Goal: Feedback & Contribution: Contribute content

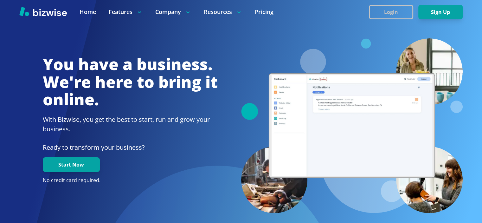
click at [397, 10] on button "Login" at bounding box center [391, 12] width 44 height 15
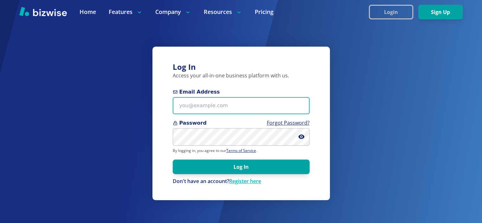
type input "info@thestartupleads.com"
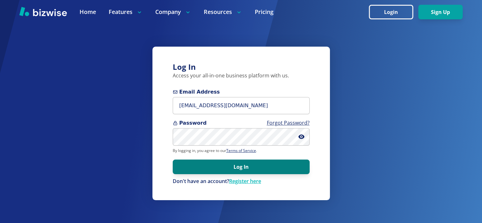
click at [283, 166] on button "Log In" at bounding box center [241, 166] width 137 height 15
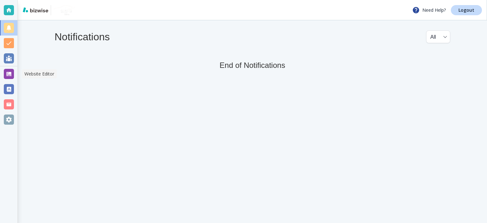
click at [12, 74] on div at bounding box center [9, 74] width 10 height 10
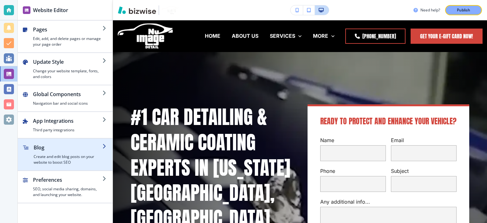
click at [70, 151] on div "button" at bounding box center [68, 152] width 69 height 3
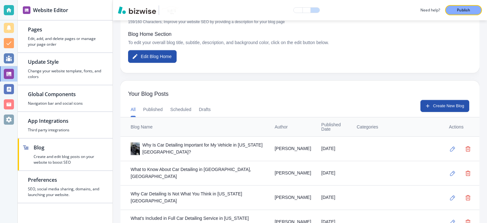
scroll to position [74, 0]
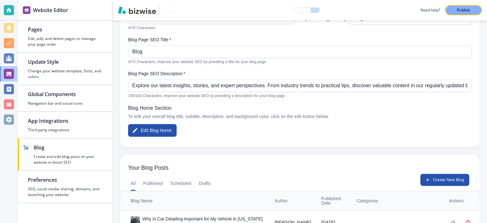
click at [245, 166] on span "Your Blog Posts" at bounding box center [299, 167] width 343 height 7
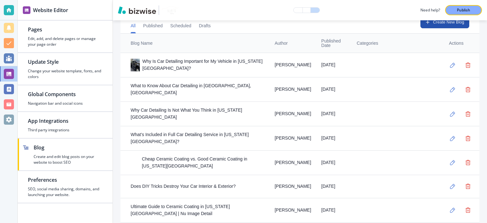
scroll to position [224, 0]
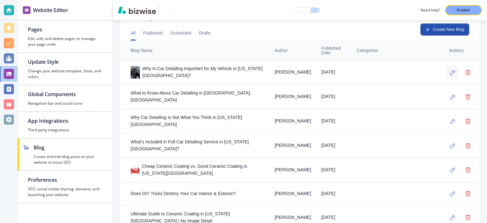
click at [450, 74] on icon "button" at bounding box center [452, 72] width 5 height 5
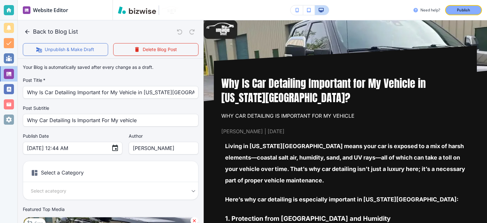
scroll to position [148, 0]
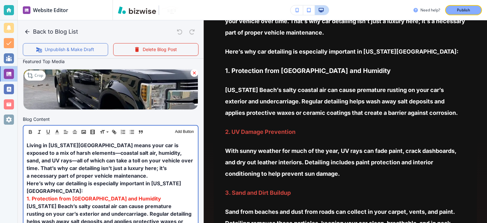
click at [107, 195] on strong "1. Protection from Salt and Humidity" at bounding box center [94, 198] width 134 height 6
click at [61, 149] on span "Living in Virginia Beach means your car is exposed to a mix of harsh elements—c…" at bounding box center [111, 160] width 168 height 37
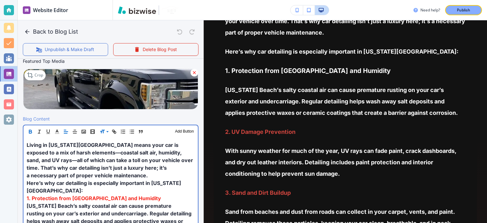
click at [89, 195] on strong "1. Protection from Salt and Humidity" at bounding box center [94, 198] width 134 height 6
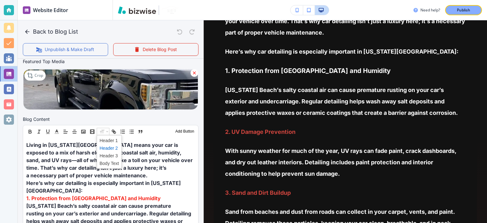
click at [111, 148] on span at bounding box center [108, 148] width 19 height 8
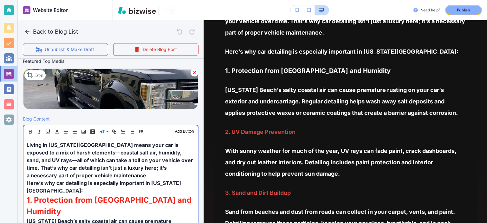
click at [124, 159] on span "Living in Virginia Beach means your car is exposed to a mix of harsh elements—c…" at bounding box center [111, 160] width 168 height 37
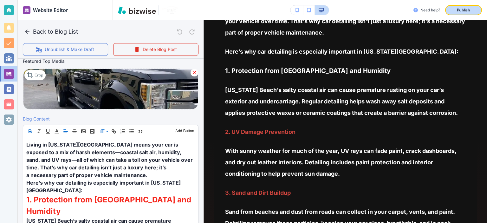
click at [466, 6] on button "Publish" at bounding box center [463, 10] width 37 height 10
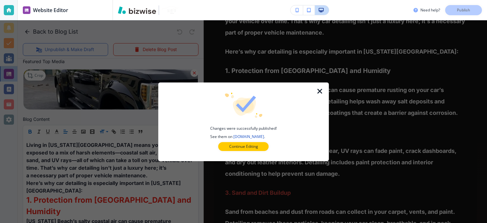
click at [318, 92] on icon "button" at bounding box center [320, 91] width 8 height 8
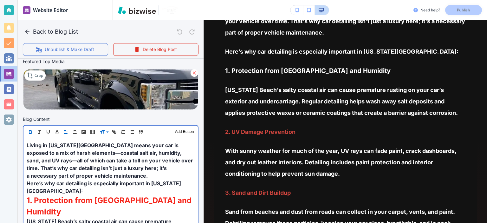
click at [79, 185] on p "Here’s why car detailing is especially important in Virginia Beach:" at bounding box center [111, 186] width 168 height 15
click at [79, 185] on span "Here’s why car detailing is especially important in Virginia Beach:" at bounding box center [104, 187] width 154 height 14
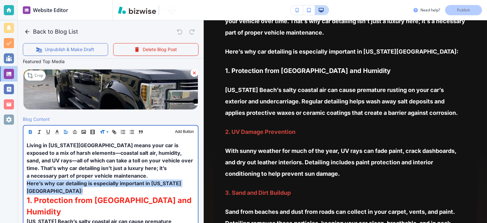
click at [79, 185] on span "Here’s why car detailing is especially important in Virginia Beach:" at bounding box center [104, 187] width 154 height 14
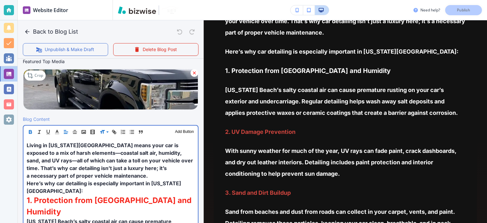
click at [90, 196] on p "1. Protection from Salt and Humidity" at bounding box center [111, 206] width 168 height 23
click at [91, 195] on strong "1. Protection from Salt and Humidity" at bounding box center [110, 205] width 167 height 21
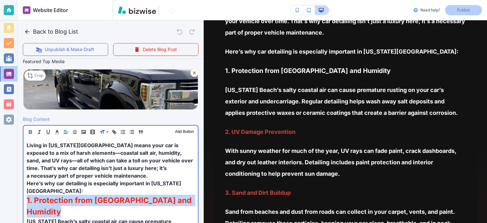
click at [91, 195] on strong "1. Protection from Salt and Humidity" at bounding box center [110, 205] width 167 height 21
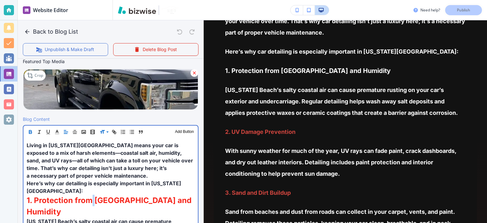
click at [91, 195] on strong "1. Protection from Salt and Humidity" at bounding box center [110, 205] width 167 height 21
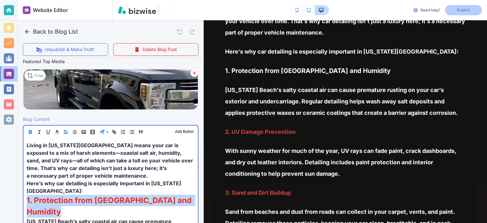
click at [91, 195] on strong "1. Protection from Salt and Humidity" at bounding box center [110, 205] width 167 height 21
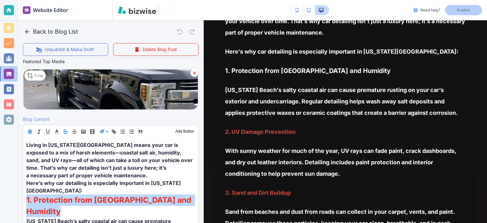
scroll to position [147, 0]
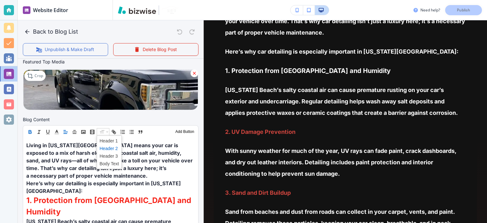
click at [108, 148] on span at bounding box center [108, 148] width 19 height 8
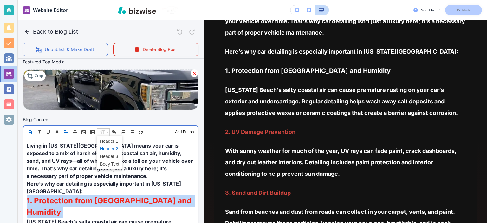
scroll to position [148, 0]
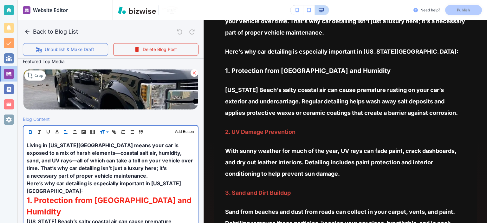
click at [163, 159] on span "Living in Virginia Beach means your car is exposed to a mix of harsh elements—c…" at bounding box center [111, 160] width 168 height 37
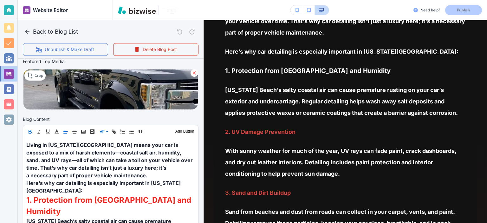
click at [469, 12] on div "Need help? Publish" at bounding box center [449, 10] width 73 height 10
drag, startPoint x: 468, startPoint y: 12, endPoint x: 303, endPoint y: 12, distance: 164.4
click at [467, 12] on div "Need help? Publish" at bounding box center [449, 10] width 73 height 10
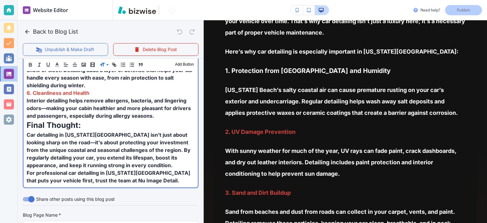
scroll to position [443, 0]
click at [118, 137] on span "Car detailing in Virginia Beach isn’t just about looking sharp on the road—it's…" at bounding box center [109, 149] width 165 height 37
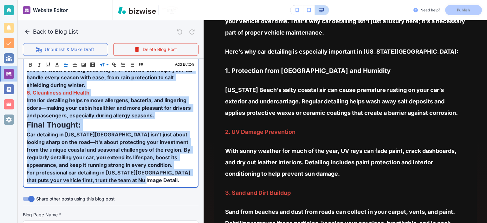
copy div "Living in Virginia Beach means your car is exposed to a mix of harsh elements—c…"
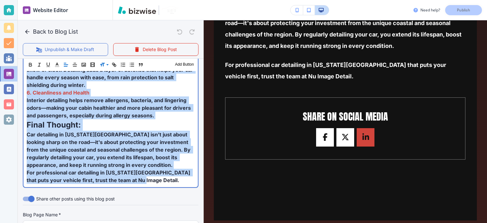
scroll to position [517, 0]
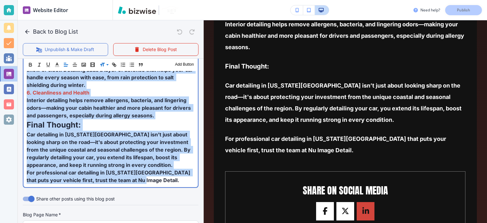
click at [158, 131] on span "Car detailing in Virginia Beach isn’t just about looking sharp on the road—it's…" at bounding box center [109, 149] width 165 height 37
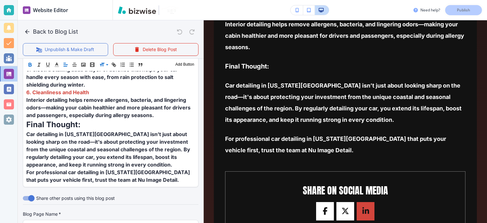
scroll to position [443, 0]
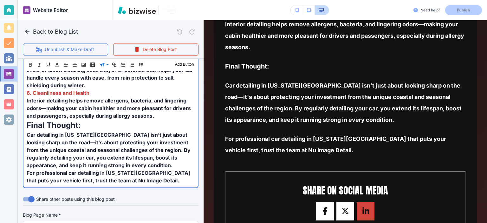
click at [92, 136] on span "Car detailing in Virginia Beach isn’t just about looking sharp on the road—it's…" at bounding box center [109, 149] width 165 height 37
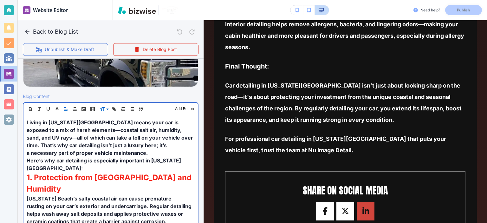
scroll to position [0, 0]
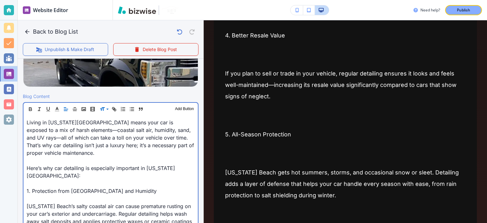
click at [92, 136] on p "Living in Virginia Beach means your car is exposed to a mix of harsh elements—c…" at bounding box center [111, 137] width 168 height 38
drag, startPoint x: 118, startPoint y: 183, endPoint x: 81, endPoint y: 124, distance: 69.9
click at [4, 182] on div "Website Editor Pages Edit, add, and delete pages or manage your page order Upda…" at bounding box center [243, 111] width 487 height 223
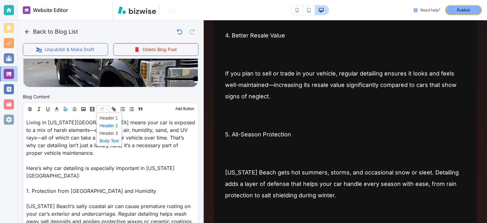
click at [114, 123] on span at bounding box center [108, 126] width 19 height 8
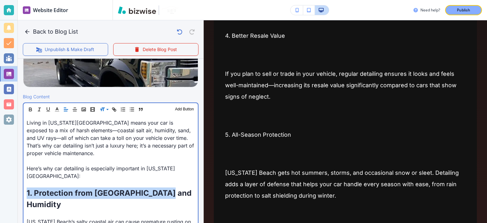
scroll to position [170, 0]
click at [137, 143] on p "Living in Virginia Beach means your car is exposed to a mix of harsh elements—c…" at bounding box center [111, 137] width 168 height 38
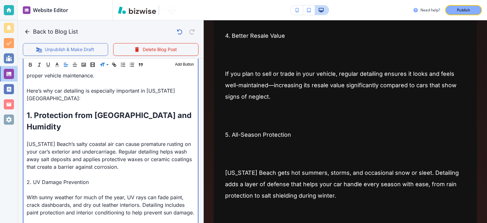
scroll to position [245, 0]
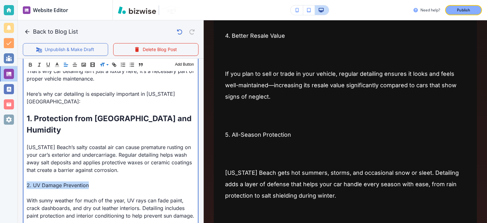
drag, startPoint x: 32, startPoint y: 166, endPoint x: 11, endPoint y: 168, distance: 21.0
click at [11, 168] on div "Website Editor Pages Edit, add, and delete pages or manage your page order Upda…" at bounding box center [243, 111] width 487 height 223
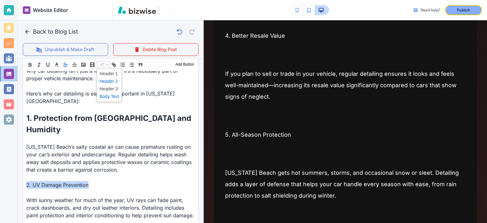
drag, startPoint x: 104, startPoint y: 64, endPoint x: 118, endPoint y: 84, distance: 24.2
click at [108, 81] on span at bounding box center [108, 81] width 19 height 8
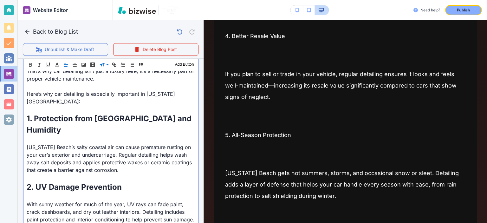
click at [111, 143] on p "Virginia Beach’s salty coastal air can cause premature rusting on your car’s ex…" at bounding box center [111, 158] width 168 height 30
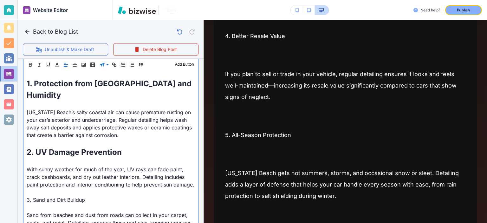
scroll to position [318, 0]
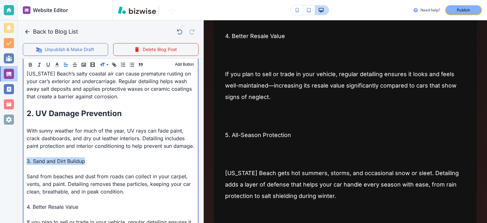
drag, startPoint x: 89, startPoint y: 149, endPoint x: 20, endPoint y: 151, distance: 69.1
click at [20, 151] on div "Blog Content Header 1 Header 2 Header 3 Body Text Add Button Living in Virginia…" at bounding box center [111, 188] width 186 height 487
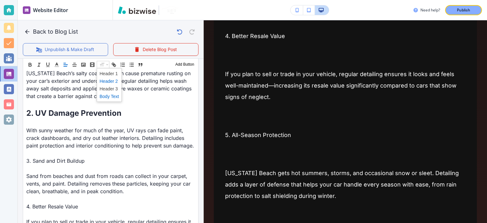
click at [113, 78] on span at bounding box center [108, 81] width 19 height 8
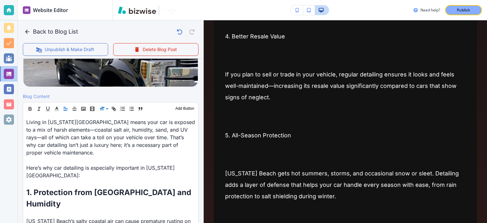
click at [162, 114] on div "Header 1 Header 2 Header 3 Body Text Add Button" at bounding box center [110, 108] width 175 height 13
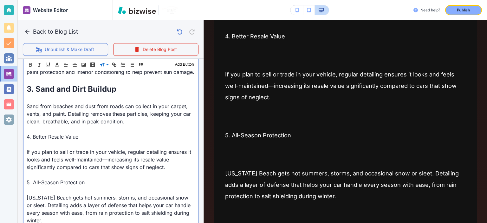
scroll to position [392, 0]
drag, startPoint x: 109, startPoint y: 122, endPoint x: 19, endPoint y: 126, distance: 89.7
click at [18, 128] on div "Blog Content Header 1 Header 2 Header 3 Body Text Add Button Living in Virginia…" at bounding box center [111, 116] width 186 height 491
click at [19, 126] on div "Blog Content Header 1 Header 2 Header 3 Body Text Add Button Living in Virginia…" at bounding box center [111, 116] width 186 height 491
drag, startPoint x: 32, startPoint y: 121, endPoint x: 123, endPoint y: 122, distance: 90.3
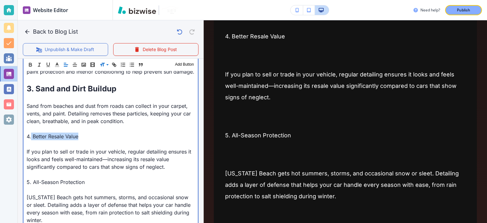
click at [123, 132] on p "4. Better Resale Value" at bounding box center [111, 136] width 168 height 8
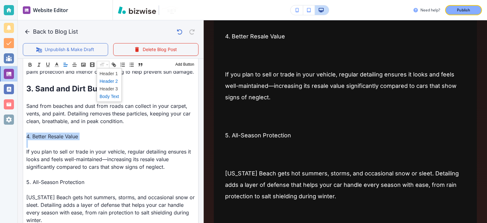
click at [113, 82] on span at bounding box center [108, 81] width 19 height 8
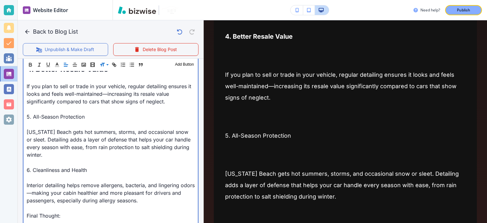
scroll to position [466, 0]
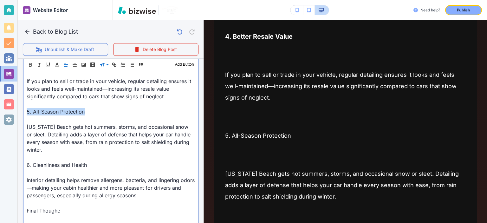
drag, startPoint x: 100, startPoint y: 102, endPoint x: 22, endPoint y: 103, distance: 78.6
click at [22, 103] on div "Blog Content Header 1 Header 2 Header 3 Body Text Add Button Living in Virginia…" at bounding box center [111, 44] width 186 height 494
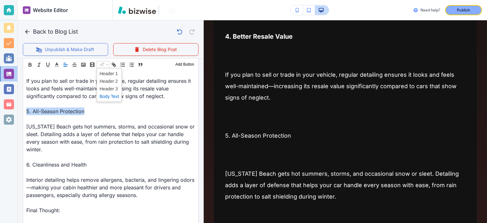
scroll to position [466, 0]
click at [119, 81] on span at bounding box center [109, 85] width 25 height 34
click at [117, 81] on span at bounding box center [108, 81] width 19 height 8
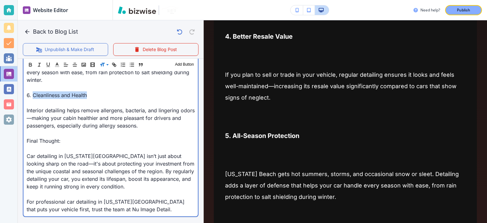
scroll to position [540, 0]
drag, startPoint x: 96, startPoint y: 83, endPoint x: 39, endPoint y: 77, distance: 56.7
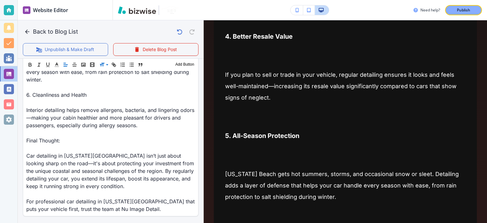
click at [104, 60] on div "Header 1 Header 2 Header 3 Body Text Add Button" at bounding box center [110, 64] width 175 height 13
click at [104, 62] on icon at bounding box center [107, 65] width 8 height 6
click at [114, 82] on span at bounding box center [108, 81] width 19 height 8
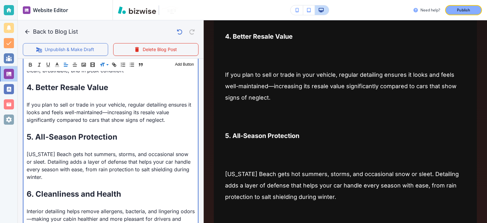
scroll to position [466, 0]
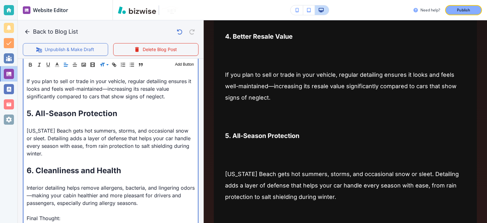
click at [112, 132] on p "Virginia Beach gets hot summers, storms, and occasional snow or sleet. Detailin…" at bounding box center [111, 142] width 168 height 30
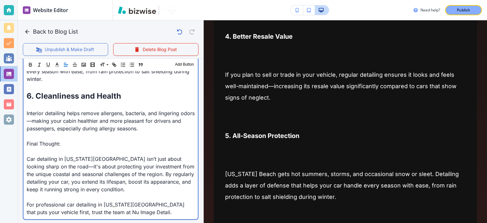
scroll to position [540, 0]
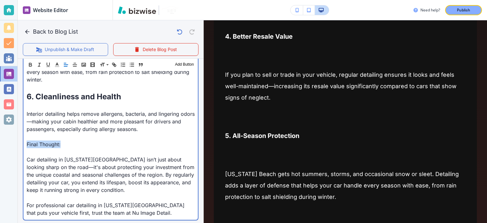
drag, startPoint x: 66, startPoint y: 133, endPoint x: 24, endPoint y: 133, distance: 42.1
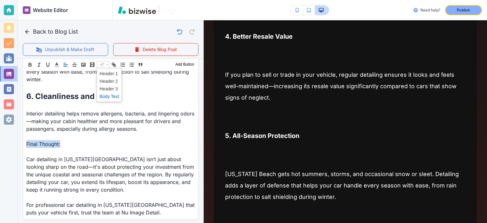
scroll to position [540, 0]
click at [109, 81] on span at bounding box center [108, 81] width 19 height 8
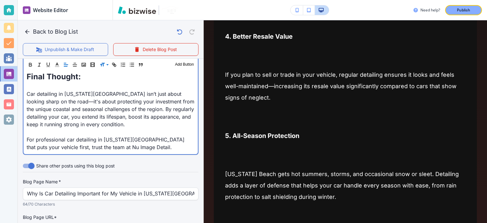
scroll to position [597, 0]
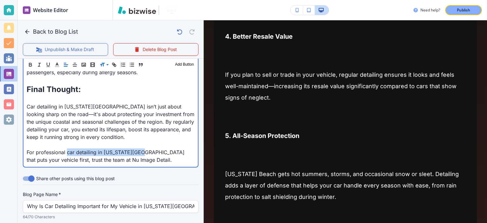
drag, startPoint x: 66, startPoint y: 139, endPoint x: 138, endPoint y: 138, distance: 71.6
click at [138, 148] on p "For professional car detailing in Virginia Beach that puts your vehicle first, …" at bounding box center [111, 155] width 168 height 15
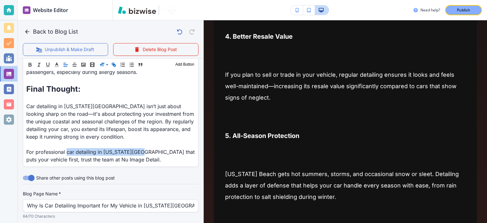
scroll to position [596, 0]
click at [113, 66] on icon "button" at bounding box center [114, 65] width 6 height 6
paste input "https://www.nuimagedetail.com/"
click at [92, 129] on link at bounding box center [92, 128] width 14 height 4
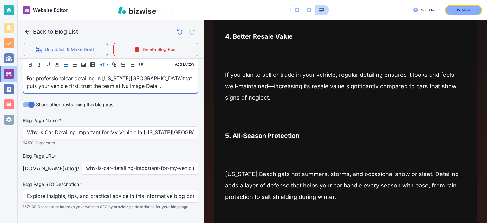
scroll to position [597, 0]
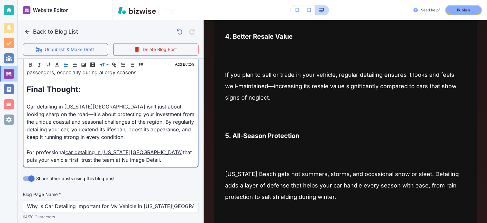
click at [75, 112] on p "Car detailing in Virginia Beach isn’t just about looking sharp on the road—it's…" at bounding box center [111, 122] width 168 height 38
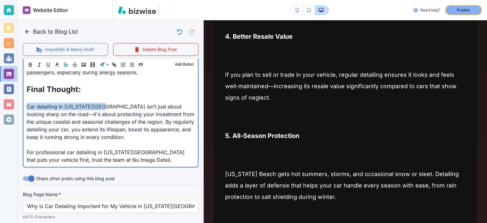
drag, startPoint x: 98, startPoint y: 92, endPoint x: 27, endPoint y: 97, distance: 71.1
click at [27, 103] on p "Car detailing in Virginia Beach isn’t just about looking sharp on the road—it's…" at bounding box center [111, 122] width 168 height 38
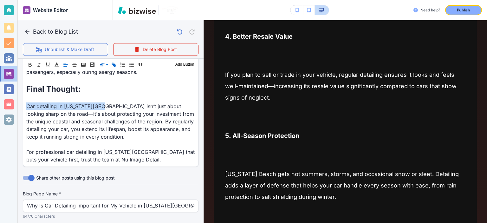
click at [112, 64] on icon "button" at bounding box center [114, 65] width 6 height 6
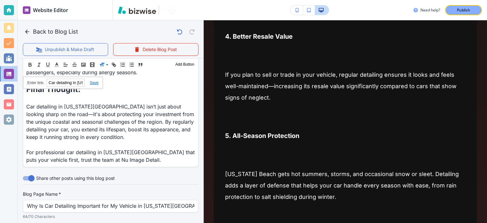
paste input "https://www.nuimagedetail.com/"
click at [94, 81] on link at bounding box center [92, 82] width 14 height 4
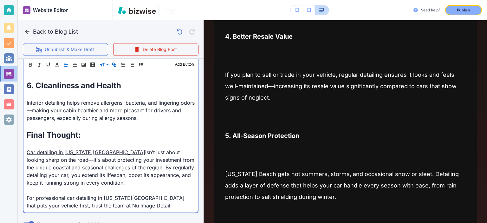
scroll to position [614, 0]
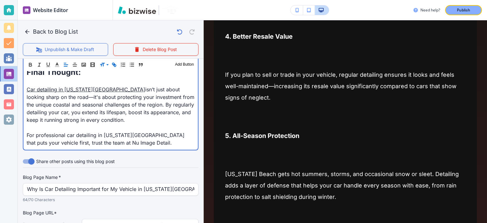
click at [118, 131] on p "For professional car detailing in Virginia Beach that puts your vehicle first, …" at bounding box center [111, 138] width 168 height 15
drag, startPoint x: 99, startPoint y: 130, endPoint x: 136, endPoint y: 129, distance: 36.8
click at [136, 131] on p "For professional car detailing in Virginia Beach that puts your vehicle first, …" at bounding box center [111, 138] width 168 height 15
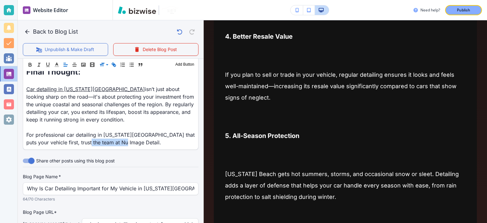
click at [114, 62] on icon "button" at bounding box center [114, 65] width 6 height 6
paste input "https://www.nuimagedetail.com/"
type input "https://www.nuimagedetail.com/"
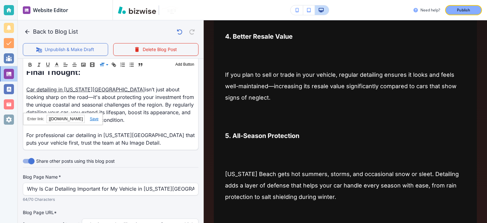
click at [94, 120] on link at bounding box center [92, 119] width 14 height 4
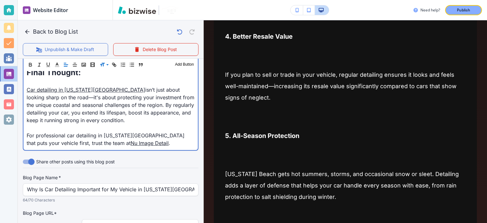
scroll to position [0, 0]
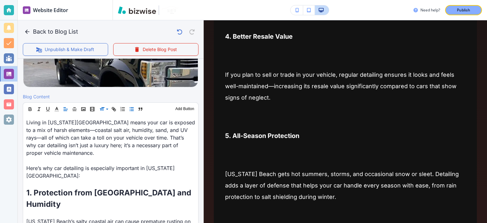
click at [128, 109] on button "button" at bounding box center [131, 109] width 9 height 8
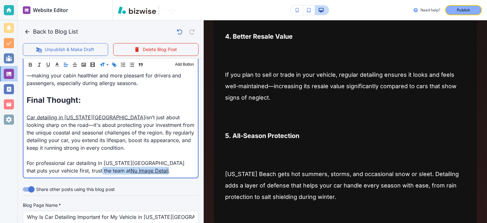
scroll to position [614, 0]
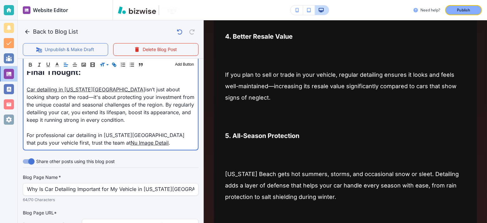
click at [147, 104] on p "Car detailing in Virginia Beach isn’t just about looking sharp on the road—it's…" at bounding box center [111, 105] width 168 height 38
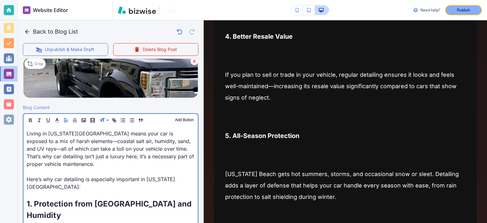
scroll to position [170, 0]
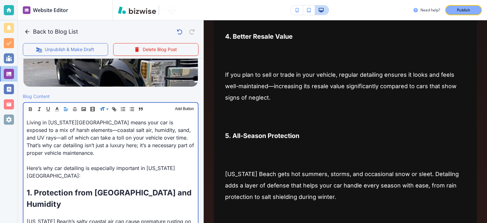
click at [57, 153] on p "Living in Virginia Beach means your car is exposed to a mix of harsh elements—c…" at bounding box center [111, 137] width 168 height 38
click at [57, 156] on p at bounding box center [111, 160] width 168 height 8
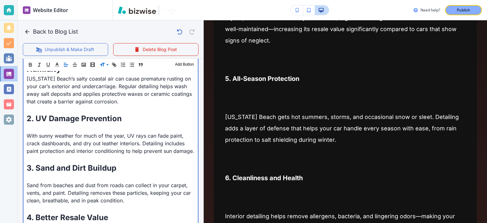
scroll to position [293, 0]
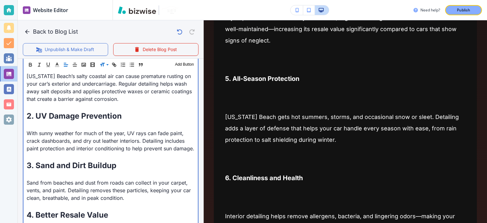
click at [82, 103] on p at bounding box center [111, 107] width 168 height 8
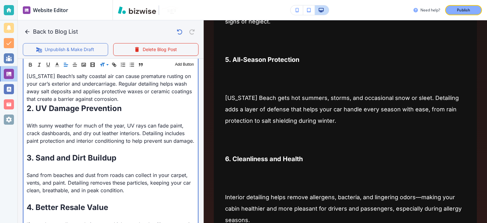
click at [77, 114] on p at bounding box center [111, 118] width 168 height 8
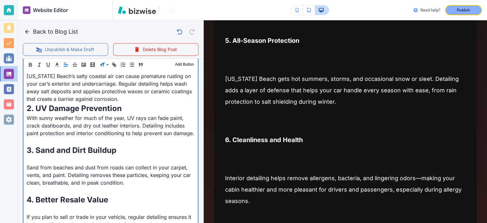
click at [77, 137] on p at bounding box center [111, 141] width 168 height 8
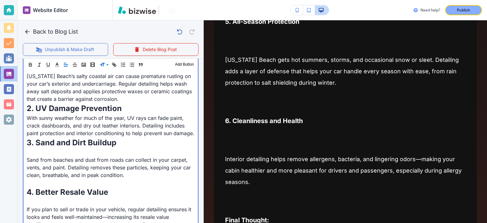
click at [71, 148] on p at bounding box center [111, 152] width 168 height 8
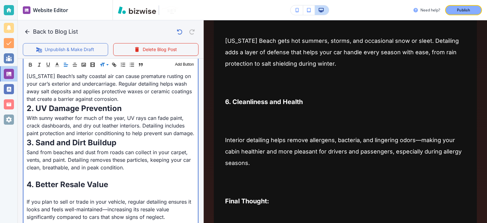
click at [94, 171] on p at bounding box center [111, 175] width 168 height 8
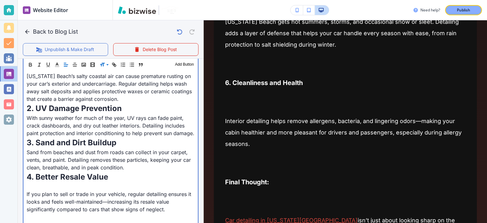
click at [91, 182] on p at bounding box center [111, 186] width 168 height 8
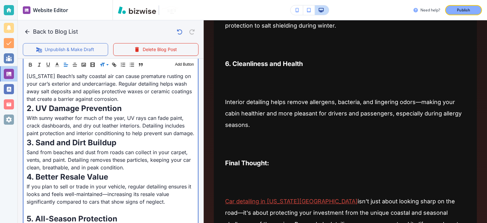
scroll to position [366, 0]
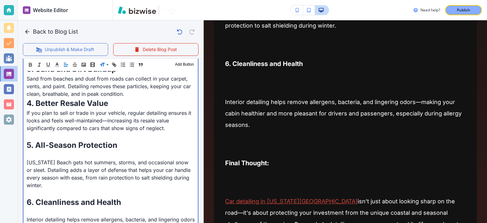
click at [90, 132] on p at bounding box center [111, 136] width 168 height 8
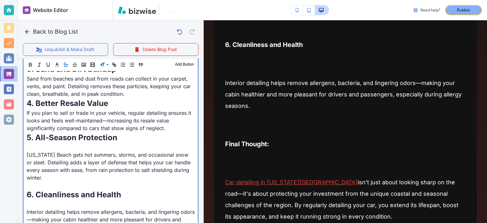
click at [88, 143] on p at bounding box center [111, 147] width 168 height 8
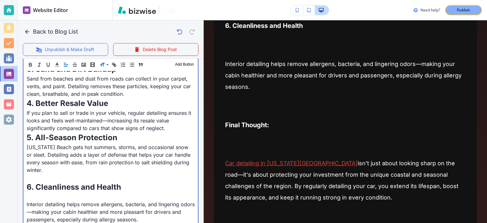
click at [92, 159] on p "Virginia Beach gets hot summers, storms, and occasional snow or sleet. Detailin…" at bounding box center [111, 158] width 168 height 30
click at [92, 174] on p at bounding box center [111, 178] width 168 height 8
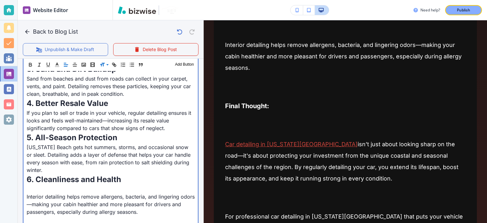
click at [99, 193] on p "Interior detailing helps remove allergens, bacteria, and lingering odors—making…" at bounding box center [111, 204] width 168 height 23
click at [90, 185] on p at bounding box center [111, 189] width 168 height 8
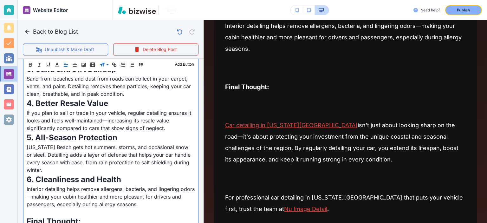
click at [92, 208] on p at bounding box center [111, 212] width 168 height 8
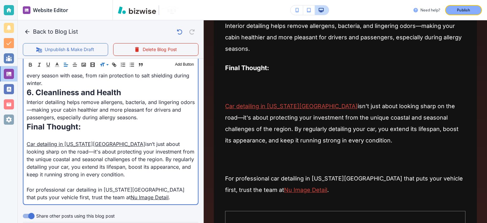
scroll to position [440, 0]
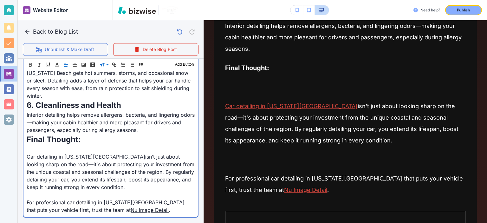
click at [82, 145] on p at bounding box center [111, 149] width 168 height 8
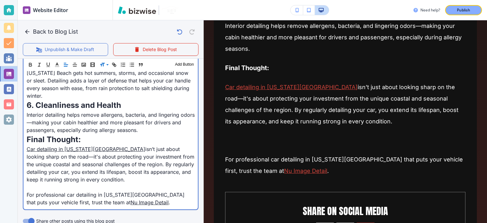
click at [145, 111] on p "Interior detailing helps remove allergens, bacteria, and lingering odors—making…" at bounding box center [111, 122] width 168 height 23
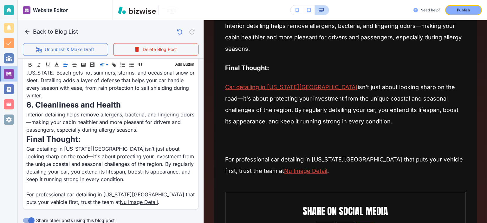
click at [461, 14] on button "Publish" at bounding box center [463, 10] width 37 height 10
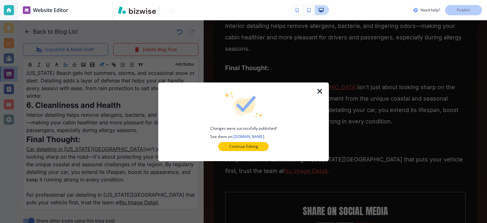
click at [317, 92] on icon "button" at bounding box center [320, 91] width 8 height 8
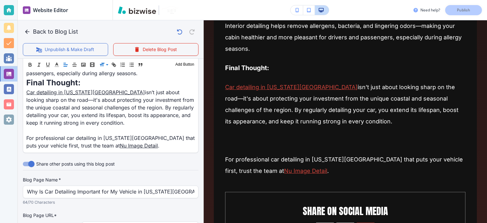
scroll to position [514, 0]
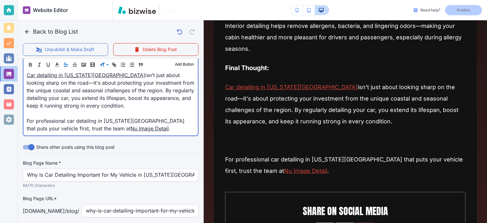
click at [123, 109] on p at bounding box center [111, 113] width 168 height 8
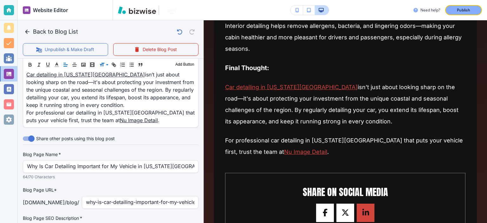
click at [31, 132] on input "Share other posts using this blog post" at bounding box center [31, 138] width 36 height 12
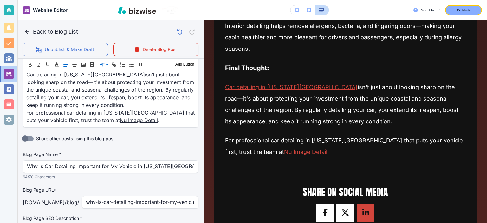
scroll to position [514, 0]
click at [26, 133] on input "Share other posts using this blog post" at bounding box center [25, 139] width 36 height 12
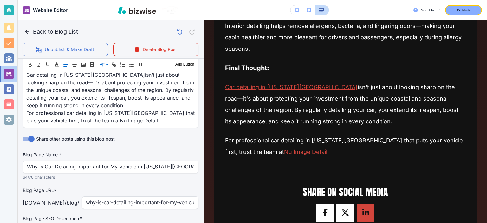
click at [26, 133] on input "Share other posts using this blog post" at bounding box center [31, 139] width 36 height 12
checkbox input "false"
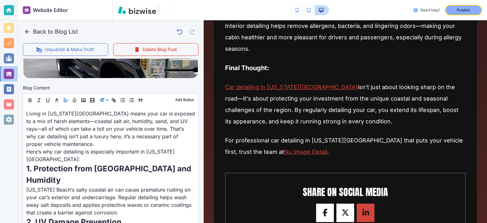
scroll to position [105, 0]
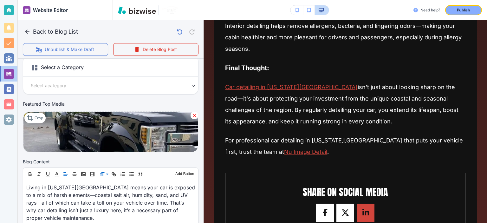
click at [191, 82] on div "Select a category Select a Category" at bounding box center [110, 85] width 175 height 7
click at [177, 0] on body "Website Editor Pages Edit, add, and delete pages or manage your page order Upda…" at bounding box center [243, 0] width 487 height 0
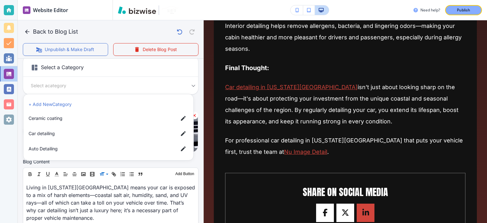
click at [63, 134] on span "Car detailing" at bounding box center [101, 133] width 144 height 7
type input "a17a567b9bc7206218ab9"
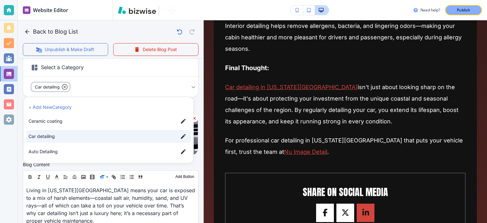
click at [197, 86] on div at bounding box center [243, 111] width 487 height 223
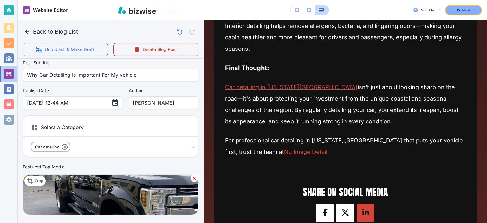
scroll to position [10, 0]
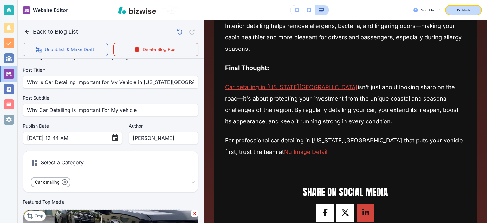
click at [474, 11] on button "Publish" at bounding box center [463, 10] width 37 height 10
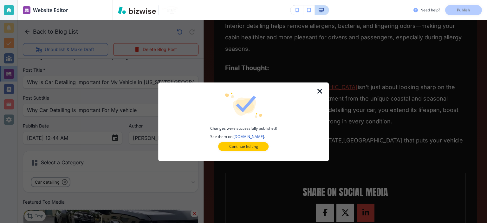
click at [319, 88] on icon "button" at bounding box center [320, 91] width 8 height 8
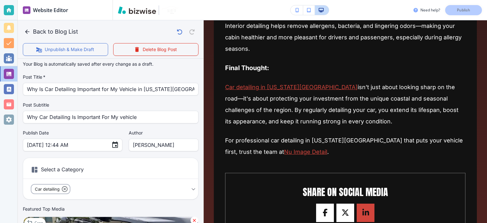
scroll to position [0, 0]
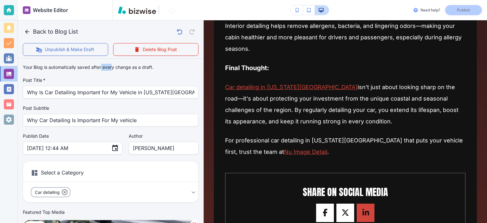
drag, startPoint x: 101, startPoint y: 68, endPoint x: 132, endPoint y: 70, distance: 30.5
click at [130, 70] on p "Your Blog is automatically saved after every change as a draft." at bounding box center [88, 67] width 131 height 7
click at [132, 70] on p "Your Blog is automatically saved after every change as a draft." at bounding box center [88, 67] width 131 height 7
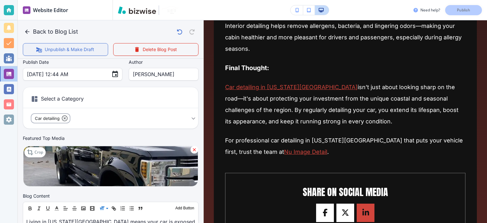
click at [63, 47] on button "Unpublish & Make Draft" at bounding box center [65, 49] width 85 height 13
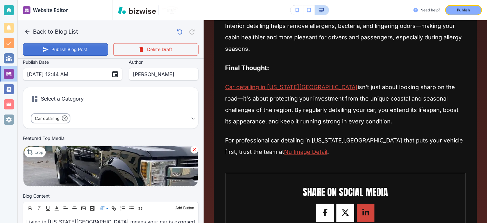
scroll to position [74, 0]
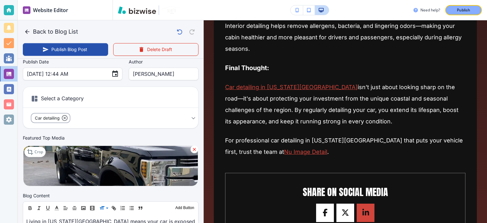
click at [98, 35] on div "Back to Blog List" at bounding box center [110, 31] width 175 height 13
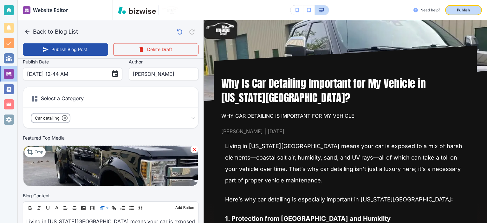
click at [466, 12] on p "Publish" at bounding box center [462, 10] width 13 height 6
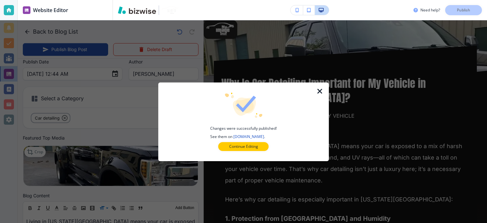
click at [319, 92] on icon "button" at bounding box center [320, 91] width 8 height 8
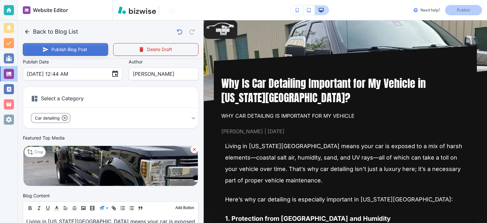
click at [58, 46] on button "Publish Blog Post" at bounding box center [65, 49] width 85 height 13
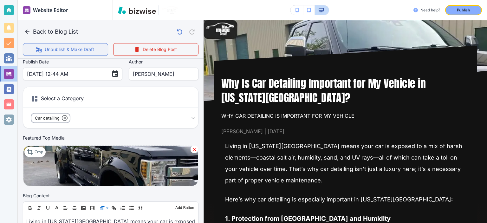
scroll to position [74, 0]
click at [469, 14] on button "Publish" at bounding box center [463, 10] width 37 height 10
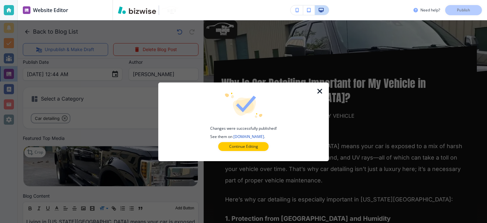
click at [322, 90] on icon "button" at bounding box center [320, 91] width 8 height 8
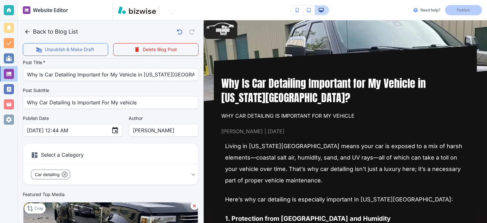
scroll to position [0, 0]
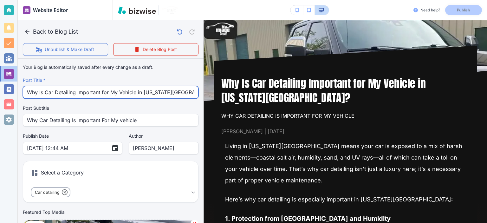
click at [143, 92] on input "Why Is Car Detailing Important for My Vehicle in [US_STATE][GEOGRAPHIC_DATA]?" at bounding box center [110, 92] width 167 height 12
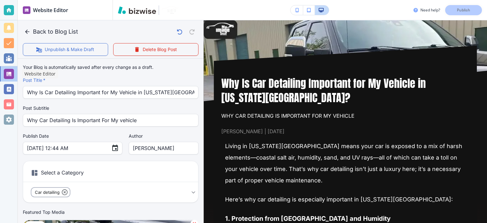
click at [10, 73] on div at bounding box center [9, 74] width 10 height 10
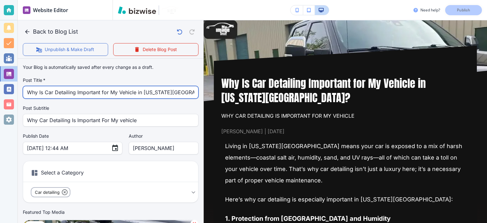
click at [98, 95] on input "Why Is Car Detailing Important for My Vehicle in [US_STATE][GEOGRAPHIC_DATA]?" at bounding box center [110, 92] width 167 height 12
click at [99, 95] on input "Why Is Car Detailing Important for My Vehicle in [US_STATE][GEOGRAPHIC_DATA]?" at bounding box center [110, 92] width 167 height 12
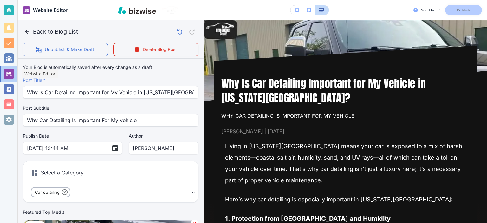
click at [8, 75] on div at bounding box center [9, 74] width 10 height 10
click at [9, 74] on div at bounding box center [9, 74] width 10 height 10
click at [29, 28] on button "Back to Blog List" at bounding box center [52, 31] width 58 height 13
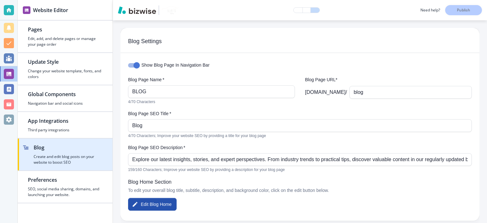
click at [68, 149] on h2 "Blog" at bounding box center [68, 148] width 69 height 8
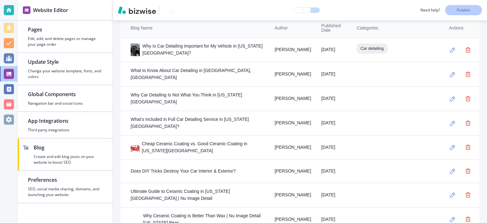
scroll to position [173, 0]
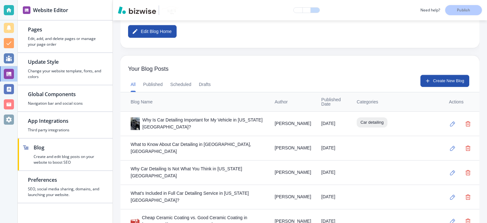
click at [230, 126] on div "Why Is Car Detailing Important for My Vehicle in [US_STATE][GEOGRAPHIC_DATA]?" at bounding box center [198, 124] width 134 height 14
click at [213, 122] on div "Why Is Car Detailing Important for My Vehicle in [US_STATE][GEOGRAPHIC_DATA]?" at bounding box center [198, 124] width 134 height 14
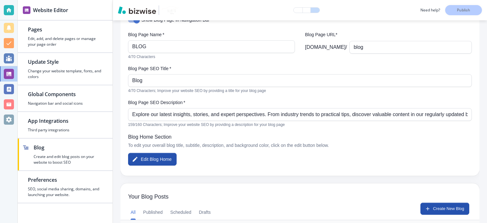
scroll to position [0, 0]
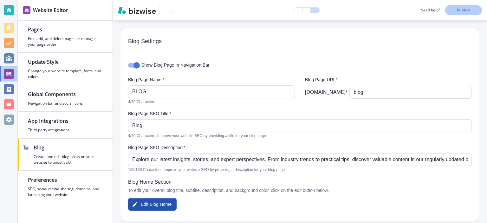
click at [214, 102] on p "4/70 Characters" at bounding box center [209, 102] width 162 height 6
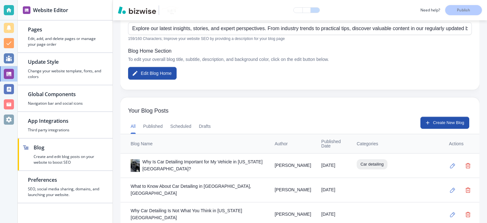
scroll to position [148, 0]
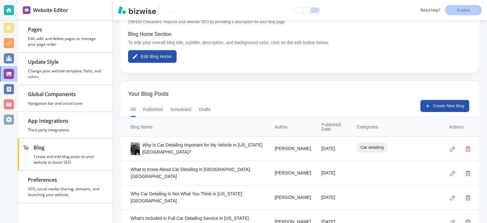
click at [446, 147] on button "button" at bounding box center [452, 148] width 13 height 13
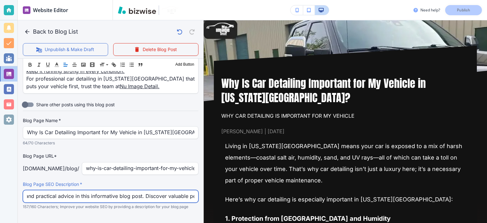
scroll to position [0, 100]
drag, startPoint x: 84, startPoint y: 186, endPoint x: 132, endPoint y: 190, distance: 48.4
click at [132, 190] on div "Blog Page SEO Description   * Explore insights, tips, and practical advice in t…" at bounding box center [110, 195] width 175 height 29
click at [129, 190] on input "Explore insights, tips, and practical advice in this informative blog post. Dis…" at bounding box center [110, 196] width 167 height 12
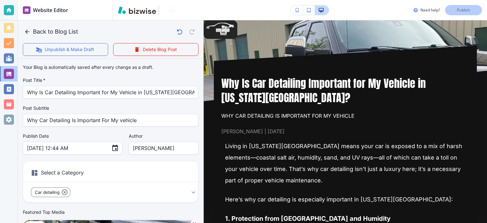
scroll to position [0, 0]
click at [27, 32] on icon "button" at bounding box center [27, 31] width 4 height 4
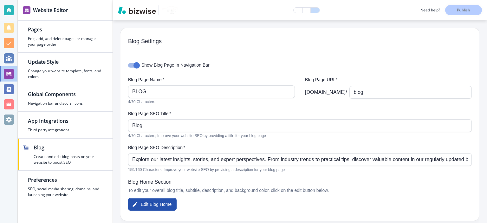
scroll to position [148, 0]
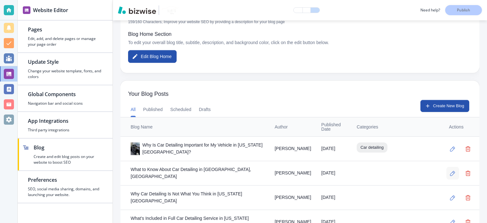
click at [450, 171] on icon "button" at bounding box center [452, 172] width 5 height 5
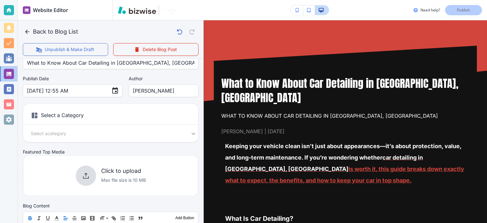
scroll to position [74, 0]
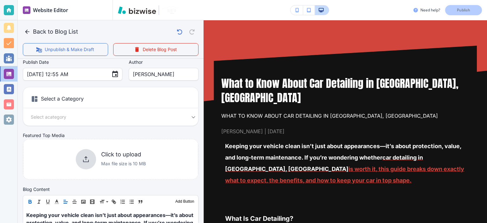
click at [185, 0] on body "Website Editor Pages Edit, add, and delete pages or manage your page order Upda…" at bounding box center [243, 0] width 487 height 0
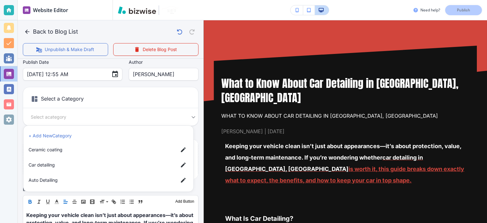
click at [43, 166] on span "Car detailing" at bounding box center [101, 164] width 144 height 7
type input "a17a567b9bc7206218ab9"
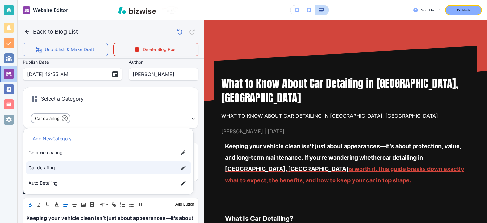
click at [196, 130] on div at bounding box center [243, 111] width 487 height 223
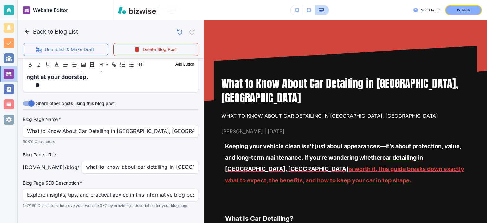
scroll to position [609, 0]
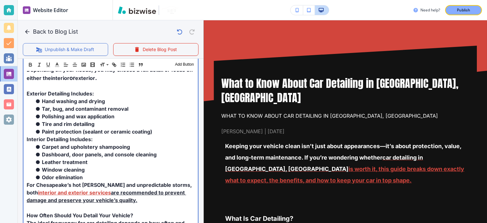
click at [137, 166] on li "Window cleaning" at bounding box center [114, 170] width 160 height 8
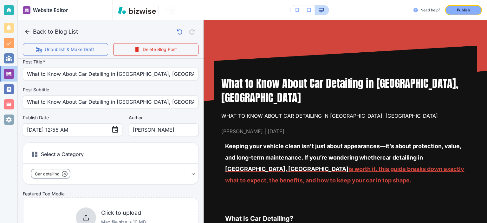
scroll to position [92, 0]
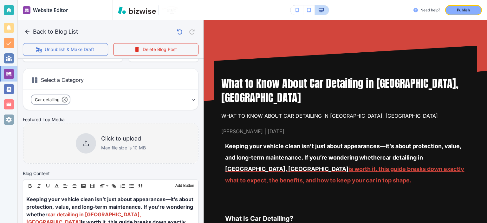
drag, startPoint x: 116, startPoint y: 138, endPoint x: 109, endPoint y: 140, distance: 7.5
click at [109, 140] on h6 "Click to upload" at bounding box center [123, 138] width 45 height 7
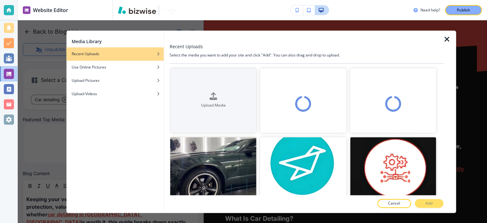
drag, startPoint x: 161, startPoint y: 101, endPoint x: 169, endPoint y: 142, distance: 41.2
click at [169, 142] on div at bounding box center [166, 121] width 5 height 182
click at [203, 110] on button "Upload Media" at bounding box center [213, 100] width 86 height 65
click at [216, 120] on button "Upload Media" at bounding box center [213, 100] width 86 height 65
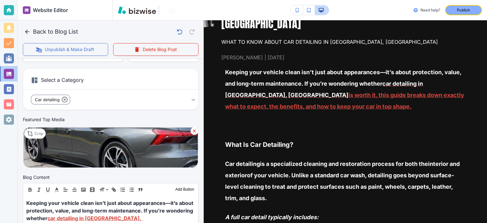
scroll to position [166, 0]
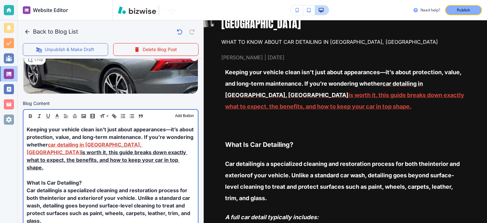
click at [85, 171] on p at bounding box center [111, 175] width 168 height 8
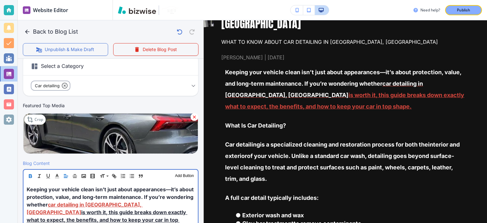
scroll to position [180, 0]
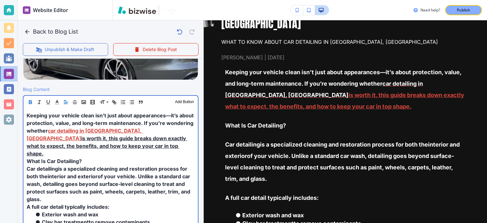
click at [131, 157] on p "What Is Car Detailing?" at bounding box center [111, 161] width 168 height 8
click at [45, 121] on span "Keeping your vehicle clean isn’t just about appearances—it’s about protection, …" at bounding box center [111, 123] width 168 height 22
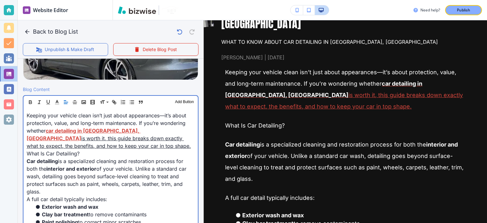
click at [54, 125] on span "Keeping your vehicle clean isn’t just about appearances—it’s about protection, …" at bounding box center [107, 123] width 161 height 22
drag, startPoint x: 80, startPoint y: 150, endPoint x: 25, endPoint y: 152, distance: 54.9
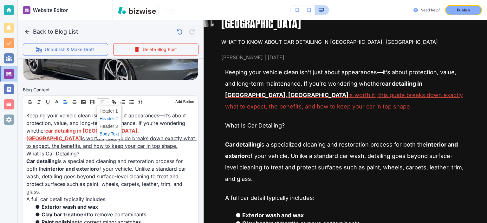
click at [106, 116] on span at bounding box center [108, 119] width 19 height 8
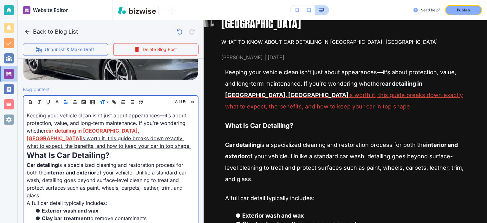
click at [128, 135] on link "is worth it, this guide breaks down exactly what to expect, the benefits, and h…" at bounding box center [109, 142] width 164 height 14
click at [161, 157] on p "What Is Car Detailing?" at bounding box center [111, 155] width 168 height 11
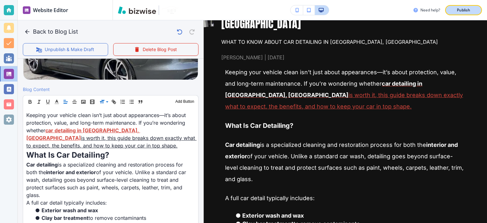
click at [462, 9] on p "Publish" at bounding box center [462, 10] width 13 height 6
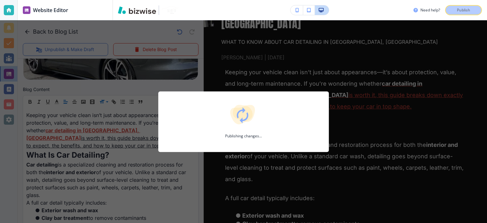
scroll to position [180, 0]
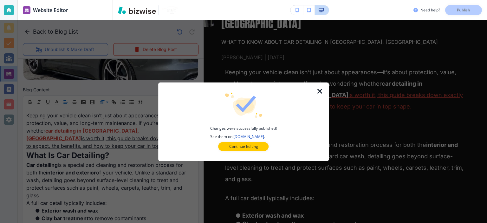
click at [320, 93] on icon "button" at bounding box center [320, 91] width 8 height 8
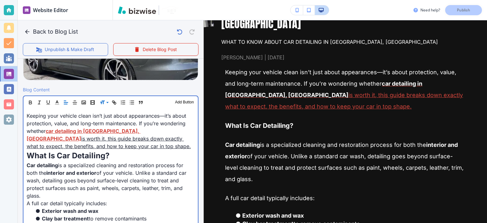
click at [97, 153] on span "What Is Car Detailing?" at bounding box center [68, 155] width 83 height 9
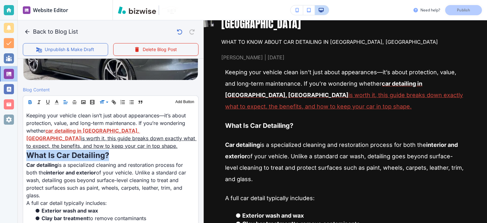
click at [30, 100] on icon "button" at bounding box center [30, 101] width 2 height 2
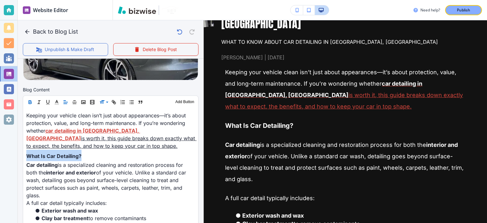
click at [30, 100] on icon "button" at bounding box center [30, 101] width 2 height 2
click at [29, 99] on icon "button" at bounding box center [30, 102] width 6 height 6
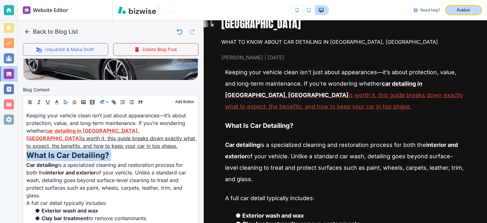
click at [464, 5] on button "Publish" at bounding box center [463, 10] width 37 height 10
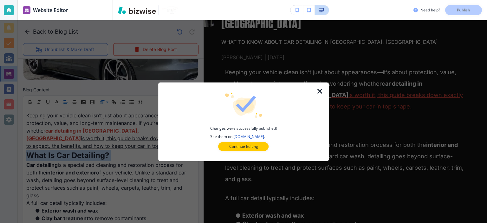
click at [319, 88] on icon "button" at bounding box center [320, 91] width 8 height 8
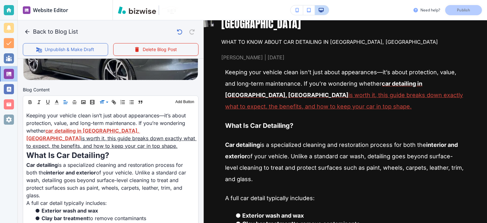
click at [98, 101] on div at bounding box center [103, 102] width 13 height 8
drag, startPoint x: 108, startPoint y: 131, endPoint x: 99, endPoint y: 157, distance: 26.8
click at [108, 131] on span at bounding box center [108, 134] width 19 height 8
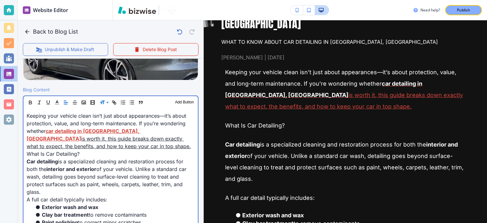
drag, startPoint x: 100, startPoint y: 160, endPoint x: 90, endPoint y: 154, distance: 11.9
click at [98, 159] on span "is a specialized cleaning and restoration process for both the" at bounding box center [106, 165] width 158 height 14
drag, startPoint x: 89, startPoint y: 153, endPoint x: 28, endPoint y: 136, distance: 63.3
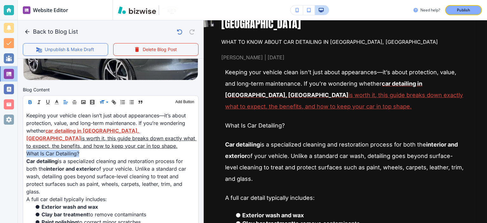
click at [30, 101] on icon "button" at bounding box center [30, 102] width 6 height 6
click at [55, 101] on icon "button" at bounding box center [57, 102] width 6 height 6
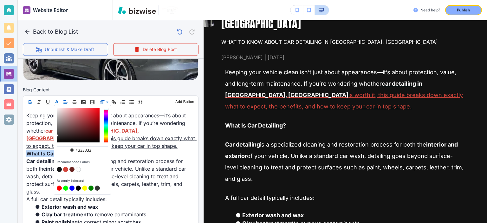
drag, startPoint x: 108, startPoint y: 110, endPoint x: 87, endPoint y: 113, distance: 20.4
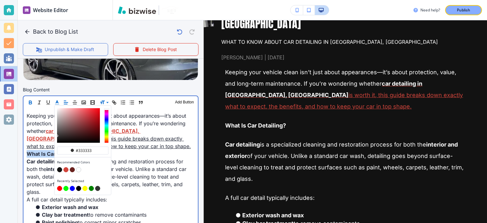
click at [107, 108] on div "button" at bounding box center [107, 125] width 4 height 35
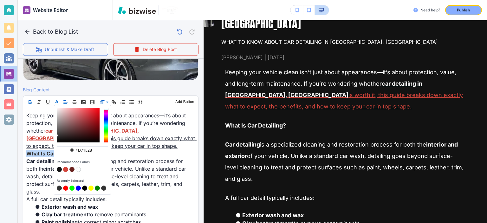
scroll to position [180, 0]
click at [103, 109] on div "button" at bounding box center [82, 125] width 56 height 40
type input "#ff0311"
drag, startPoint x: 98, startPoint y: 108, endPoint x: 100, endPoint y: 105, distance: 4.0
click at [100, 105] on div "button" at bounding box center [82, 125] width 56 height 40
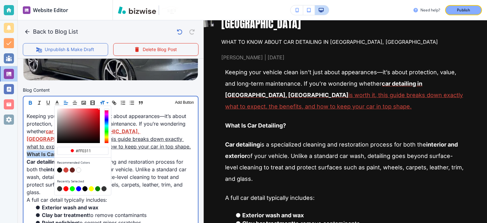
click at [144, 144] on p "Keeping your vehicle clean isn’t just about appearances—it’s about protection, …" at bounding box center [111, 131] width 168 height 38
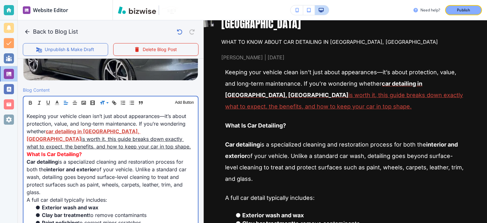
click at [118, 153] on p "What Is Car Detailing?" at bounding box center [111, 154] width 168 height 8
click at [106, 129] on span "car detailing in Chesapeake, VA" at bounding box center [84, 135] width 114 height 14
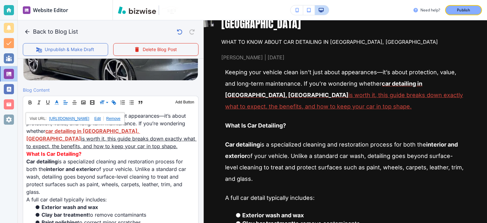
click at [60, 104] on button "button" at bounding box center [56, 103] width 9 height 8
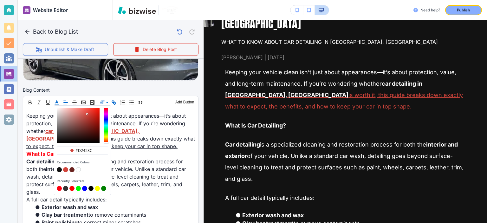
scroll to position [179, 0]
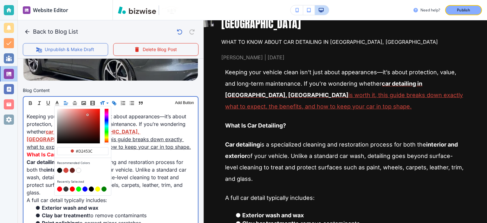
click at [161, 175] on span "of your vehicle. Unlike a standard car wash, detailing goes beyond surface-leve…" at bounding box center [107, 180] width 161 height 29
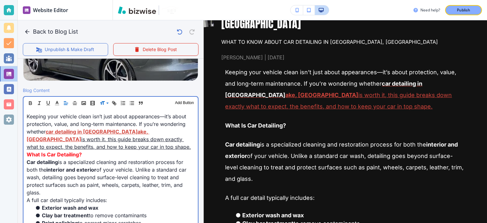
click at [78, 155] on span "What Is Car Detailing?" at bounding box center [54, 154] width 55 height 6
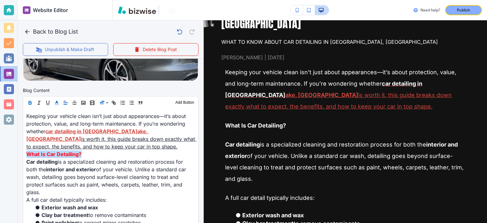
click at [58, 105] on button "button" at bounding box center [56, 103] width 9 height 8
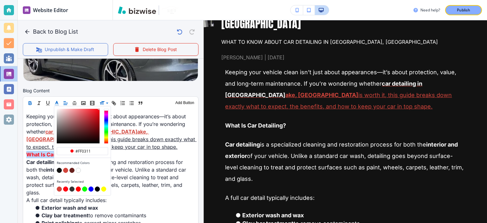
type input "#dd343d"
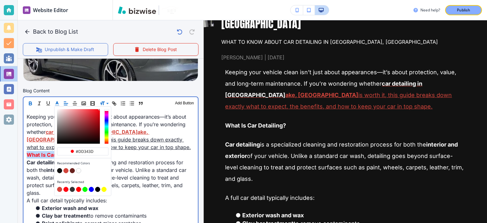
click at [89, 112] on div "button" at bounding box center [78, 126] width 43 height 35
click at [134, 163] on span "is a specialized cleaning and restoration process for both the" at bounding box center [106, 166] width 158 height 14
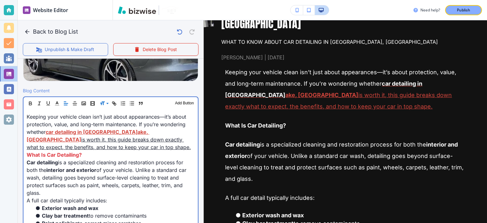
scroll to position [253, 0]
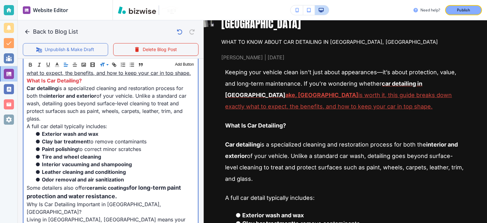
click at [111, 163] on span "Interior vacuuming and shampooing" at bounding box center [87, 164] width 90 height 6
click at [65, 83] on p "What Is Car Detailing?" at bounding box center [111, 81] width 168 height 8
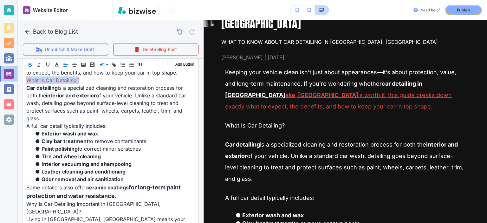
click at [30, 65] on icon "button" at bounding box center [30, 66] width 3 height 2
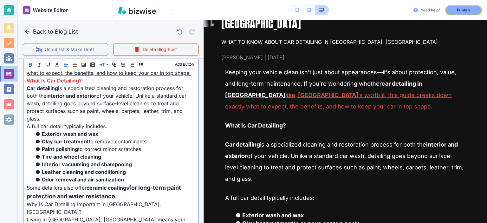
click at [125, 116] on p "Car detailing is a specialized cleaning and restoration process for both the in…" at bounding box center [111, 103] width 168 height 38
click at [101, 79] on p "What Is Car Detailing?" at bounding box center [111, 81] width 168 height 8
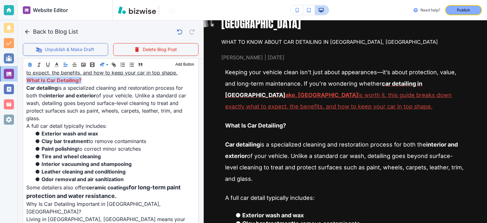
scroll to position [253, 0]
click at [113, 81] on span at bounding box center [108, 81] width 19 height 8
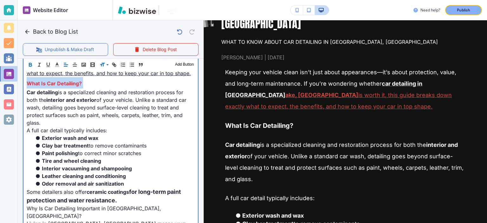
scroll to position [253, 0]
click at [114, 88] on p "Car detailing is a specialized cleaning and restoration process for both the in…" at bounding box center [111, 107] width 168 height 38
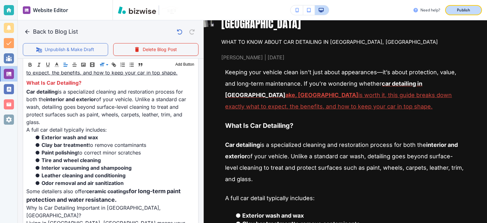
click at [457, 8] on p "Publish" at bounding box center [462, 10] width 13 height 6
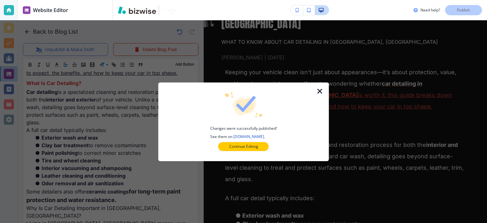
click at [320, 90] on icon "button" at bounding box center [320, 91] width 8 height 8
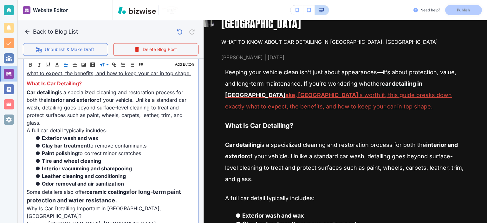
click at [72, 135] on span "Exterior wash and wax" at bounding box center [70, 138] width 56 height 6
click at [109, 129] on p "A full car detail typically includes:" at bounding box center [111, 130] width 168 height 8
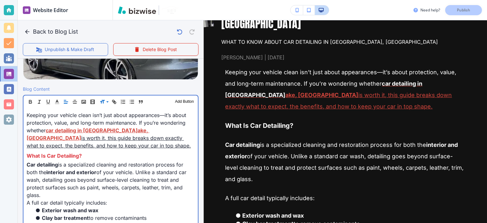
scroll to position [179, 0]
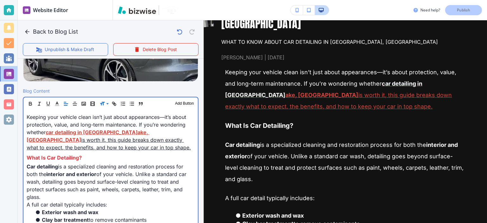
click at [120, 158] on p "What Is Car Detailing?" at bounding box center [111, 156] width 168 height 11
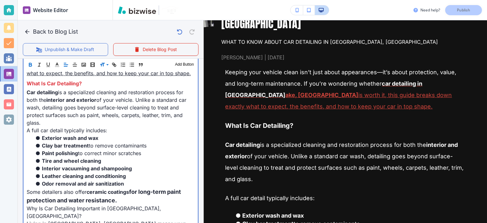
scroll to position [327, 0]
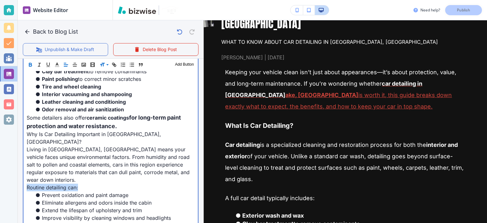
drag, startPoint x: 82, startPoint y: 180, endPoint x: 0, endPoint y: 180, distance: 82.0
click at [0, 180] on div "Website Editor Pages Edit, add, and delete pages or manage your page order Upda…" at bounding box center [243, 111] width 487 height 223
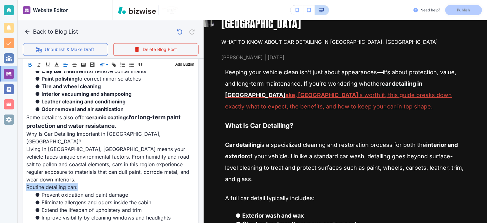
click at [28, 65] on icon "button" at bounding box center [30, 65] width 6 height 6
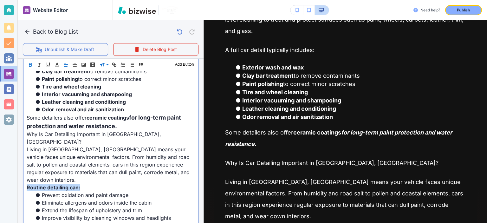
scroll to position [296, 0]
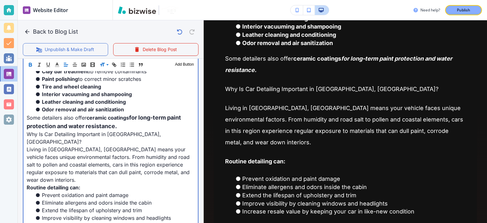
click at [126, 146] on span "Living in Chesapeake, VA means your vehicle faces unique environmental factors.…" at bounding box center [109, 164] width 164 height 37
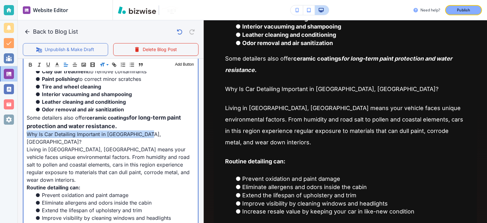
drag, startPoint x: 151, startPoint y: 133, endPoint x: 37, endPoint y: 83, distance: 124.1
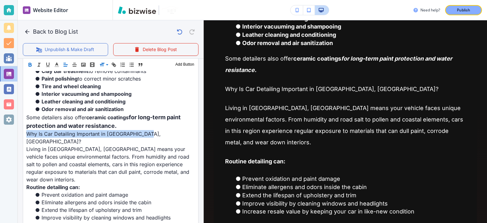
click at [30, 65] on icon "button" at bounding box center [30, 65] width 6 height 6
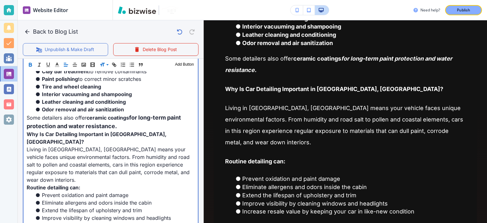
scroll to position [327, 0]
click at [105, 121] on span "for long-term paint protection and water resistance." at bounding box center [105, 121] width 156 height 15
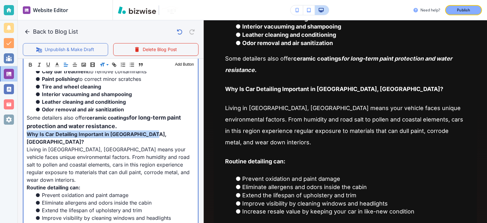
drag, startPoint x: 158, startPoint y: 133, endPoint x: 21, endPoint y: 130, distance: 136.9
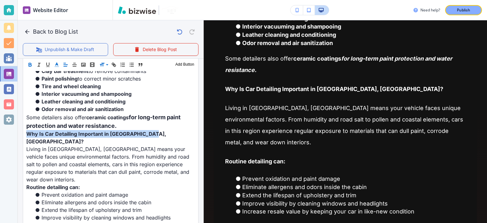
click at [57, 67] on icon "button" at bounding box center [57, 65] width 6 height 6
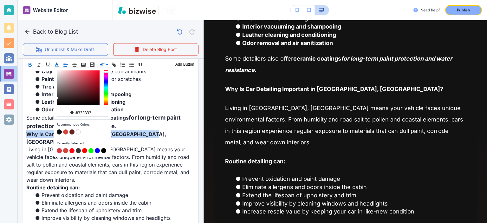
drag, startPoint x: 107, startPoint y: 73, endPoint x: 105, endPoint y: 68, distance: 5.5
click at [105, 68] on div "button" at bounding box center [82, 88] width 56 height 40
type input "#d24d5d"
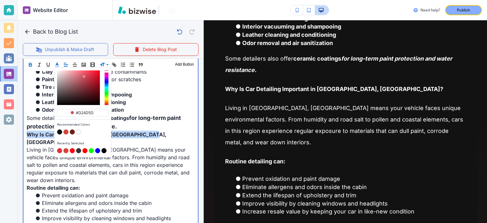
click at [84, 76] on div "button" at bounding box center [78, 87] width 43 height 35
click at [128, 131] on span "Why Is Car Detailing Important in Chesapeake, VA?" at bounding box center [97, 138] width 141 height 14
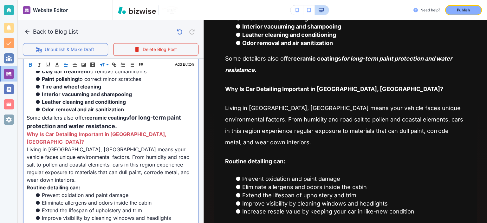
click at [136, 109] on li "Odor removal and air sanitization" at bounding box center [114, 109] width 160 height 8
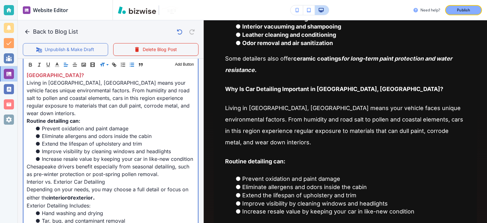
scroll to position [400, 0]
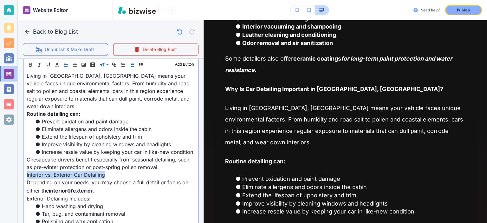
drag, startPoint x: 114, startPoint y: 166, endPoint x: 0, endPoint y: 166, distance: 113.7
click at [0, 166] on div "Website Editor Pages Edit, add, and delete pages or manage your page order Upda…" at bounding box center [243, 111] width 487 height 223
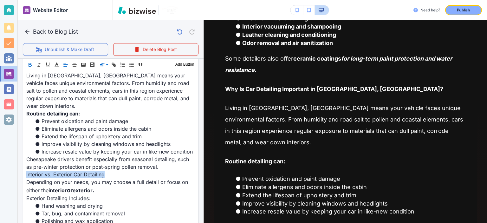
click at [31, 63] on icon "button" at bounding box center [30, 65] width 6 height 6
click at [55, 65] on icon "button" at bounding box center [57, 65] width 6 height 6
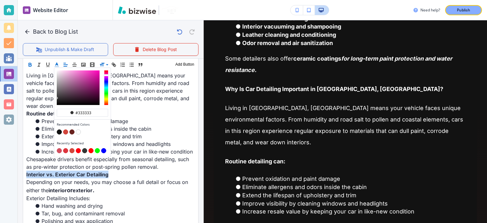
drag, startPoint x: 105, startPoint y: 76, endPoint x: 103, endPoint y: 72, distance: 5.2
click at [103, 72] on div "button" at bounding box center [82, 88] width 56 height 40
click at [66, 131] on button "button" at bounding box center [65, 132] width 5 height 5
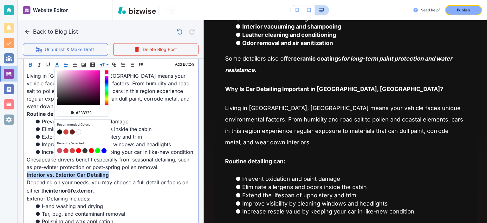
type input "#d2453c"
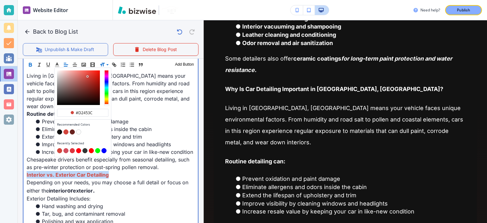
click at [162, 141] on span "Improve visibility by cleaning windows and headlights" at bounding box center [106, 144] width 129 height 6
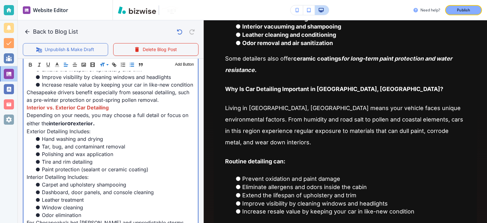
scroll to position [475, 0]
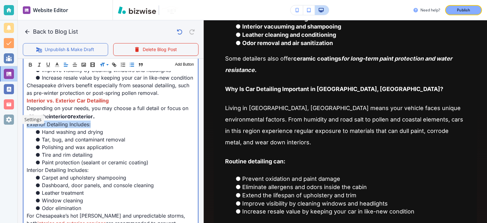
drag, startPoint x: 51, startPoint y: 121, endPoint x: 16, endPoint y: 116, distance: 34.7
click at [16, 116] on div "Website Editor Pages Edit, add, and delete pages or manage your page order Upda…" at bounding box center [243, 111] width 487 height 223
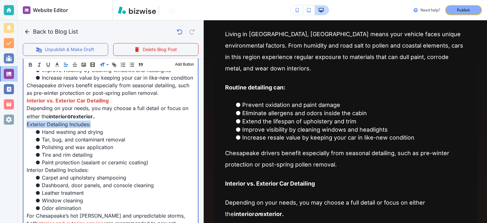
scroll to position [443, 0]
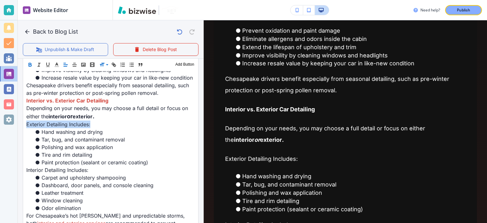
click at [30, 64] on icon "button" at bounding box center [30, 65] width 6 height 6
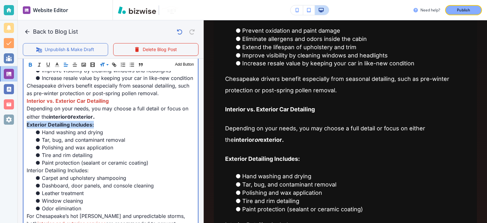
scroll to position [475, 0]
click at [143, 136] on li "Tar, bug, and contaminant removal" at bounding box center [114, 140] width 160 height 8
drag, startPoint x: 117, startPoint y: 161, endPoint x: 79, endPoint y: 157, distance: 38.2
click at [78, 166] on p "Interior Detailing Includes:" at bounding box center [111, 170] width 168 height 8
click at [79, 159] on span "Paint protection (sealant or ceramic coating)" at bounding box center [95, 162] width 106 height 6
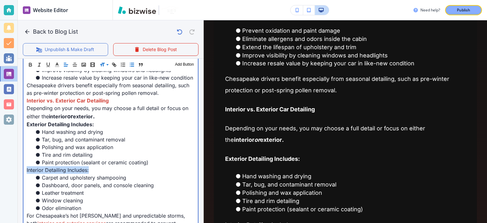
drag, startPoint x: 97, startPoint y: 165, endPoint x: 24, endPoint y: 162, distance: 73.2
click at [24, 162] on div "Keeping your vehicle clean isn’t just about appearances—it’s about protection, …" at bounding box center [110, 171] width 174 height 714
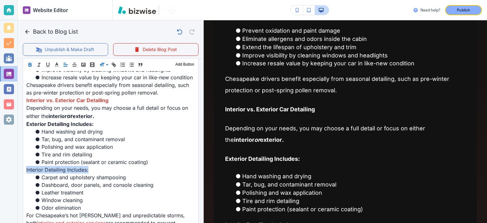
click at [29, 64] on icon "button" at bounding box center [30, 65] width 6 height 6
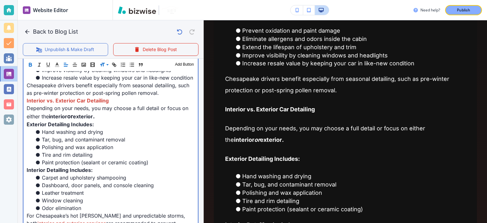
click at [91, 121] on span "Exterior Detailing Includes:" at bounding box center [60, 124] width 67 height 6
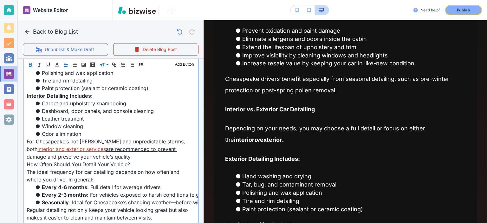
click at [91, 145] on p "For Chesapeake’s hot summers and unpredictable storms, both interior and exteri…" at bounding box center [111, 148] width 168 height 23
click at [93, 146] on link "interior and exterior services" at bounding box center [71, 149] width 68 height 6
click at [127, 146] on link "are recommended to prevent damage and preserve your vehicle’s quality." at bounding box center [102, 153] width 150 height 14
click at [108, 146] on link "are recommended to prevent damage and preserve your vehicle’s quality." at bounding box center [102, 153] width 150 height 14
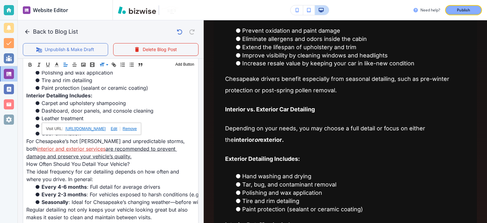
click at [120, 129] on link at bounding box center [112, 128] width 15 height 4
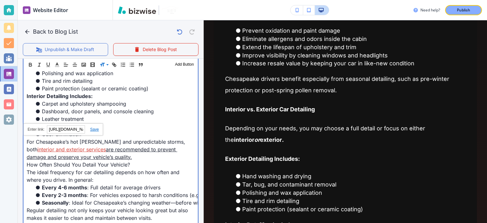
click at [153, 146] on link "are recommended to prevent damage and preserve your vehicle’s quality." at bounding box center [102, 153] width 150 height 14
click at [136, 148] on p "For Chesapeake’s hot summers and unpredictable storms, both interior and exteri…" at bounding box center [111, 148] width 168 height 23
drag, startPoint x: 130, startPoint y: 148, endPoint x: 78, endPoint y: 147, distance: 52.6
click at [78, 147] on link "are recommended to prevent damage and preserve your vehicle’s quality." at bounding box center [102, 153] width 150 height 14
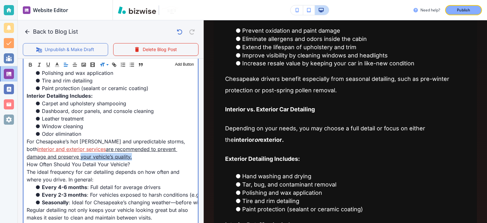
click at [78, 147] on link "are recommended to prevent damage and preserve your vehicle’s quality." at bounding box center [102, 153] width 150 height 14
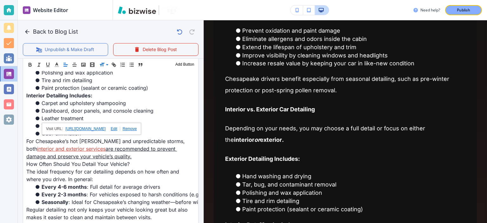
scroll to position [548, 0]
click at [137, 128] on link at bounding box center [128, 129] width 17 height 4
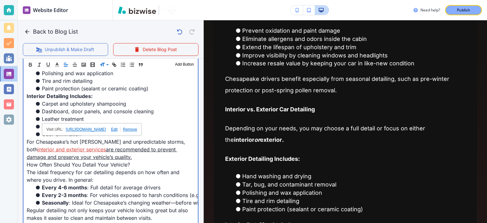
scroll to position [173, 0]
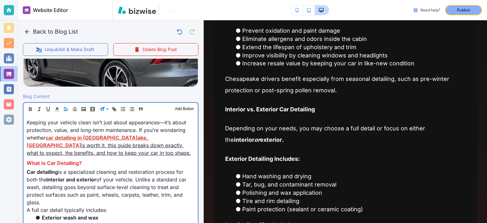
click at [131, 150] on p "Keeping your vehicle clean isn’t just about appearances—it’s about protection, …" at bounding box center [111, 137] width 168 height 38
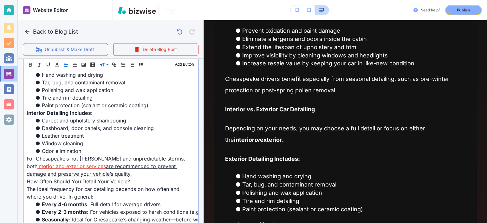
scroll to position [543, 0]
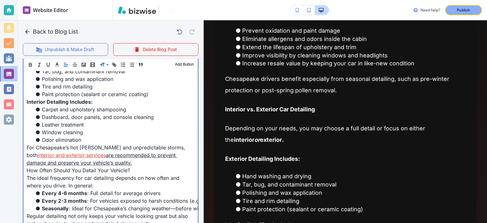
click at [112, 152] on link "are recommended to prevent damage and preserve your vehicle’s quality." at bounding box center [102, 159] width 150 height 14
click at [150, 150] on p "For Chesapeake’s hot summers and unpredictable storms, both interior and exteri…" at bounding box center [111, 155] width 168 height 23
click at [110, 152] on link "are recommended to prevent damage and preserve your vehicle’s quality." at bounding box center [102, 159] width 150 height 14
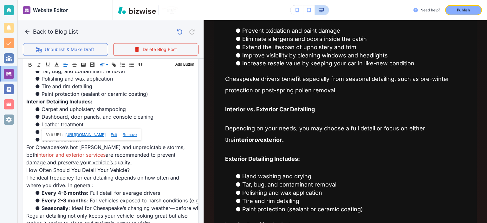
click at [137, 136] on link at bounding box center [128, 134] width 17 height 4
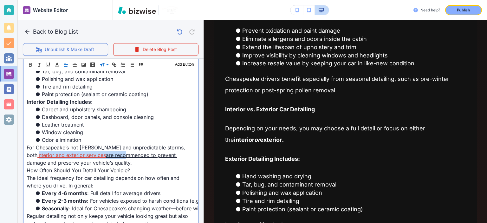
drag, startPoint x: 42, startPoint y: 146, endPoint x: 125, endPoint y: 149, distance: 83.0
click at [125, 149] on p "For Chesapeake’s hot summers and unpredictable storms, both interior and exteri…" at bounding box center [111, 155] width 168 height 23
click at [125, 152] on link "are recommended to prevent damage and preserve your vehicle’s quality." at bounding box center [102, 159] width 150 height 14
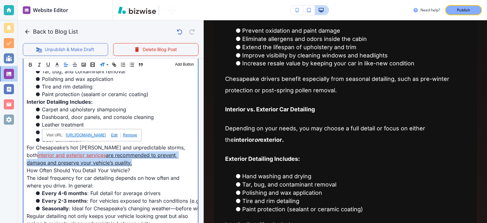
drag, startPoint x: 130, startPoint y: 153, endPoint x: 39, endPoint y: 143, distance: 91.8
click at [39, 144] on p "For Chesapeake’s hot summers and unpredictable storms, both interior and exteri…" at bounding box center [111, 155] width 168 height 23
copy p "interior and exterior services are recommended to prevent damage and preserve y…"
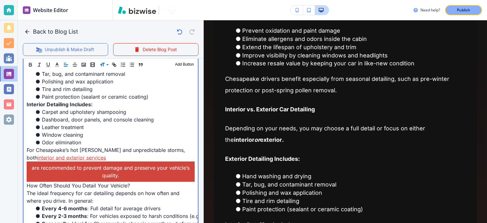
scroll to position [543, 0]
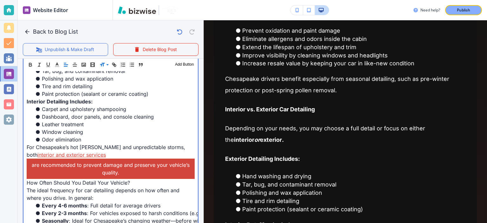
click at [121, 144] on p "For Chesapeake’s hot summers and unpredictable storms, both interior and exteri…" at bounding box center [111, 160] width 168 height 35
click at [139, 120] on li "Leather treatment" at bounding box center [114, 124] width 160 height 8
click at [166, 179] on p "How Often Should You Detail Your Vehicle?" at bounding box center [111, 183] width 168 height 8
click at [188, 164] on link "are recommended to prevent damage and preserve your vehicle’s quality." at bounding box center [111, 168] width 168 height 20
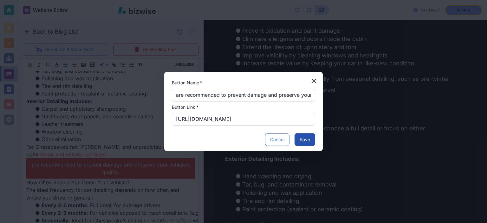
scroll to position [543, 0]
click at [280, 140] on button "Cancel" at bounding box center [277, 139] width 24 height 13
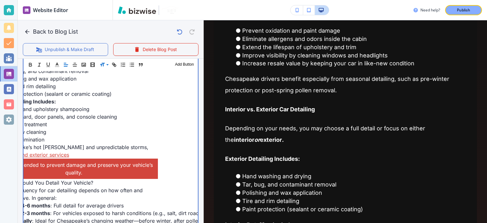
scroll to position [0, 43]
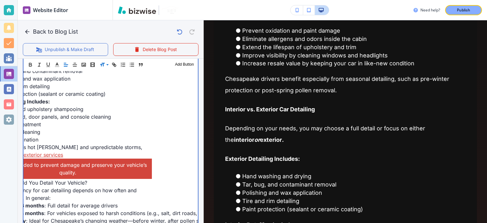
drag, startPoint x: 140, startPoint y: 144, endPoint x: 158, endPoint y: 167, distance: 29.1
click at [158, 167] on div "Keeping your vehicle clean isn’t just about appearances—it’s about protection, …" at bounding box center [110, 109] width 174 height 727
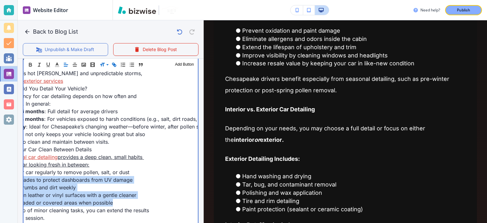
scroll to position [0, 0]
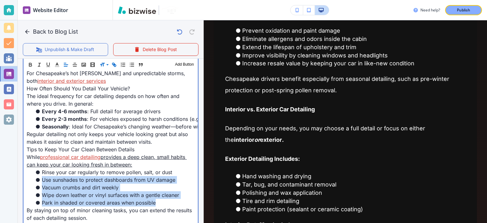
drag, startPoint x: 181, startPoint y: 197, endPoint x: 1, endPoint y: 172, distance: 182.0
click at [0, 172] on div "Website Editor Pages Edit, add, and delete pages or manage your page order Upda…" at bounding box center [243, 111] width 487 height 223
click at [67, 176] on span "Use sunshades to protect dashboards from UV damage" at bounding box center [108, 179] width 133 height 6
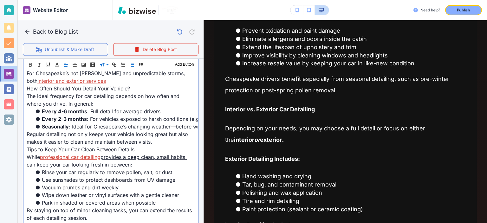
click at [99, 131] on span "Regular detailing not only keeps your vehicle looking great but also makes it e…" at bounding box center [108, 138] width 163 height 14
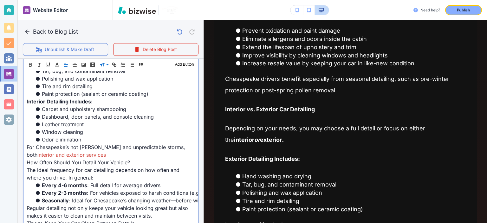
click at [114, 144] on p "For Chesapeake’s hot summers and unpredictable storms, both interior and exteri…" at bounding box center [111, 150] width 168 height 15
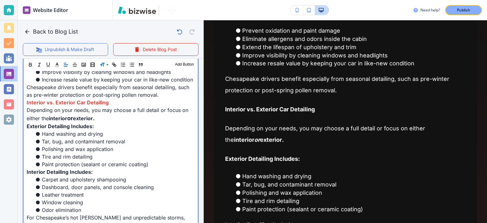
scroll to position [543, 0]
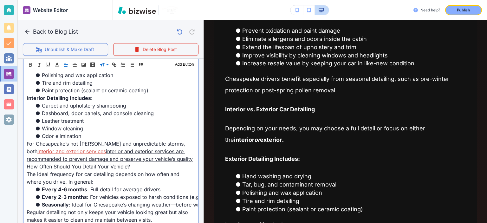
click at [119, 153] on link "interior and exterior services are recommended to prevent damage and preserve y…" at bounding box center [110, 155] width 166 height 14
click at [124, 148] on link "interior and exterior services are recommended to prevent damage and preserve y…" at bounding box center [110, 155] width 166 height 14
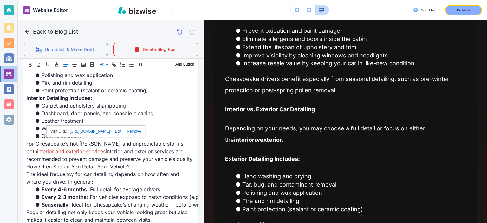
click at [141, 130] on link at bounding box center [132, 131] width 17 height 4
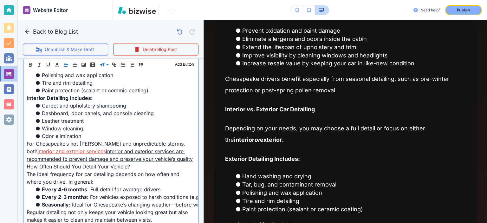
click at [136, 148] on link "interior and exterior services are recommended to prevent damage and preserve y…" at bounding box center [110, 155] width 166 height 14
drag, startPoint x: 58, startPoint y: 161, endPoint x: 12, endPoint y: 134, distance: 52.5
click at [12, 134] on div "Website Editor Pages Edit, add, and delete pages or manage your page order Upda…" at bounding box center [243, 111] width 487 height 223
copy p "For Chesapeake’s hot summers and unpredictable storms, both interior and exteri…"
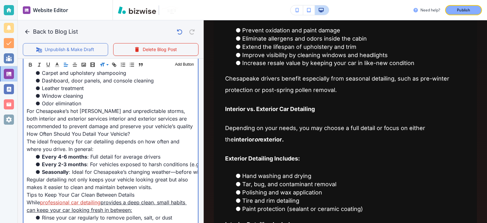
scroll to position [617, 0]
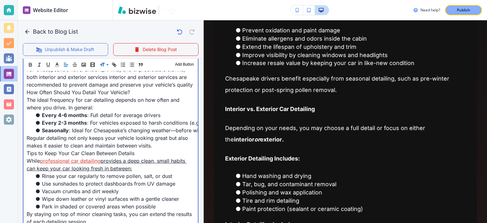
click at [48, 138] on span "Regular detailing not only keeps your vehicle looking great but also makes it e…" at bounding box center [108, 142] width 163 height 14
click at [36, 150] on span "Tips to Keep Your Car Clean Between Details" at bounding box center [81, 153] width 108 height 6
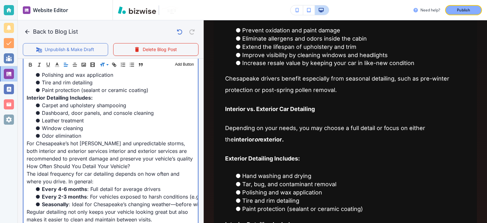
click at [63, 149] on p "For Chesapeake’s hot summers and unpredictable storms, both interior and exteri…" at bounding box center [111, 150] width 168 height 23
click at [150, 147] on p "For Chesapeake’s hot summers and unpredictable storms, both interior and exteri…" at bounding box center [111, 150] width 168 height 23
drag, startPoint x: 165, startPoint y: 143, endPoint x: 96, endPoint y: 143, distance: 68.7
click at [96, 143] on p "For Chesapeake’s hot summers and unpredictable storms, both interior and exteri…" at bounding box center [111, 150] width 168 height 23
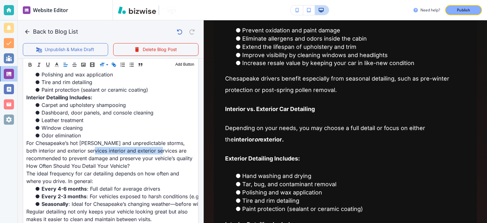
click at [113, 64] on line "button" at bounding box center [113, 64] width 1 height 1
paste input "https://www.nuimagedetail.com/norfolk-chesapeake"
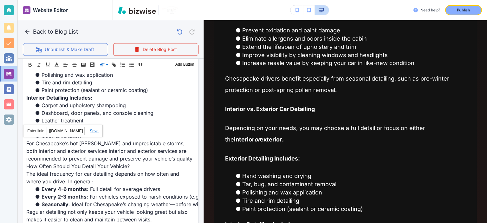
type input "https://www.nuimagedetail.com/norfolk-chesapeake"
click at [92, 130] on link at bounding box center [92, 131] width 14 height 4
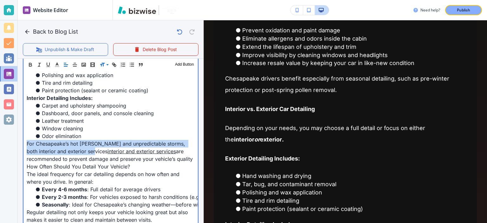
scroll to position [173, 0]
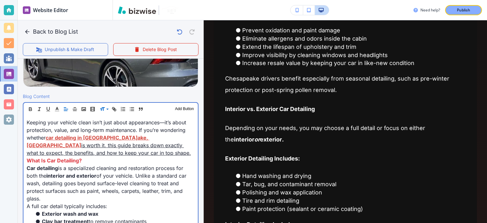
click at [137, 146] on link "is worth it, this guide breaks down exactly what to expect, the benefits, and h…" at bounding box center [109, 149] width 164 height 14
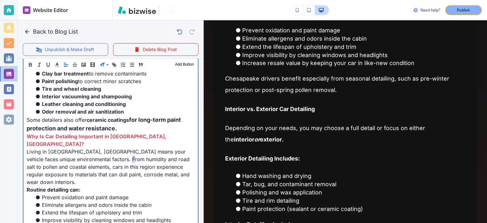
click at [139, 148] on p "Living in Chesapeake, VA means your vehicle faces unique environmental factors.…" at bounding box center [111, 167] width 168 height 38
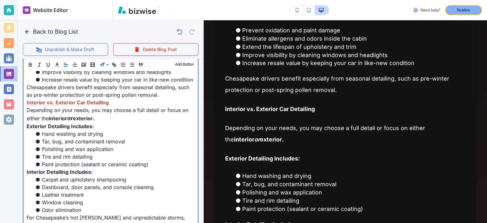
scroll to position [543, 0]
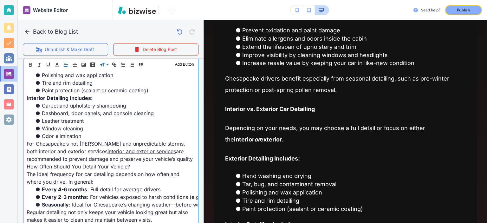
click at [141, 124] on li "Window cleaning" at bounding box center [114, 128] width 160 height 8
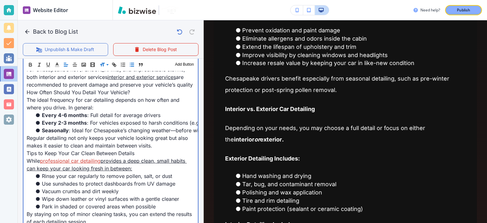
scroll to position [691, 0]
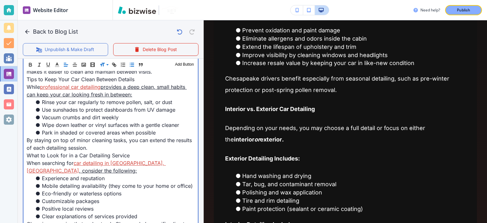
drag, startPoint x: 138, startPoint y: 93, endPoint x: 21, endPoint y: 85, distance: 117.5
copy p "While professional car detailing provides a deep clean, small habits can keep y…"
click at [149, 84] on link "provides a deep clean, small habits can keep your car looking fresh in between:" at bounding box center [107, 91] width 160 height 14
click at [146, 93] on p "While professional car detailing provides a deep clean, small habits can keep y…" at bounding box center [111, 90] width 168 height 15
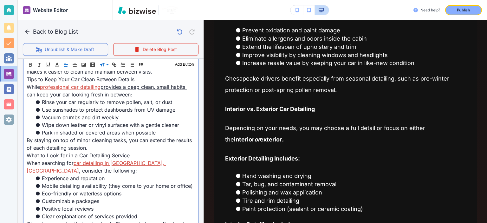
click at [124, 94] on link "provides a deep clean, small habits can keep your car looking fresh in between:" at bounding box center [107, 91] width 160 height 14
copy p "While professional car detailing provides a deep clean, small habits can keep y…"
drag, startPoint x: 138, startPoint y: 97, endPoint x: 19, endPoint y: 85, distance: 119.7
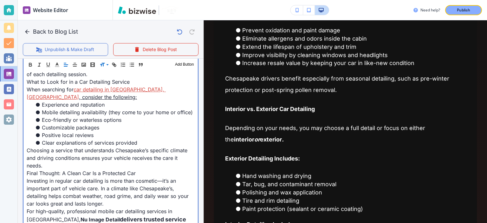
scroll to position [765, 0]
click at [137, 93] on link ", consider the following:" at bounding box center [108, 96] width 58 height 6
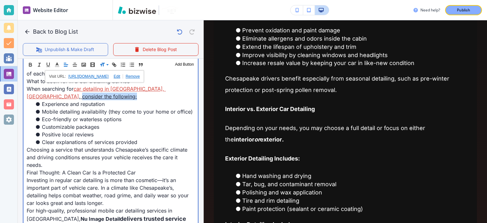
copy link "consider the following:"
drag, startPoint x: 154, startPoint y: 90, endPoint x: 153, endPoint y: 95, distance: 5.1
click at [153, 95] on p "When searching for car detailing in Chesapeake, VA , consider the following:" at bounding box center [111, 92] width 168 height 15
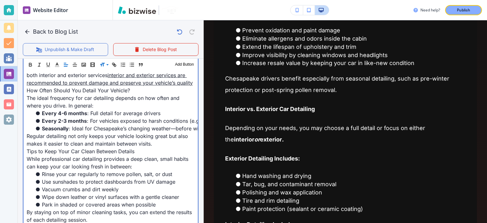
scroll to position [691, 0]
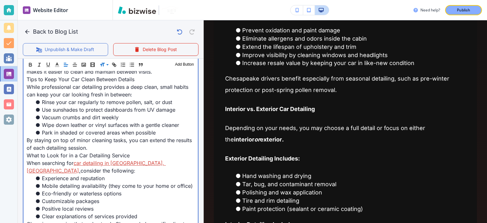
click at [153, 161] on p "When searching for car detailing in Chesapeake, VA , consider the following:" at bounding box center [111, 166] width 168 height 15
click at [92, 163] on link "car detailing in Chesapeake, VA" at bounding box center [96, 167] width 139 height 14
click at [125, 119] on li "Vacuum crumbs and dirt weekly" at bounding box center [114, 117] width 160 height 8
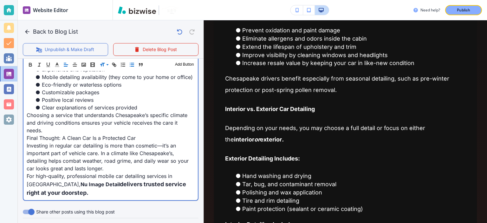
scroll to position [839, 0]
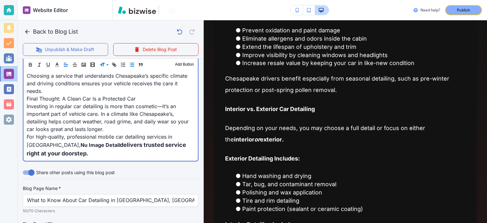
click at [107, 131] on p "Investing in regular car detailing is more than cosmetic—it’s an important part…" at bounding box center [111, 117] width 168 height 30
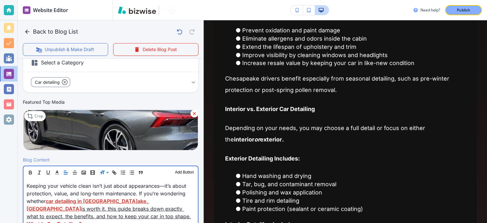
scroll to position [25, 0]
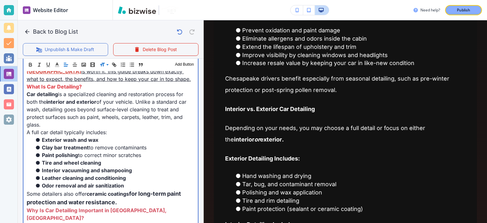
click at [101, 126] on p "Car detailing is a specialized cleaning and restoration process for both the in…" at bounding box center [111, 109] width 168 height 38
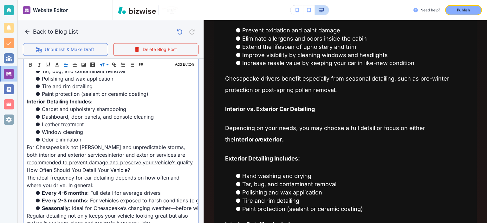
scroll to position [543, 0]
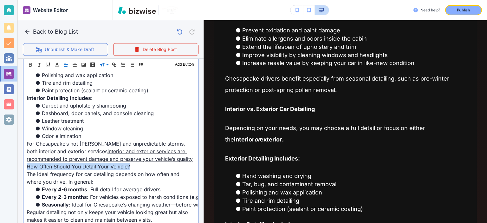
drag, startPoint x: 132, startPoint y: 165, endPoint x: 5, endPoint y: 164, distance: 127.0
click at [5, 164] on div "Website Editor Pages Edit, add, and delete pages or manage your page order Upda…" at bounding box center [243, 111] width 487 height 223
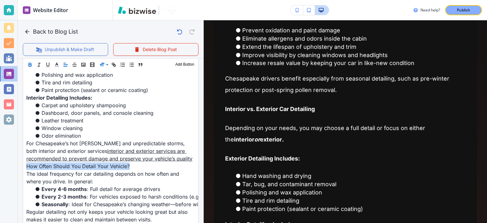
click at [32, 64] on icon "button" at bounding box center [30, 65] width 6 height 6
click at [56, 62] on icon "button" at bounding box center [57, 65] width 6 height 6
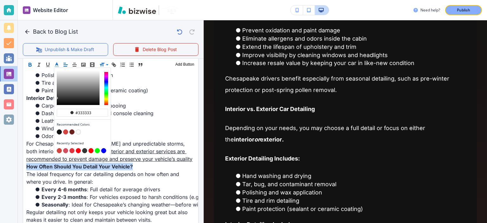
click at [65, 131] on button "button" at bounding box center [65, 132] width 5 height 5
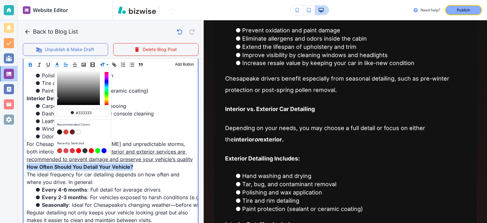
type input "#d2453c"
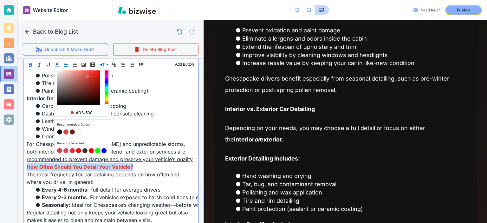
scroll to position [543, 0]
click at [129, 124] on li "Window cleaning" at bounding box center [114, 128] width 160 height 8
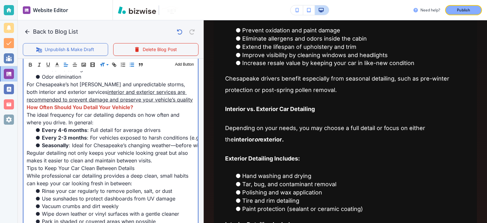
scroll to position [617, 0]
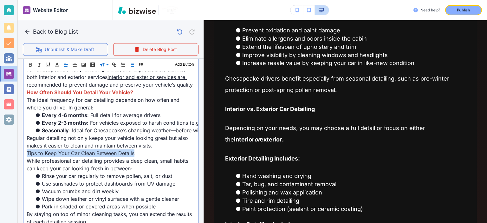
drag, startPoint x: 139, startPoint y: 153, endPoint x: 20, endPoint y: 150, distance: 119.5
click at [20, 150] on div "Blog Content Header 1 Header 2 Header 3 Body Text Add Button Keeping your vehic…" at bounding box center [111, 18] width 186 height 739
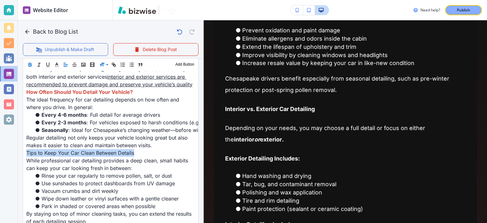
click at [28, 64] on icon "button" at bounding box center [30, 65] width 6 height 6
click at [59, 64] on icon "button" at bounding box center [57, 65] width 6 height 6
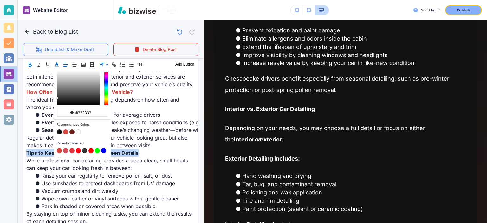
scroll to position [616, 0]
click at [66, 130] on button "button" at bounding box center [65, 132] width 5 height 5
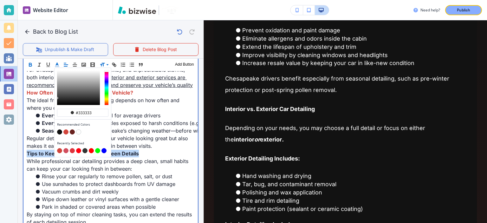
type input "#d2453c"
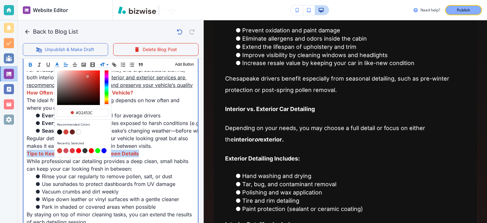
scroll to position [617, 0]
click at [142, 131] on span ": Ideal for Chesapeake’s changing weather—before winter, after pollen season, o…" at bounding box center [189, 130] width 240 height 6
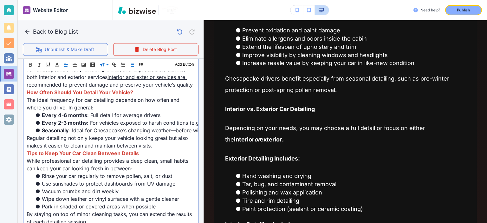
scroll to position [691, 0]
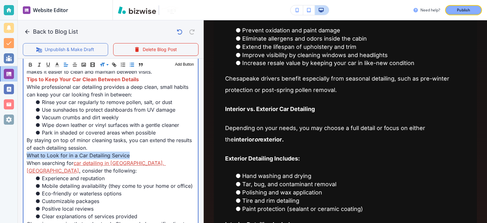
drag, startPoint x: 133, startPoint y: 154, endPoint x: 0, endPoint y: 157, distance: 132.8
click at [0, 157] on div "Website Editor Pages Edit, add, and delete pages or manage your page order Upda…" at bounding box center [243, 111] width 487 height 223
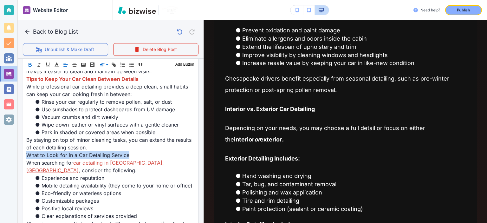
click at [30, 65] on icon "button" at bounding box center [30, 66] width 3 height 2
click at [56, 66] on icon "button" at bounding box center [57, 65] width 6 height 6
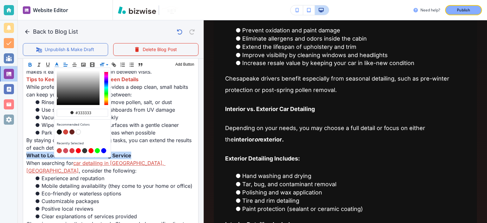
click at [66, 131] on button "button" at bounding box center [65, 132] width 5 height 5
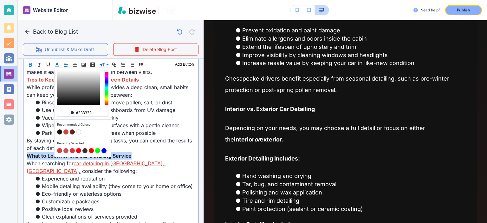
type input "#d2453c"
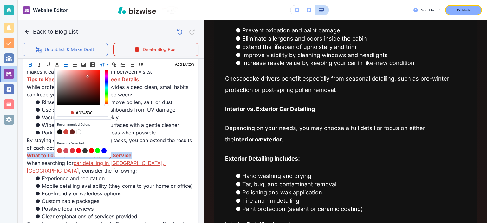
click at [147, 145] on p "By staying on top of minor cleaning tasks, you can extend the results of each d…" at bounding box center [111, 143] width 168 height 15
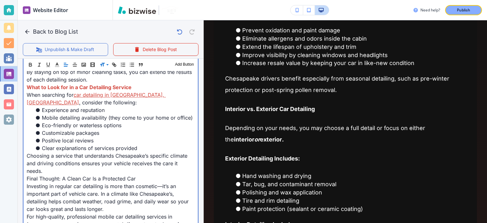
scroll to position [764, 0]
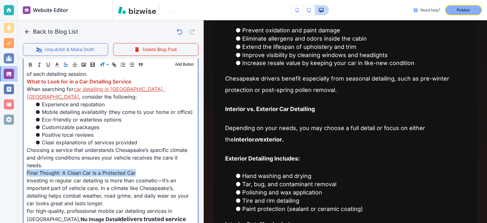
drag, startPoint x: 138, startPoint y: 173, endPoint x: 10, endPoint y: 173, distance: 127.7
click at [10, 173] on div "Website Editor Pages Edit, add, and delete pages or manage your page order Upda…" at bounding box center [243, 111] width 487 height 223
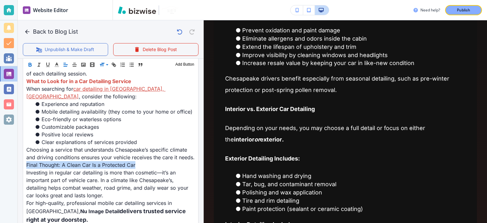
click at [29, 67] on icon "button" at bounding box center [30, 65] width 6 height 6
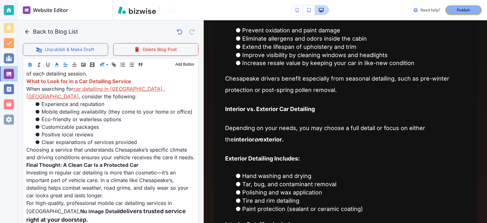
click at [58, 67] on button "button" at bounding box center [56, 65] width 9 height 8
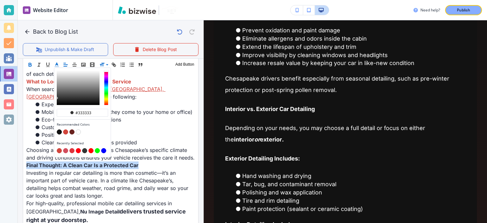
click at [58, 68] on div "button" at bounding box center [82, 88] width 56 height 40
click at [65, 133] on button "button" at bounding box center [65, 132] width 5 height 5
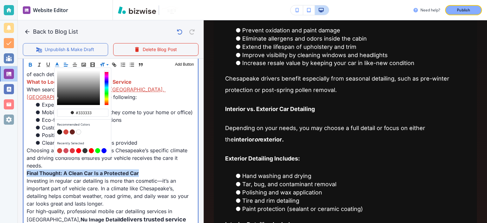
type input "#d2453c"
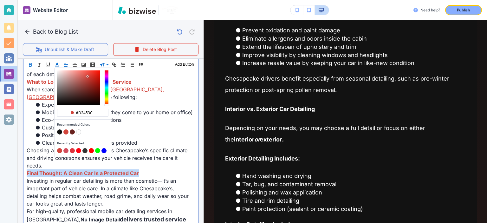
scroll to position [764, 0]
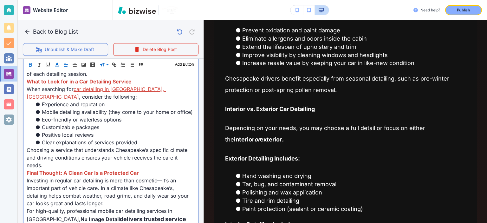
click at [119, 143] on span "Clear explanations of services provided" at bounding box center [89, 142] width 95 height 6
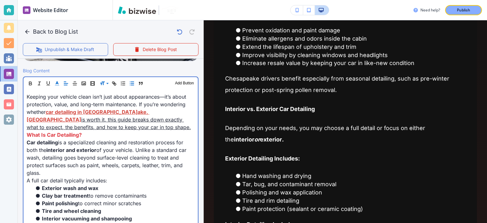
scroll to position [222, 0]
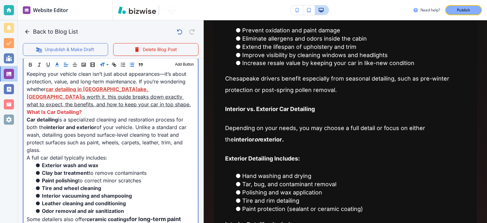
click at [127, 93] on link "is worth it, this guide breaks down exactly what to expect, the benefits, and h…" at bounding box center [109, 100] width 164 height 14
click at [138, 92] on p "Keeping your vehicle clean isn’t just about appearances—it’s about protection, …" at bounding box center [111, 89] width 168 height 38
drag, startPoint x: 127, startPoint y: 89, endPoint x: 127, endPoint y: 105, distance: 15.2
click at [127, 105] on p "Keeping your vehicle clean isn’t just about appearances—it’s about protection, …" at bounding box center [111, 89] width 168 height 38
copy link "is worth it, this guide breaks down exactly what to expect, the benefits, and h…"
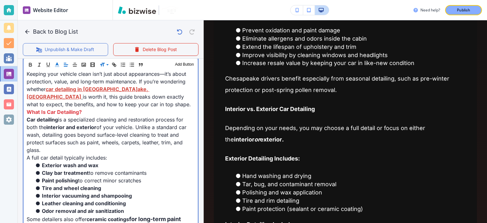
click at [134, 111] on p "What Is Car Detailing?" at bounding box center [111, 112] width 168 height 8
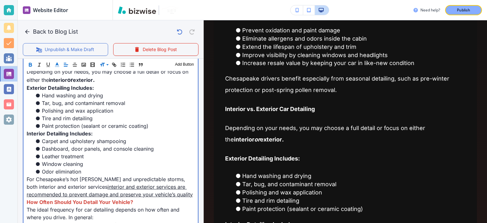
scroll to position [517, 0]
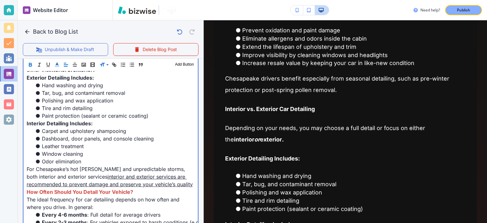
click at [156, 173] on link "interior and exterior services are recommended to prevent damage and preserve y…" at bounding box center [110, 180] width 166 height 14
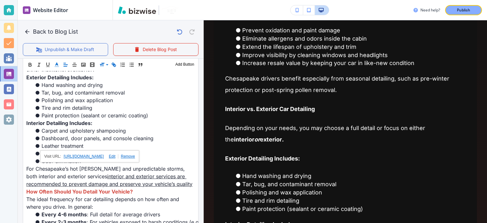
click at [118, 154] on link at bounding box center [111, 156] width 15 height 4
paste input "interior-detailing"
click at [95, 153] on div "https://www.nuimagedetail.com/norfolk-chesapeake https://www.nuimagedetail.com/…" at bounding box center [63, 156] width 80 height 12
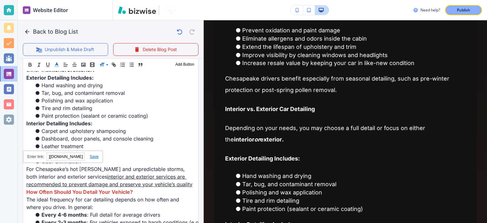
scroll to position [0, 0]
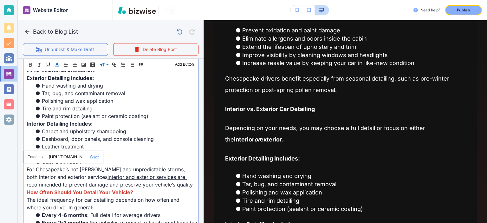
click at [137, 135] on li "Dashboard, door panels, and console cleaning" at bounding box center [114, 139] width 160 height 8
click at [87, 173] on link "interior and exterior services are recommended to prevent damage and preserve y…" at bounding box center [110, 180] width 166 height 14
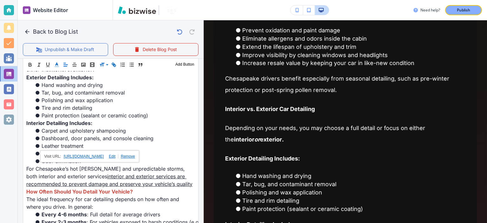
click at [118, 155] on link at bounding box center [111, 156] width 15 height 4
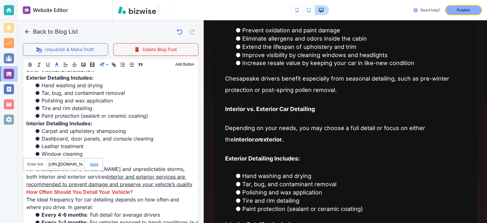
paste input "interior-detailing"
type input "https://www.nuimagedetail.com/interior-detailing"
click at [95, 163] on link at bounding box center [92, 164] width 14 height 4
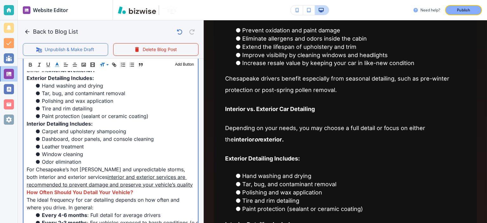
click at [116, 158] on li "Odor elimination" at bounding box center [114, 162] width 160 height 8
click at [118, 173] on link "interior and exterior services are recommended to prevent damage and preserve y…" at bounding box center [110, 180] width 166 height 14
click at [116, 174] on link "interior and exterior services are recommended to prevent damage and preserve y…" at bounding box center [110, 180] width 166 height 14
click at [158, 180] on p "For Chesapeake’s hot summers and unpredictable storms, both interior and exteri…" at bounding box center [111, 176] width 168 height 23
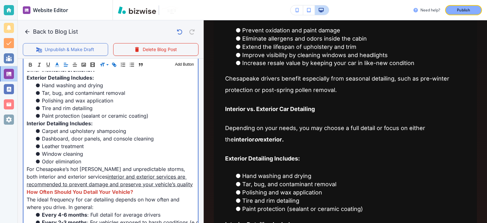
click at [163, 175] on link "interior and exterior services are recommended to prevent damage and preserve y…" at bounding box center [110, 180] width 166 height 14
click at [162, 173] on link "interior and exterior services are recommended to prevent damage and preserve y…" at bounding box center [110, 180] width 166 height 14
click at [142, 178] on link "interior and exterior services are recommended to prevent damage and preserve y…" at bounding box center [110, 180] width 166 height 14
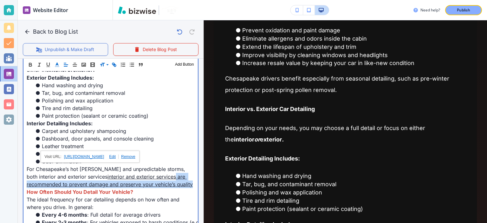
drag, startPoint x: 166, startPoint y: 167, endPoint x: 164, endPoint y: 181, distance: 13.8
click at [164, 181] on p "For Chesapeake’s hot summers and unpredictable storms, both interior and exteri…" at bounding box center [111, 176] width 168 height 23
copy link "are recommended to prevent damage and preserve your vehicle’s quality"
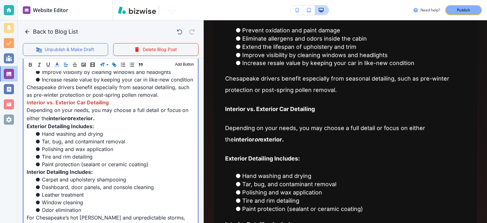
scroll to position [543, 0]
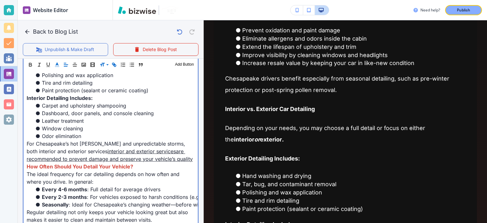
click at [163, 148] on link "interior and exterior servicesare recommended to prevent damage and preserve yo…" at bounding box center [110, 155] width 166 height 14
click at [165, 146] on p "For Chesapeake’s hot summers and unpredictable storms, both interior and exteri…" at bounding box center [111, 151] width 168 height 23
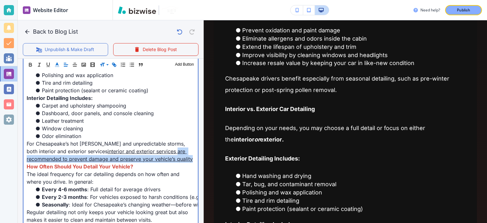
drag, startPoint x: 167, startPoint y: 143, endPoint x: 165, endPoint y: 158, distance: 14.6
click at [165, 158] on p "For Chesapeake’s hot summers and unpredictable storms, both interior and exteri…" at bounding box center [111, 151] width 168 height 23
copy link "are recommended to prevent damage and preserve your vehicle’s quality"
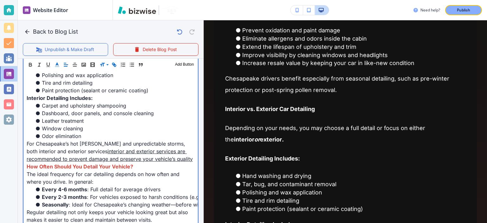
click at [158, 148] on link "interior and exterior services are recommended to prevent damage and preserve y…" at bounding box center [110, 155] width 166 height 14
click at [169, 148] on link "interior and exterior services are recommended to prevent damage and preserve y…" at bounding box center [110, 155] width 166 height 14
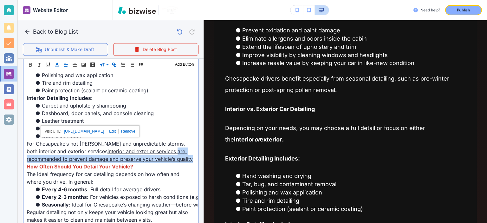
drag, startPoint x: 167, startPoint y: 144, endPoint x: 164, endPoint y: 156, distance: 11.9
click at [164, 156] on p "For Chesapeake’s hot summers and unpredictable storms, both interior and exteri…" at bounding box center [111, 151] width 168 height 23
copy link "are recommended to prevent damage and preserve your vehicle’s quality"
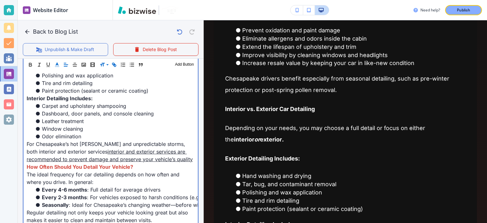
scroll to position [543, 0]
click at [167, 148] on link "interior and exterior services are recommended to prevent damage and preserve y…" at bounding box center [110, 155] width 166 height 14
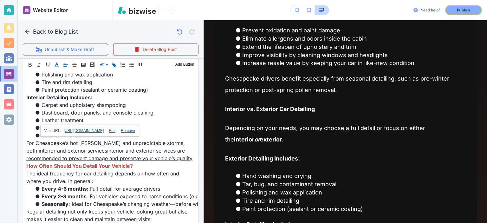
click at [135, 131] on link at bounding box center [126, 130] width 17 height 4
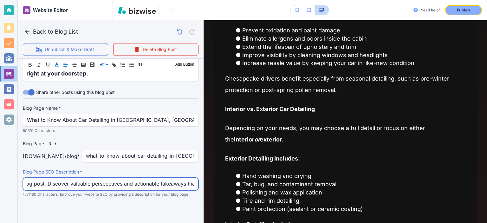
scroll to position [0, 208]
drag, startPoint x: 92, startPoint y: 186, endPoint x: 150, endPoint y: 182, distance: 57.4
click at [150, 182] on input "Explore insights, tips, and practical advice in this informative blog post. Dis…" at bounding box center [110, 184] width 167 height 12
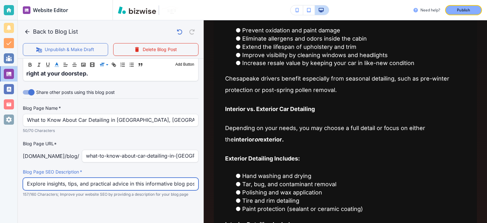
drag, startPoint x: 150, startPoint y: 182, endPoint x: 0, endPoint y: 172, distance: 150.2
click at [0, 172] on div "Website Editor Pages Edit, add, and delete pages or manage your page order Upda…" at bounding box center [243, 111] width 487 height 223
click at [98, 180] on input "Explore insights, tips, and practical advice in this informative blog post. Dis…" at bounding box center [110, 184] width 167 height 12
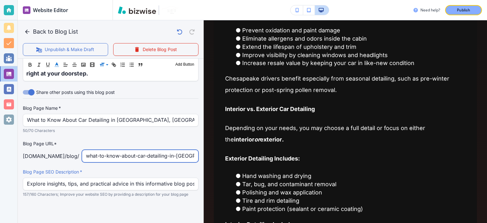
click at [122, 156] on input "what-to-know-about-car-detailing-in-chesapeake-va" at bounding box center [140, 156] width 108 height 12
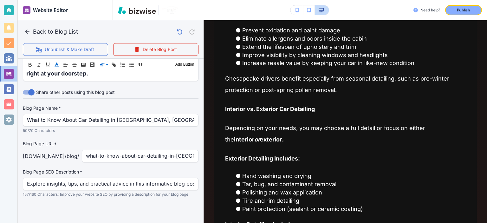
click at [102, 129] on p "50/70 Characters" at bounding box center [108, 130] width 171 height 6
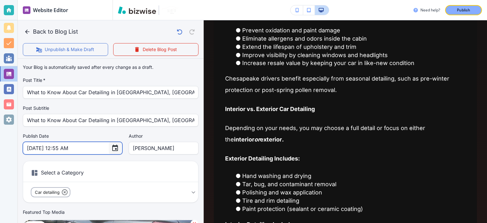
click at [111, 147] on icon "Choose date, selected date is Sep 14, 2025" at bounding box center [115, 148] width 8 height 8
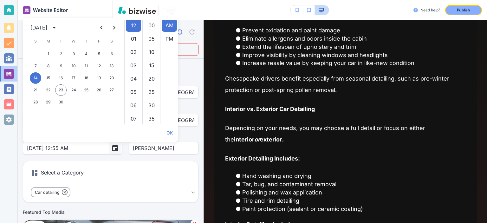
scroll to position [146, 0]
click at [47, 31] on div "September 2025" at bounding box center [38, 28] width 17 height 8
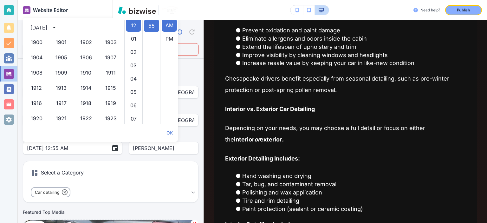
scroll to position [435, 0]
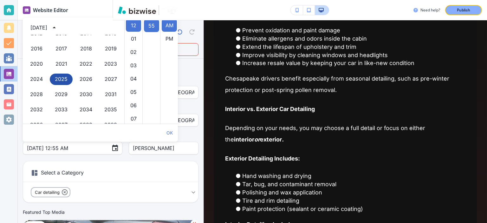
click at [63, 74] on button "2025" at bounding box center [61, 78] width 23 height 11
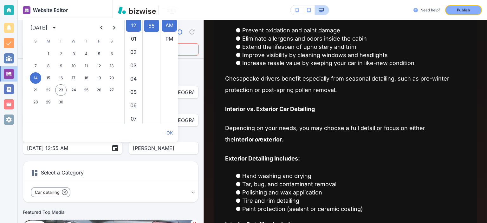
click at [37, 28] on div "September 2025" at bounding box center [38, 28] width 17 height 8
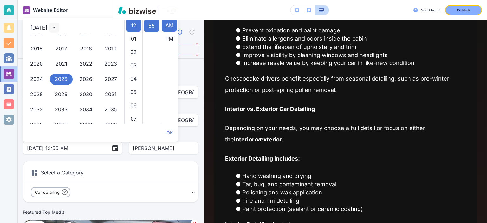
click at [58, 29] on icon "year view is open, switch to calendar view" at bounding box center [54, 28] width 8 height 8
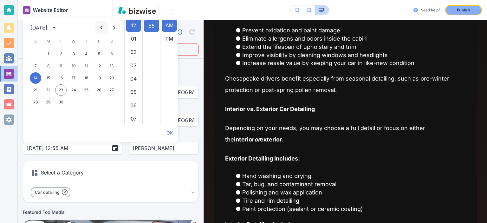
click at [102, 29] on icon "Previous month" at bounding box center [101, 28] width 2 height 4
click at [116, 29] on icon "Next month" at bounding box center [114, 28] width 8 height 8
click at [86, 76] on button "17" at bounding box center [85, 77] width 11 height 11
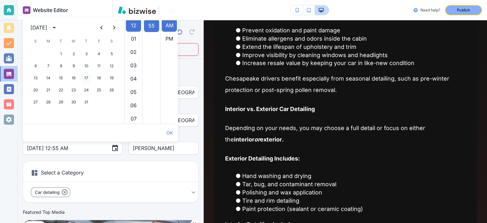
type input "Jul 17, 2025 12:55 AM"
click at [172, 131] on button "OK" at bounding box center [169, 132] width 11 height 13
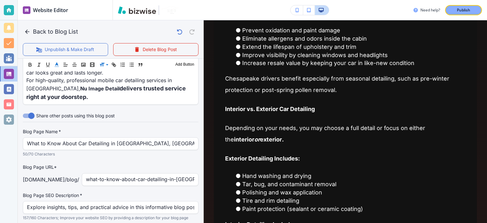
scroll to position [922, 0]
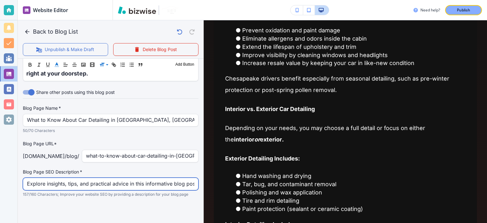
click at [159, 181] on input "Explore insights, tips, and practical advice in this informative blog post. Dis…" at bounding box center [110, 184] width 167 height 12
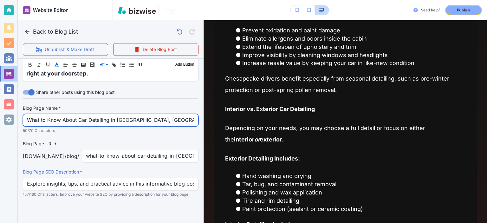
click at [136, 124] on input "What to Know About Car Detailing in [GEOGRAPHIC_DATA], [GEOGRAPHIC_DATA]" at bounding box center [110, 120] width 167 height 12
paste input "https://www.nuimagedetail.com/blog/what-to-know-about-car-detailing-in"
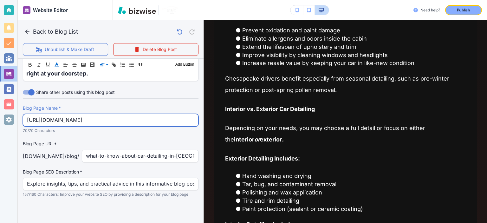
scroll to position [0, 16]
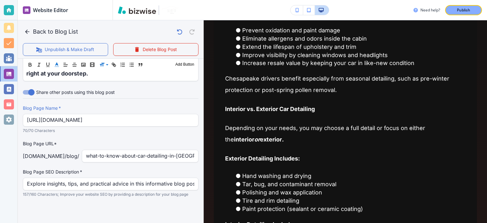
click at [136, 137] on div "Blog Page Name   * https://www.nuimagedetail.com/blog/what-to-know-about-car-de…" at bounding box center [110, 151] width 175 height 92
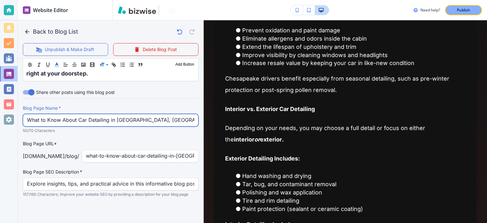
paste input "Essential Guide to"
type input "Essential Guide to Car Detailing in Chesapeake, VA"
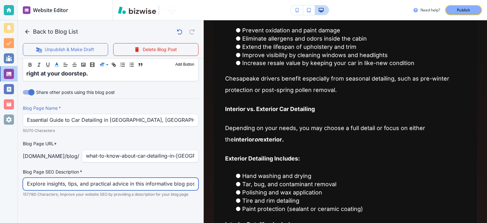
click at [128, 187] on input "Explore insights, tips, and practical advice in this informative blog post. Dis…" at bounding box center [110, 184] width 167 height 12
paste input "Learn about interior and exterior services, ideal frequency, and tips for keepi…"
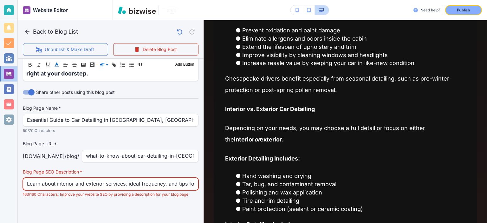
drag, startPoint x: 153, startPoint y: 184, endPoint x: 95, endPoint y: 175, distance: 58.7
click at [95, 175] on div "Blog Page SEO Description   * Learn about interior and exterior services, ideal…" at bounding box center [110, 183] width 175 height 29
click at [82, 186] on input "Learn about interior and exterior services, ideal frequency, and tips for keepi…" at bounding box center [110, 184] width 167 height 12
click at [140, 185] on input "Learn about interior & exterior services, ideal frequency, and tips for keeping…" at bounding box center [110, 184] width 167 height 12
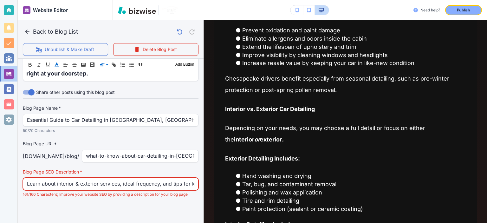
click at [162, 185] on input "Learn about interior & exterior services, ideal frequency, and tips for keeping…" at bounding box center [110, 184] width 167 height 12
click at [187, 185] on input "Learn about interior & exterior services, ideal frequency, and tips for keeping…" at bounding box center [110, 184] width 167 height 12
click at [180, 184] on input "Learn about interior & exterior services, ideal frequency, and tips for keeping…" at bounding box center [110, 184] width 167 height 12
drag, startPoint x: 103, startPoint y: 168, endPoint x: 70, endPoint y: 173, distance: 33.6
click at [70, 173] on label "Blog Page SEO Description   *" at bounding box center [110, 172] width 175 height 6
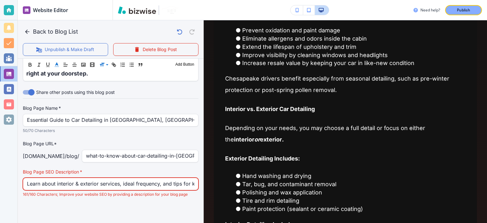
click at [163, 187] on input "Learn about interior & exterior services, ideal frequency, and tips for keeping…" at bounding box center [110, 184] width 167 height 12
click at [156, 184] on input "Learn about interior & exterior services, ideal frequency, and tips for keeping…" at bounding box center [110, 184] width 167 height 12
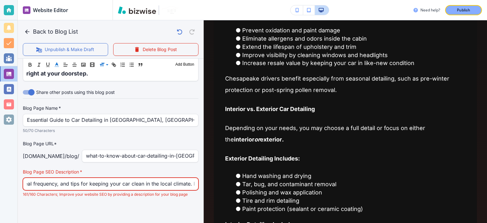
click at [152, 184] on input "Learn about interior & exterior services, ideal frequency, and tips for keeping…" at bounding box center [110, 184] width 167 height 12
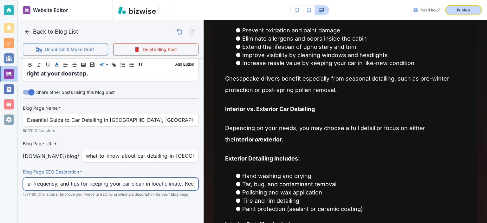
type input "Learn about interior & exterior services, ideal frequency, and tips for keeping…"
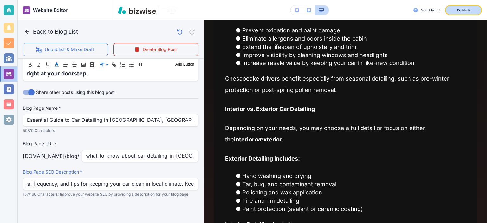
click at [479, 8] on button "Publish" at bounding box center [463, 10] width 37 height 10
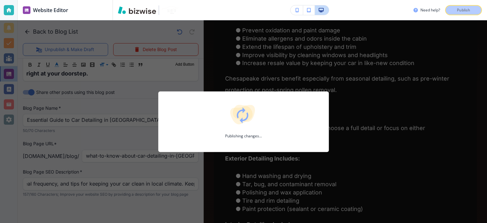
scroll to position [0, 0]
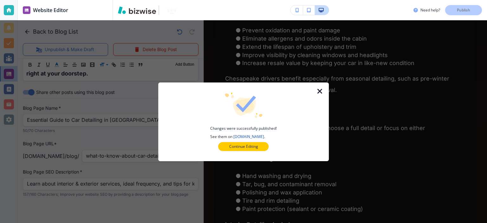
click at [320, 92] on icon "button" at bounding box center [320, 91] width 8 height 8
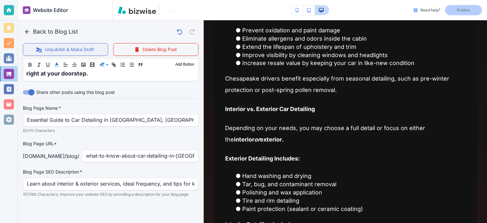
scroll to position [700, 0]
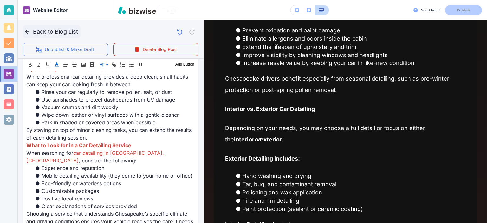
click at [23, 31] on button "Back to Blog List" at bounding box center [52, 31] width 58 height 13
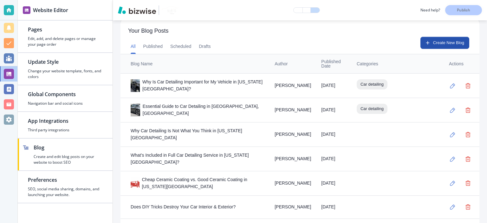
scroll to position [222, 0]
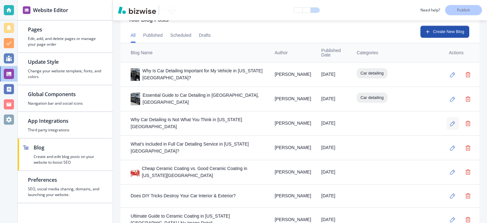
click at [450, 123] on icon "button" at bounding box center [452, 123] width 5 height 5
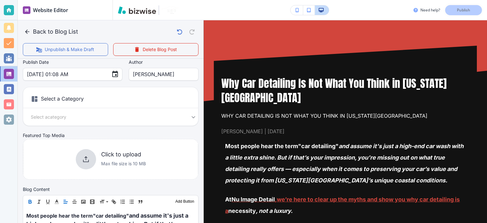
scroll to position [148, 0]
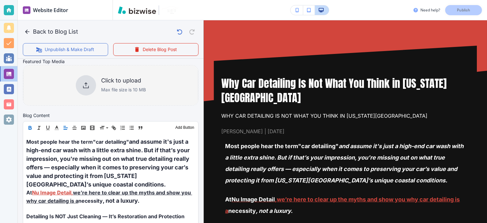
click at [110, 82] on h6 "Click to upload" at bounding box center [123, 80] width 45 height 7
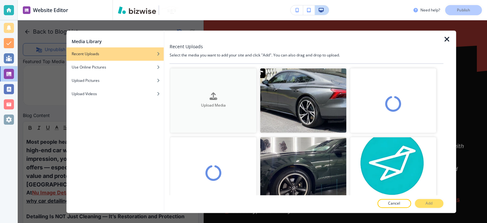
click at [215, 82] on button "Upload Media" at bounding box center [213, 100] width 86 height 65
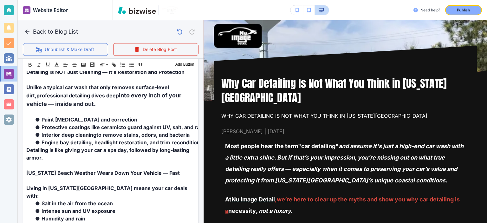
scroll to position [369, 0]
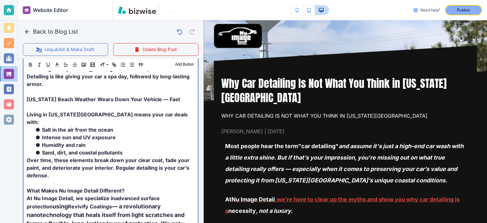
click at [155, 133] on li "Intense sun and UV exposure" at bounding box center [114, 137] width 160 height 8
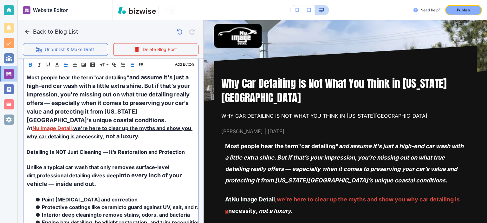
scroll to position [222, 0]
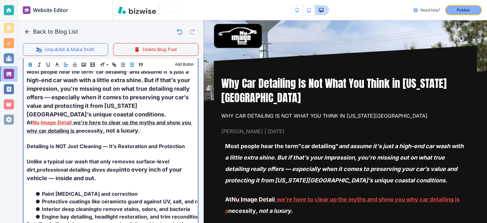
click at [103, 124] on link "we’re here to clear up the myths and show you why car detailing is a" at bounding box center [110, 126] width 166 height 15
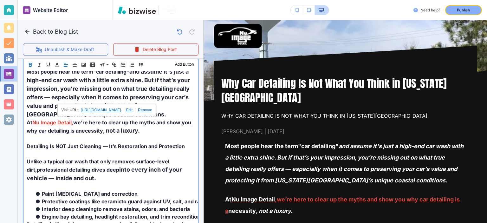
click at [132, 124] on link "we’re here to clear up the myths and show you why car detailing is a" at bounding box center [110, 126] width 166 height 15
drag, startPoint x: 75, startPoint y: 124, endPoint x: 78, endPoint y: 132, distance: 8.7
click at [78, 132] on link "we’re here to clear up the myths and show you why car detailing is a" at bounding box center [110, 126] width 166 height 15
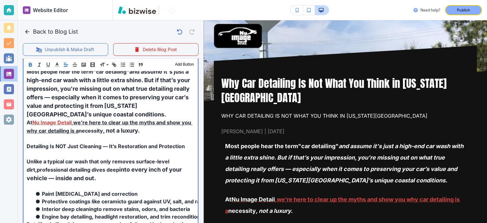
click at [91, 122] on link "we’re here to clear up the myths and show you why car detailing is a" at bounding box center [110, 126] width 166 height 15
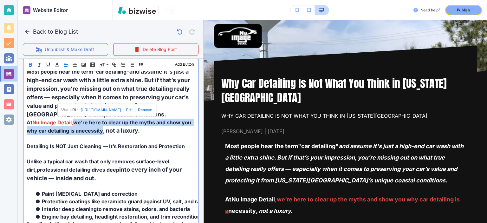
drag, startPoint x: 73, startPoint y: 121, endPoint x: 104, endPoint y: 130, distance: 31.7
click at [104, 130] on strong "we’re here to clear up the myths and show you why car detailing is a necessity …" at bounding box center [110, 126] width 166 height 15
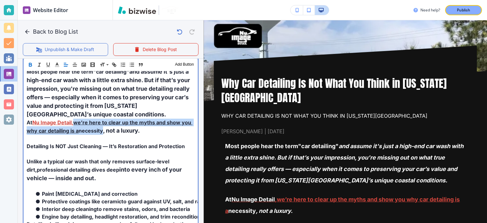
drag, startPoint x: 89, startPoint y: 129, endPoint x: 83, endPoint y: 131, distance: 6.6
click at [89, 129] on span "necessity" at bounding box center [91, 130] width 24 height 6
click at [79, 131] on link "we’re here to clear up the myths and show you why car detailing is a" at bounding box center [110, 126] width 166 height 15
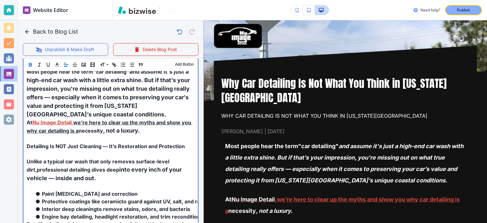
drag, startPoint x: 80, startPoint y: 130, endPoint x: 76, endPoint y: 123, distance: 8.5
click at [76, 123] on strong "we’re here to clear up the myths and show you why car detailing is a necessity …" at bounding box center [110, 126] width 166 height 15
click at [100, 121] on link "we’re here to clear up the myths and show you why car detailing is a" at bounding box center [110, 126] width 166 height 15
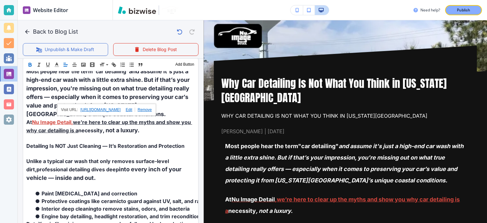
drag, startPoint x: 144, startPoint y: 112, endPoint x: 149, endPoint y: 108, distance: 5.2
click at [145, 111] on div "[URL][DOMAIN_NAME]" at bounding box center [106, 110] width 99 height 12
click at [149, 108] on link at bounding box center [143, 109] width 17 height 4
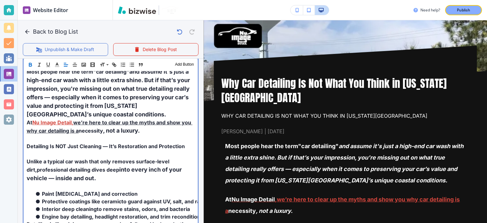
click at [99, 130] on span "necessity" at bounding box center [91, 130] width 24 height 6
drag, startPoint x: 79, startPoint y: 130, endPoint x: 74, endPoint y: 123, distance: 8.4
click at [74, 123] on link "we’re here to clear up the myths and show you why car detailing is a" at bounding box center [110, 126] width 166 height 15
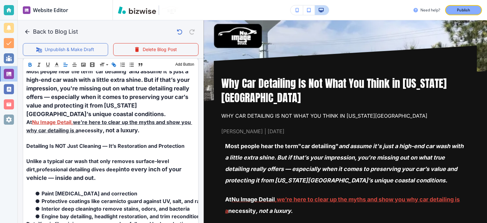
click at [112, 66] on icon "button" at bounding box center [114, 65] width 6 height 6
type input "we’re here to clear up the myths and show you why car detailing is a"
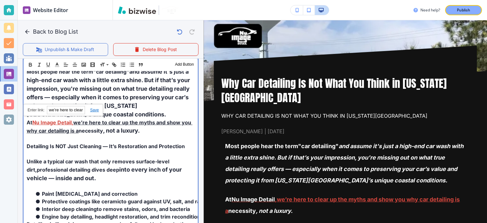
click at [106, 108] on span "and assume it's just a high-end car wash with a little extra shine. But if that…" at bounding box center [109, 92] width 164 height 49
click at [115, 104] on span "and assume it's just a high-end car wash with a little extra shine. But if that…" at bounding box center [109, 92] width 164 height 49
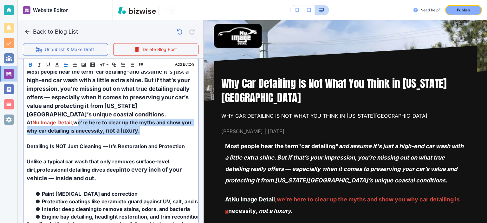
drag, startPoint x: 76, startPoint y: 123, endPoint x: 158, endPoint y: 128, distance: 81.9
click at [158, 128] on p "At Nu Image Detail , we’re here to clear up the myths and show you why car deta…" at bounding box center [111, 126] width 168 height 16
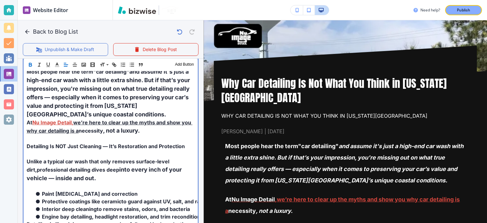
click at [62, 124] on span "Nu Image Detail" at bounding box center [51, 122] width 39 height 6
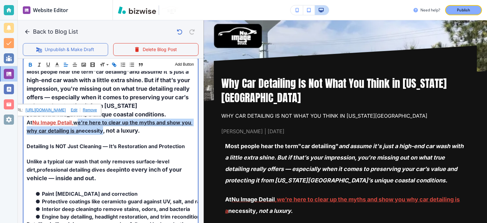
drag, startPoint x: 76, startPoint y: 120, endPoint x: 102, endPoint y: 130, distance: 27.6
click at [102, 130] on strong "we’re here to clear up the myths and show you why car detailing is a necessity …" at bounding box center [110, 126] width 166 height 15
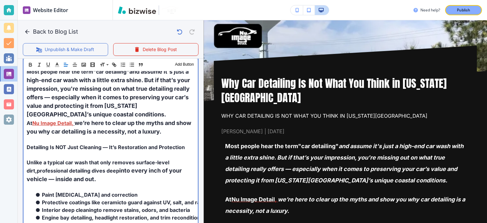
click at [113, 128] on span "we’re here to clear up the myths and show you why car detailing is a necessity" at bounding box center [110, 126] width 166 height 15
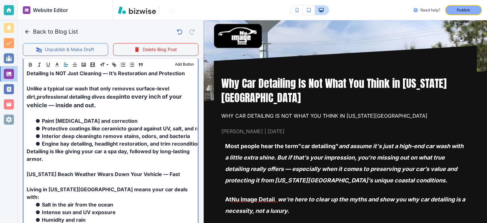
scroll to position [148, 0]
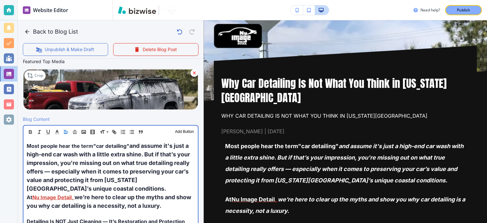
click at [129, 164] on span "and assume it's just a high-end car wash with a little extra shine. But if that…" at bounding box center [109, 166] width 164 height 49
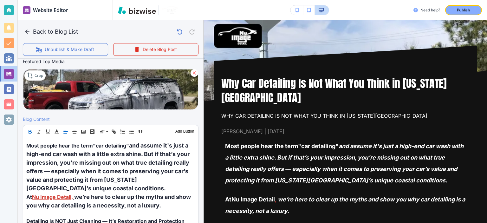
click at [29, 131] on icon "button" at bounding box center [30, 132] width 6 height 6
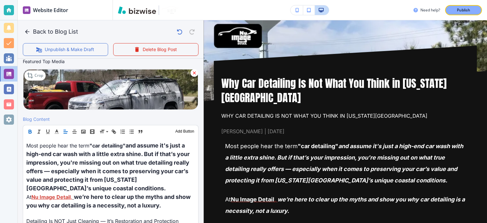
click at [29, 131] on icon "button" at bounding box center [30, 132] width 6 height 6
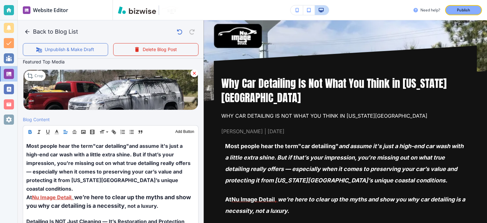
click at [29, 131] on icon "button" at bounding box center [30, 132] width 6 height 6
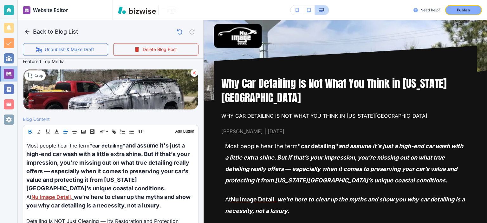
click at [29, 131] on icon "button" at bounding box center [30, 132] width 6 height 6
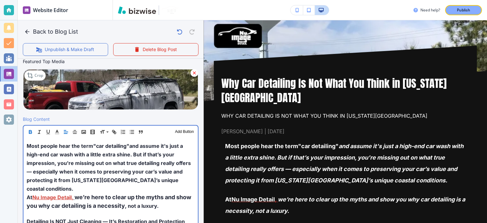
click at [92, 170] on span "and assume it's just a high-end car wash with a little extra shine. But if that…" at bounding box center [109, 167] width 165 height 49
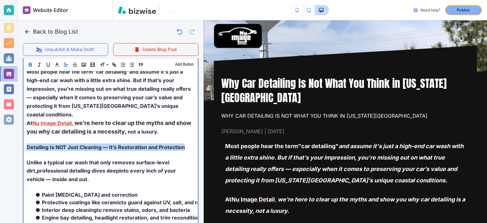
drag, startPoint x: 185, startPoint y: 137, endPoint x: 29, endPoint y: 83, distance: 165.4
click at [6, 135] on div "Website Editor Pages Edit, add, and delete pages or manage your page order Upda…" at bounding box center [243, 111] width 487 height 223
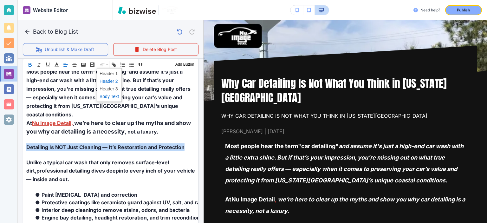
click at [112, 82] on span at bounding box center [108, 81] width 19 height 8
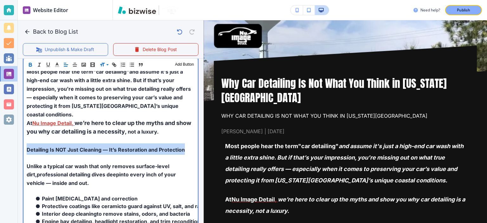
click at [162, 146] on span "Detailing Is NOT Just Cleaning — It’s Restoration and Protection" at bounding box center [106, 149] width 158 height 6
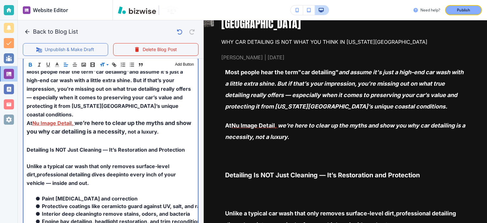
scroll to position [148, 0]
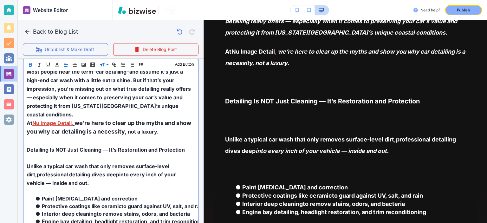
click at [67, 126] on p "At Nu Image Detail , we’re here to clear up the myths and show you why car deta…" at bounding box center [111, 126] width 168 height 17
click at [68, 136] on p at bounding box center [111, 140] width 168 height 8
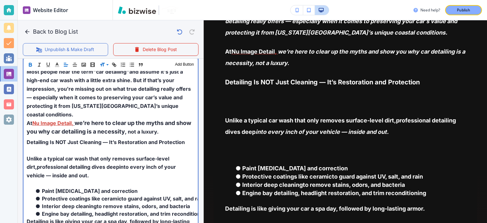
click at [67, 155] on span "Unlike a typical car wash that only removes surface-level dirt," at bounding box center [99, 162] width 144 height 15
click at [72, 147] on p at bounding box center [111, 151] width 168 height 8
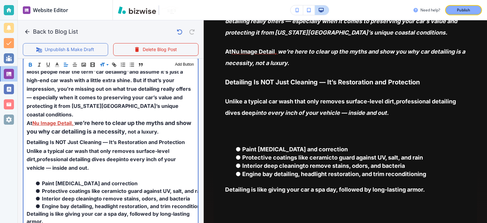
click at [70, 172] on p at bounding box center [111, 176] width 168 height 8
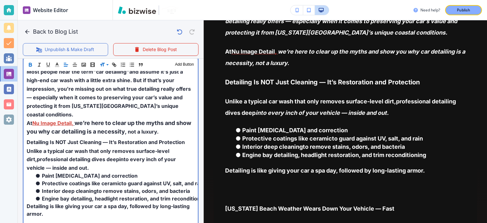
scroll to position [296, 0]
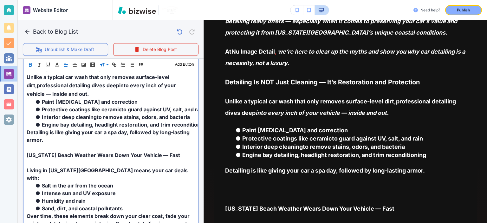
click at [56, 152] on span "[US_STATE] Beach Weather Wears Down Your Vehicle — Fast" at bounding box center [103, 155] width 153 height 6
click at [48, 144] on p at bounding box center [111, 148] width 168 height 8
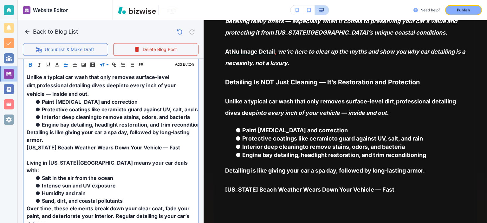
click at [52, 151] on p at bounding box center [111, 155] width 168 height 8
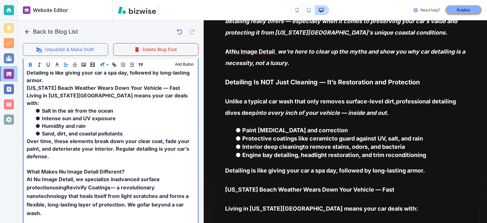
scroll to position [369, 0]
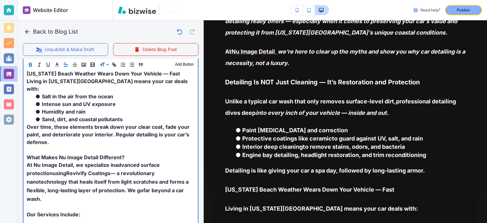
click at [48, 146] on p at bounding box center [111, 150] width 168 height 8
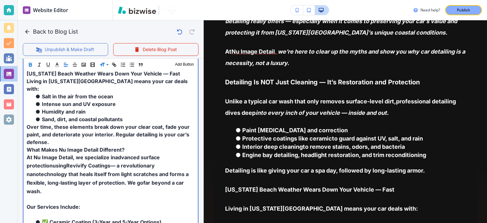
click at [62, 170] on p "At Nu Image Detail, we specialize in advanced surface protection using Revivify…" at bounding box center [111, 174] width 168 height 42
click at [61, 195] on p at bounding box center [111, 199] width 168 height 8
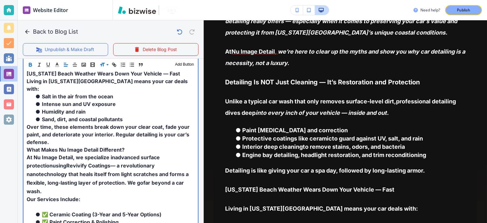
click at [64, 203] on p at bounding box center [111, 207] width 168 height 8
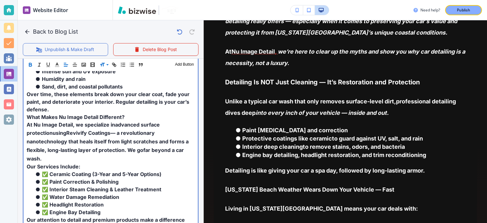
scroll to position [443, 0]
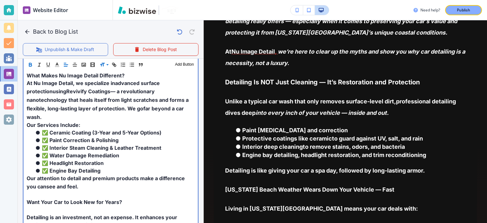
click at [64, 190] on p at bounding box center [111, 194] width 168 height 8
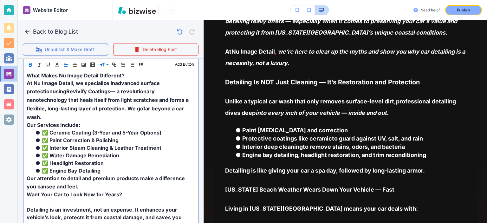
click at [67, 198] on p at bounding box center [111, 202] width 168 height 8
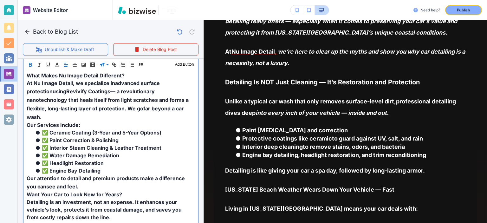
click at [61, 92] on span "— a revolutionary nanotechnology that heals itself from light scratches and for…" at bounding box center [108, 99] width 163 height 23
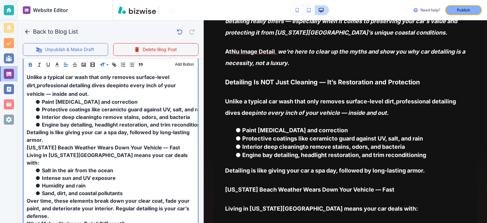
scroll to position [148, 0]
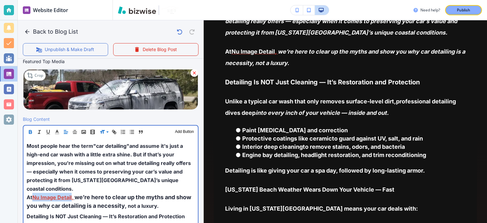
drag, startPoint x: 72, startPoint y: 188, endPoint x: 33, endPoint y: 190, distance: 38.7
click at [33, 194] on strong "Nu Image Detail ," at bounding box center [52, 197] width 41 height 6
click at [102, 193] on p "At Nu Image Detail , we’re here to clear up the myths and show you why car deta…" at bounding box center [111, 201] width 168 height 17
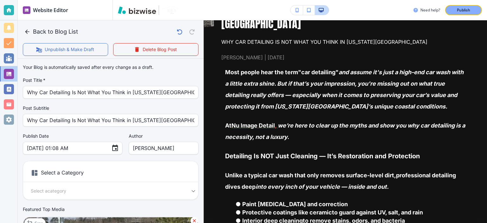
scroll to position [222, 0]
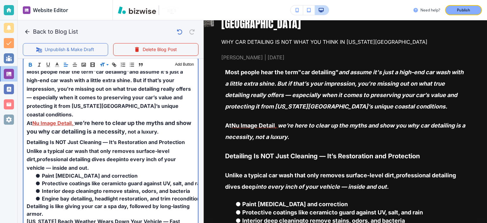
click at [97, 156] on span "professional detailing dives deep" at bounding box center [78, 159] width 82 height 6
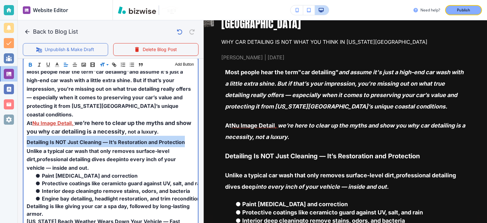
drag, startPoint x: 184, startPoint y: 132, endPoint x: 11, endPoint y: 133, distance: 173.6
click at [11, 133] on div "Website Editor Pages Edit, add, and delete pages or manage your page order Upda…" at bounding box center [243, 111] width 487 height 223
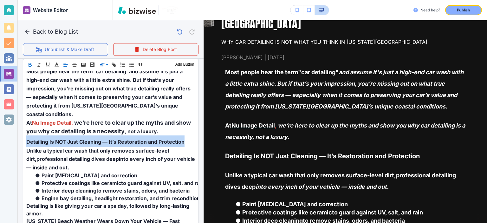
click at [29, 62] on icon "button" at bounding box center [30, 65] width 6 height 6
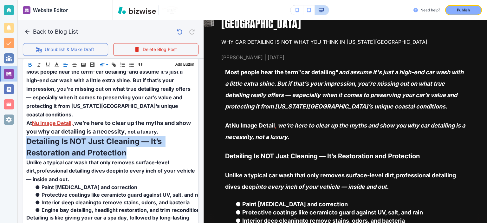
click at [29, 62] on icon "button" at bounding box center [30, 65] width 6 height 6
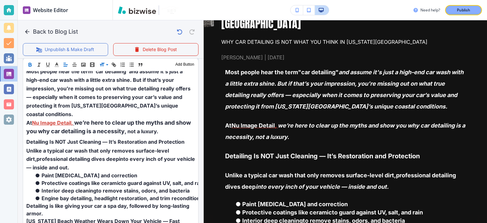
click at [29, 62] on icon "button" at bounding box center [30, 65] width 6 height 6
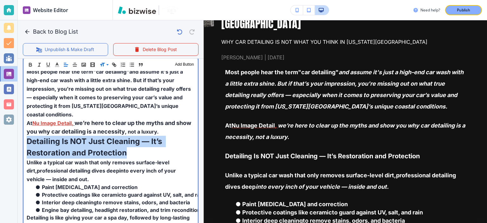
click at [141, 139] on p "Detailing Is NOT Just Cleaning — It’s Restoration and Protection" at bounding box center [111, 147] width 168 height 23
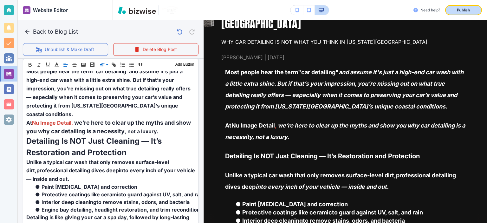
click at [464, 9] on p "Publish" at bounding box center [462, 10] width 13 height 6
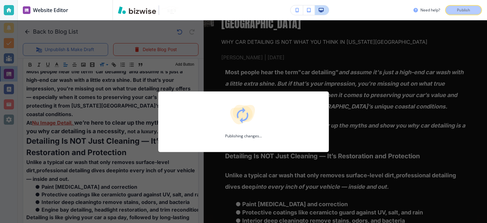
scroll to position [221, 0]
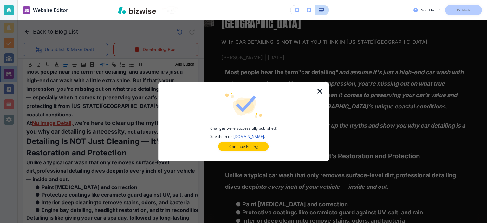
click at [320, 91] on icon "button" at bounding box center [320, 91] width 8 height 8
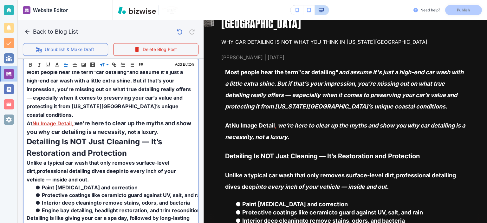
click at [144, 129] on span ", not a luxury." at bounding box center [142, 132] width 34 height 6
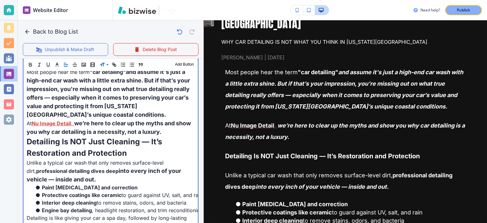
click at [144, 124] on span "we’re here to clear up the myths and show you why car detailing is a necessity" at bounding box center [109, 127] width 165 height 15
click at [124, 163] on span "Unlike a typical car wash that only removes surface-level dirt," at bounding box center [96, 166] width 138 height 15
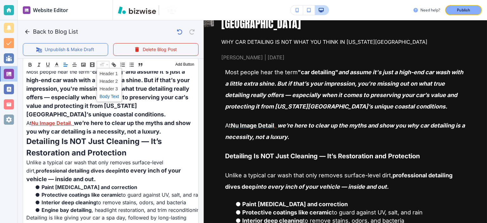
scroll to position [221, 0]
click at [113, 94] on span at bounding box center [108, 96] width 19 height 8
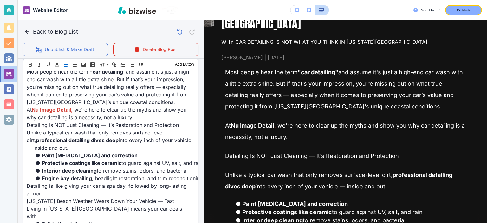
scroll to position [221, 0]
click at [118, 104] on p "Most people hear the term "car detailing" and assume it's just a high-end car w…" at bounding box center [111, 86] width 168 height 38
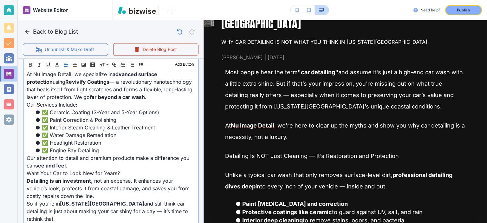
scroll to position [438, 0]
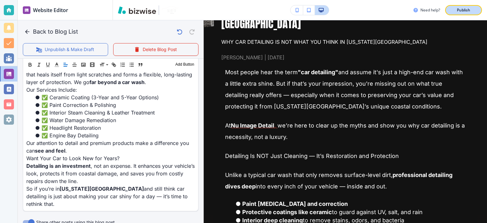
click at [458, 10] on p "Publish" at bounding box center [462, 10] width 13 height 6
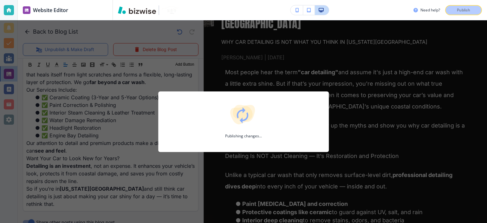
scroll to position [438, 0]
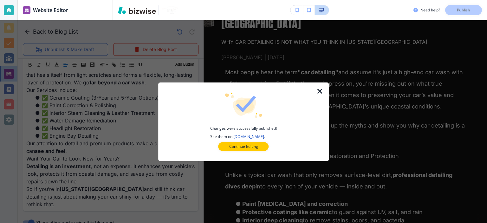
click at [319, 88] on icon "button" at bounding box center [320, 91] width 8 height 8
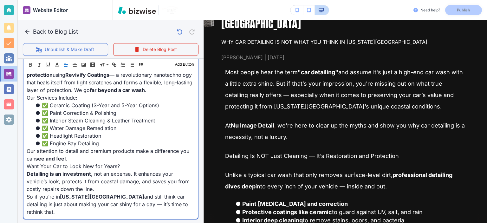
click at [153, 117] on span "✅ Interior Steam Cleaning & Leather Treatment" at bounding box center [98, 120] width 113 height 6
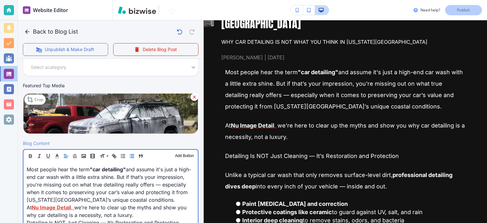
scroll to position [251, 0]
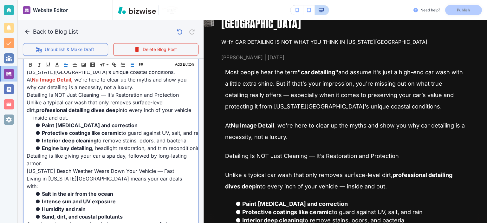
click at [153, 114] on p "Unlike a typical car wash that only removes surface-level dirt, professional de…" at bounding box center [111, 110] width 168 height 23
click at [169, 169] on p "[US_STATE] Beach Weather Wears Down Your Vehicle — Fast" at bounding box center [111, 171] width 168 height 8
click at [164, 89] on p "At Nu Image Detail , we’re here to clear up the myths and show you why car deta…" at bounding box center [111, 83] width 168 height 15
click at [164, 92] on span "Detailing Is NOT Just Cleaning — It’s Restoration and Protection" at bounding box center [103, 95] width 152 height 6
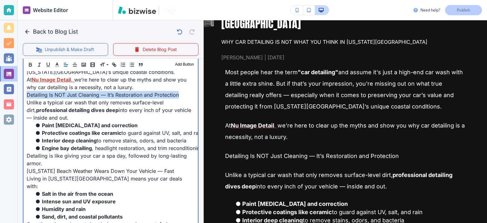
click at [164, 92] on span "Detailing Is NOT Just Cleaning — It’s Restoration and Protection" at bounding box center [103, 95] width 152 height 6
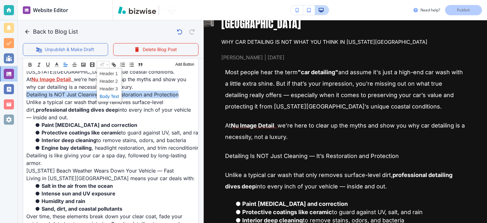
scroll to position [251, 0]
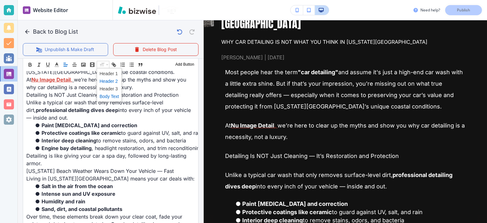
click at [108, 80] on span at bounding box center [108, 81] width 19 height 8
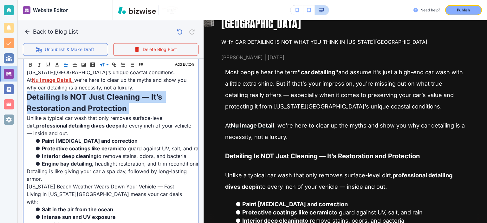
scroll to position [251, 0]
click at [108, 80] on span "we’re here to clear up the myths and show you why car detailing is a necessity" at bounding box center [107, 83] width 161 height 14
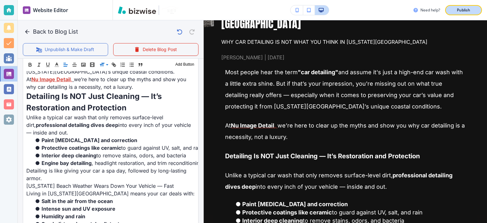
click at [447, 11] on button "Publish" at bounding box center [463, 10] width 37 height 10
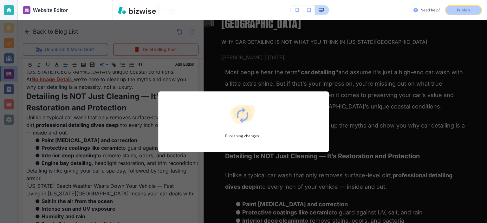
scroll to position [251, 0]
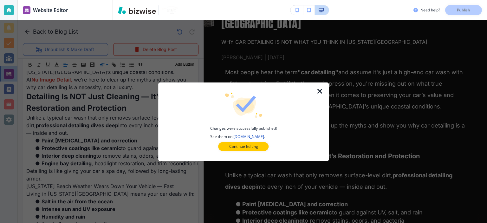
click at [319, 92] on icon "button" at bounding box center [320, 91] width 8 height 8
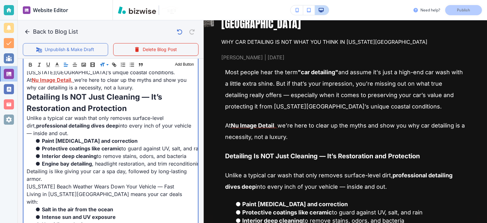
click at [117, 92] on span "Detailing Is NOT Just Cleaning — It’s Restoration and Protection" at bounding box center [95, 102] width 137 height 21
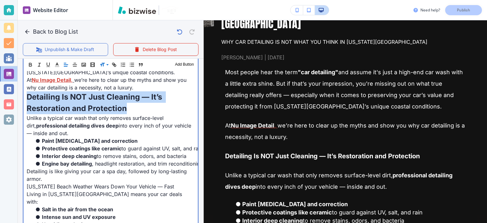
click at [117, 92] on span "Detailing Is NOT Just Cleaning — It’s Restoration and Protection" at bounding box center [95, 102] width 137 height 21
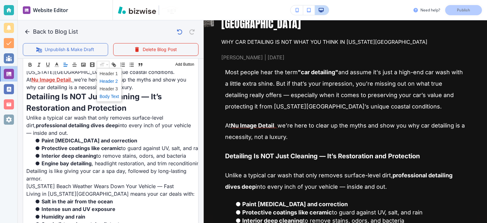
click at [114, 100] on span at bounding box center [108, 96] width 19 height 8
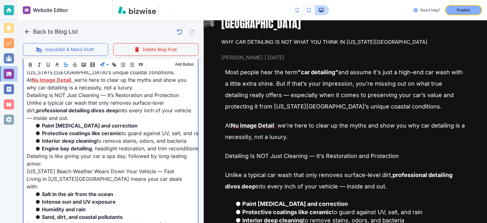
click at [82, 85] on span "we’re here to clear up the myths and show you why car detailing is a necessity" at bounding box center [107, 84] width 161 height 14
click at [86, 91] on p "Detailing Is NOT Just Cleaning — It’s Restoration and Protection" at bounding box center [111, 95] width 168 height 8
click at [87, 93] on span "Detailing Is NOT Just Cleaning — It’s Restoration and Protection" at bounding box center [103, 95] width 152 height 6
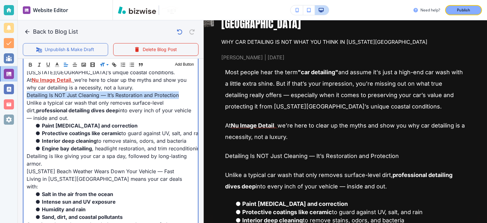
click at [87, 93] on span "Detailing Is NOT Just Cleaning — It’s Restoration and Protection" at bounding box center [103, 95] width 152 height 6
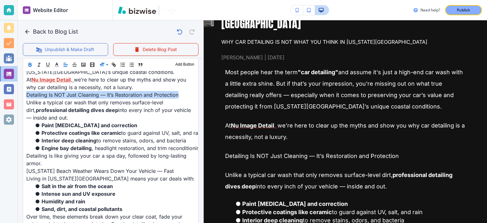
click at [32, 66] on icon "button" at bounding box center [30, 65] width 6 height 6
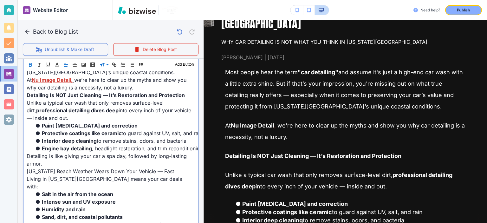
click at [89, 129] on li "Protective coatings like ceramic to guard against UV, salt, and rain" at bounding box center [114, 133] width 160 height 8
click at [92, 95] on span "Detailing Is NOT Just Cleaning — It’s Restoration and Protection" at bounding box center [106, 95] width 158 height 6
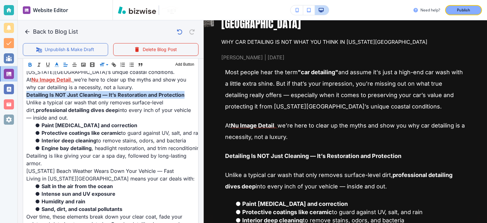
click at [59, 65] on icon "button" at bounding box center [57, 65] width 6 height 6
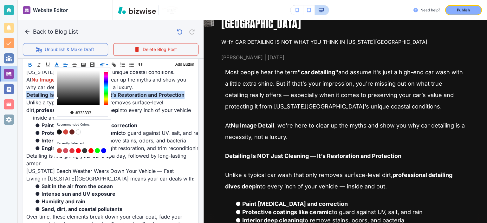
click at [65, 130] on button "button" at bounding box center [65, 132] width 5 height 5
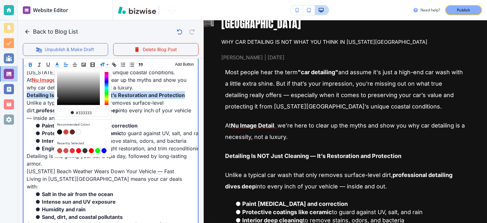
type input "#d2453c"
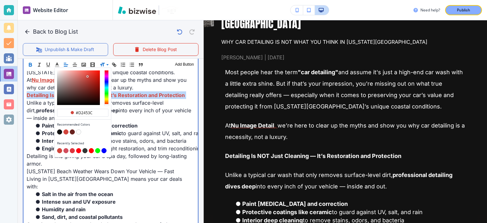
click at [114, 133] on span "Protective coatings like ceramic" at bounding box center [82, 133] width 80 height 6
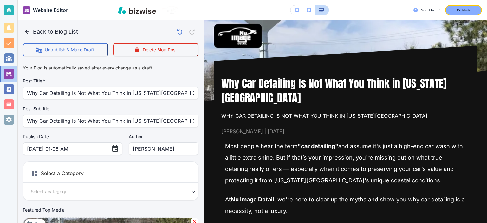
scroll to position [74, 0]
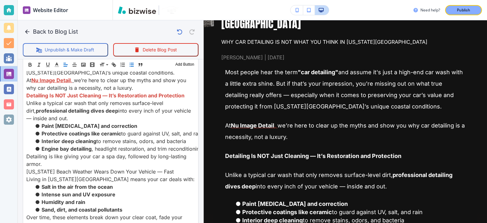
click at [130, 171] on span "[US_STATE] Beach Weather Wears Down Your Vehicle — Fast" at bounding box center [99, 171] width 147 height 6
click at [57, 64] on polyline "button" at bounding box center [57, 64] width 2 height 3
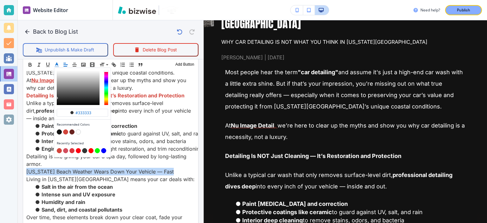
click at [66, 130] on button "button" at bounding box center [65, 132] width 5 height 5
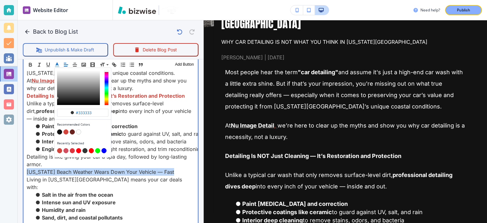
type input "#d2453c"
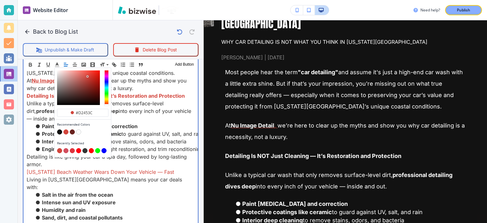
click at [152, 153] on span "Detailing is like giving your car a spa day, followed by long-lasting armor." at bounding box center [108, 160] width 162 height 14
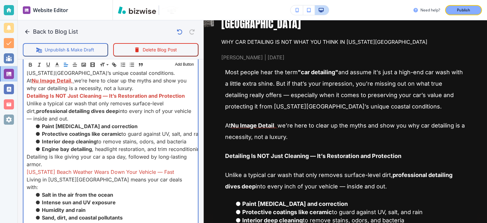
click at [151, 170] on span "[US_STATE] Beach Weather Wears Down Your Vehicle — Fast" at bounding box center [100, 172] width 147 height 6
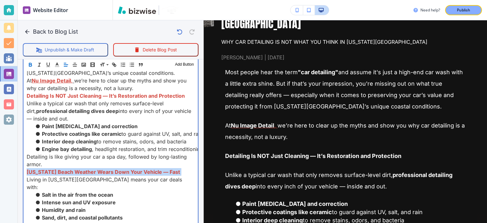
click at [151, 170] on span "[US_STATE] Beach Weather Wears Down Your Vehicle — Fast" at bounding box center [103, 172] width 153 height 6
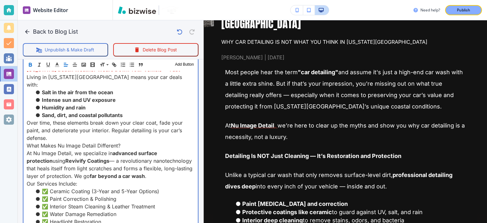
scroll to position [367, 0]
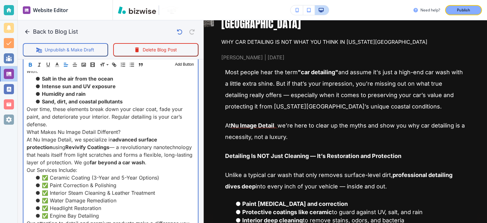
click at [91, 129] on span "What Makes Nu Image Detail Different?" at bounding box center [74, 132] width 94 height 6
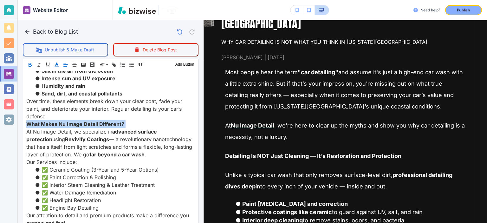
click at [53, 65] on button "button" at bounding box center [56, 65] width 9 height 8
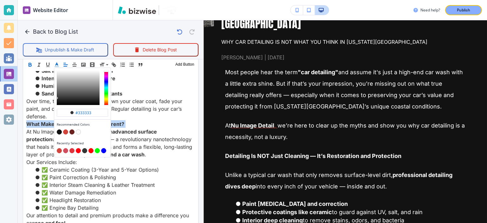
scroll to position [367, 0]
click at [65, 132] on button "button" at bounding box center [65, 132] width 5 height 5
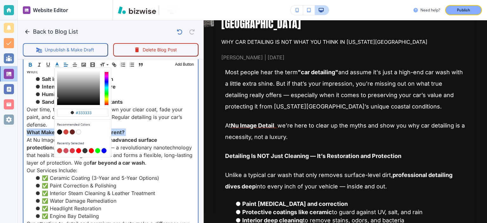
type input "#d2453c"
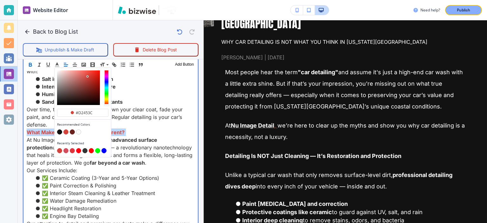
scroll to position [367, 0]
click at [133, 142] on p "At Nu Image Detail, we specialize in advanced surface protection using Revivify…" at bounding box center [111, 151] width 168 height 30
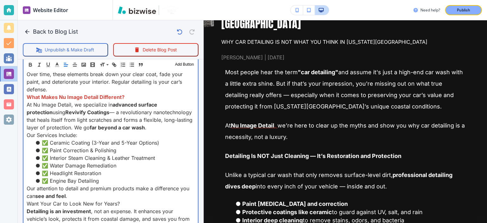
scroll to position [404, 0]
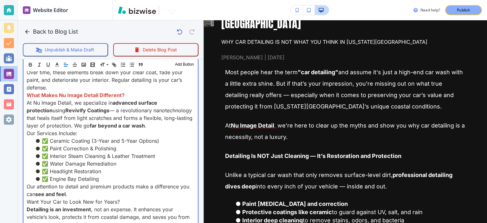
click at [41, 137] on li "✅ Ceramic Coating (3-Year and 5-Year Options)" at bounding box center [114, 141] width 160 height 8
click at [85, 198] on span "Want Your Car to Look New for Years?" at bounding box center [73, 201] width 93 height 6
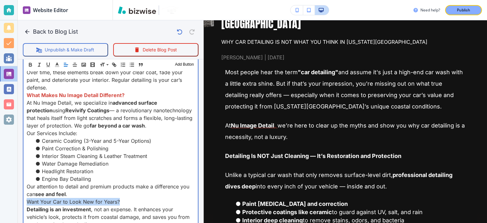
click at [85, 198] on span "Want Your Car to Look New for Years?" at bounding box center [73, 201] width 93 height 6
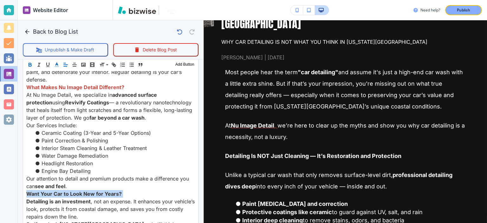
click at [56, 64] on polyline "button" at bounding box center [57, 64] width 2 height 3
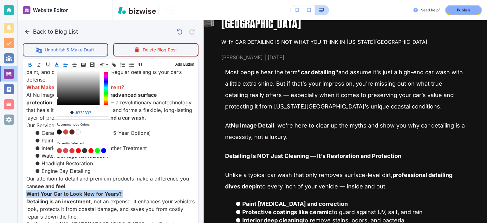
scroll to position [403, 0]
click at [65, 131] on button "button" at bounding box center [65, 132] width 5 height 5
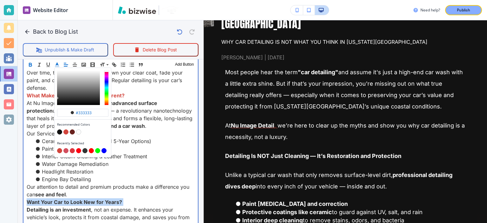
type input "#d2453c"
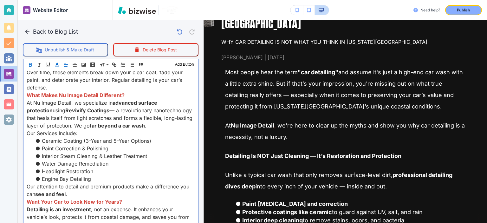
click at [142, 160] on li "Water Damage Remediation" at bounding box center [114, 164] width 160 height 8
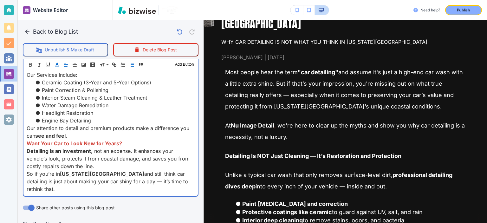
scroll to position [465, 0]
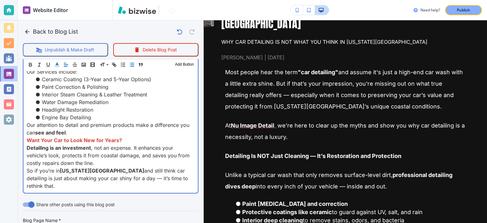
click at [80, 167] on p "So if you’re in [US_STATE][GEOGRAPHIC_DATA] and still think car detailing is ju…" at bounding box center [111, 178] width 168 height 23
click at [88, 167] on p "So if you’re in [US_STATE][GEOGRAPHIC_DATA] and still think car detailing is ju…" at bounding box center [111, 178] width 168 height 23
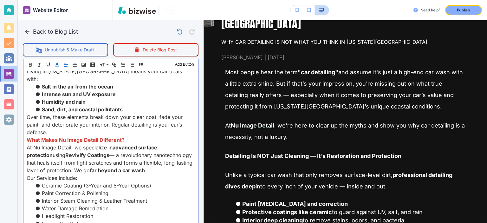
scroll to position [369, 0]
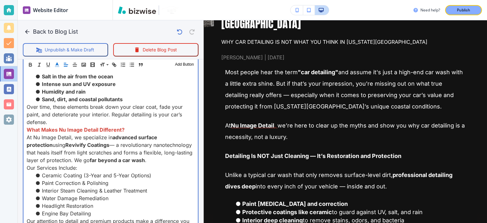
click at [44, 164] on span "Our Services Include:" at bounding box center [52, 167] width 51 height 6
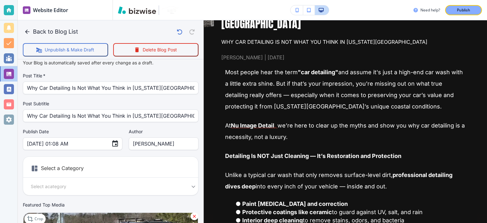
scroll to position [0, 0]
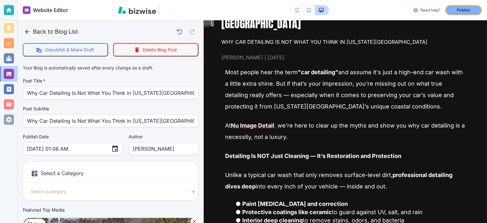
click at [158, 0] on body "Website Editor Pages Edit, add, and delete pages or manage your page order Upda…" at bounding box center [243, 0] width 487 height 0
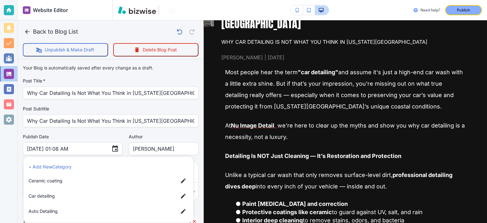
click at [67, 197] on span "Car detailing" at bounding box center [101, 195] width 144 height 7
type input "a17a567b9bc7206218ab9"
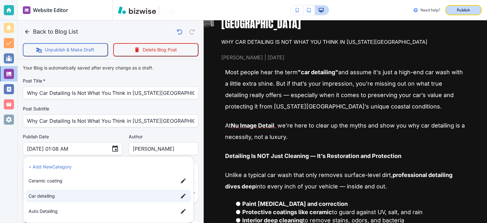
click at [466, 10] on p "Publish" at bounding box center [462, 10] width 13 height 6
